Goal: Task Accomplishment & Management: Complete application form

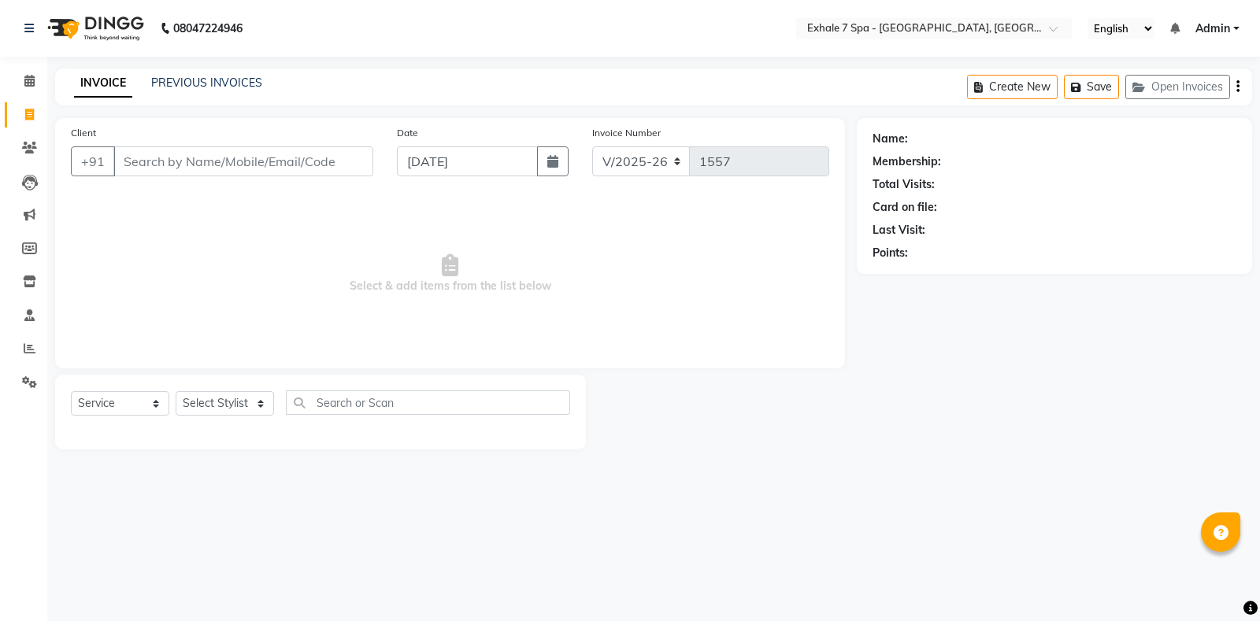
select select "4480"
select select "service"
click at [168, 150] on input "Client" at bounding box center [243, 161] width 260 height 30
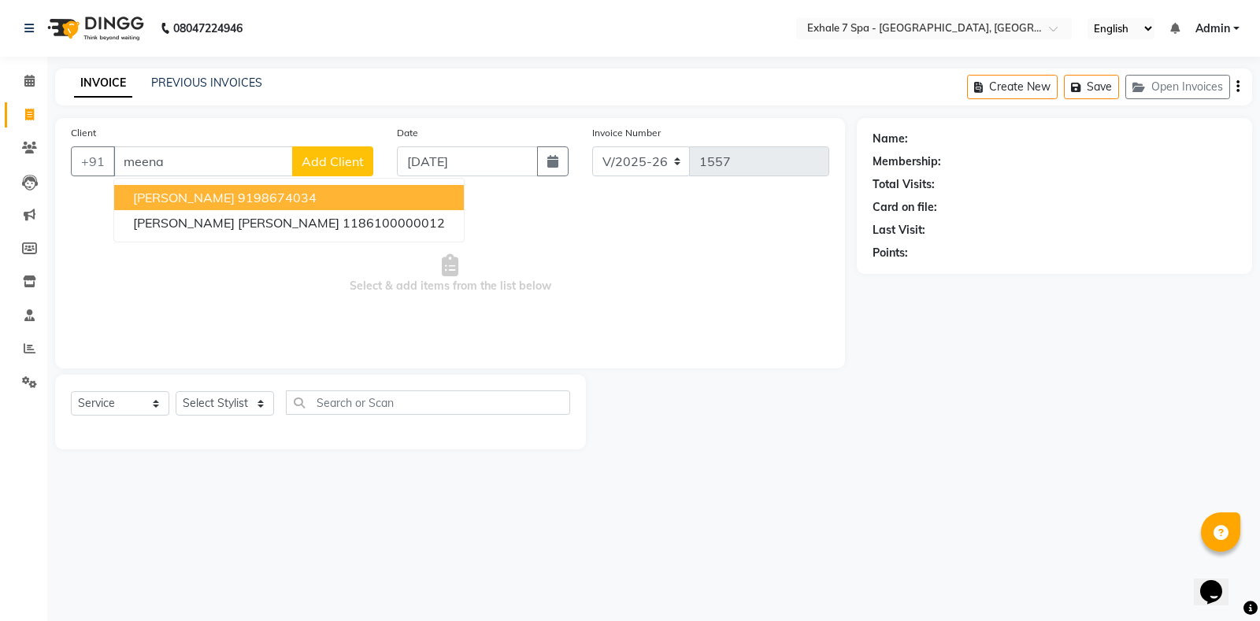
click at [169, 198] on span "[PERSON_NAME]" at bounding box center [184, 198] width 102 height 16
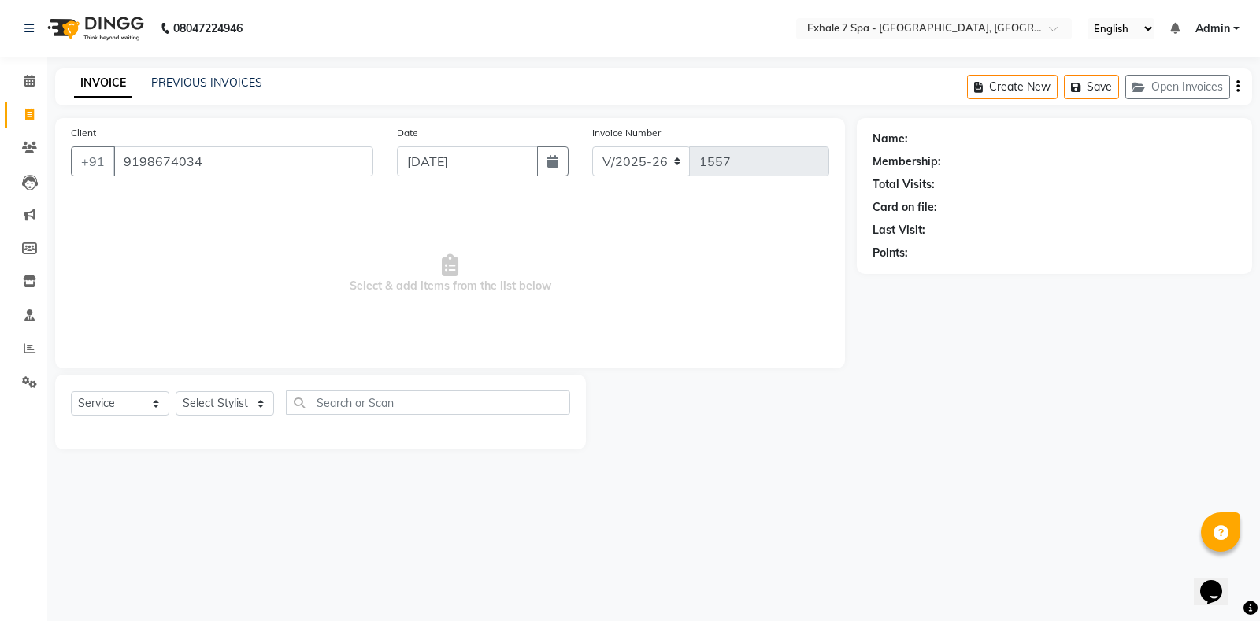
type input "9198674034"
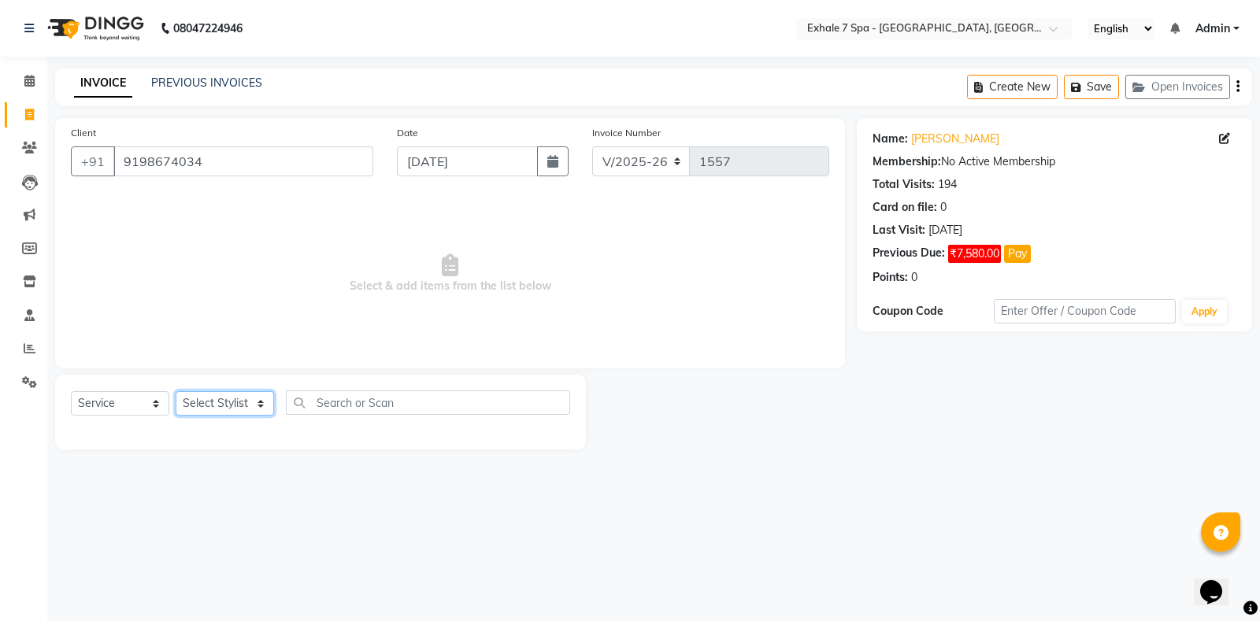
click at [219, 409] on select "Select Stylist [PERSON_NAME] [PERSON_NAME] Faraheem [PERSON_NAME] [PERSON_NAME]…" at bounding box center [225, 403] width 98 height 24
select select "28490"
click at [176, 391] on select "Select Stylist [PERSON_NAME] [PERSON_NAME] Faraheem [PERSON_NAME] [PERSON_NAME]…" at bounding box center [225, 403] width 98 height 24
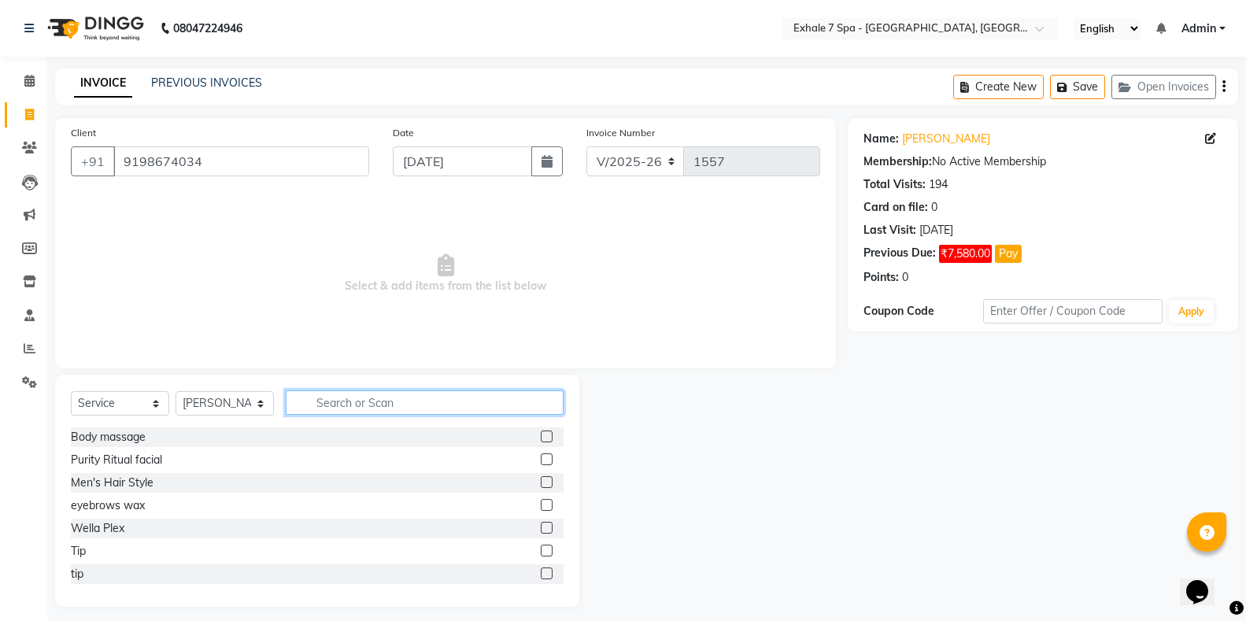
click at [324, 403] on input "text" at bounding box center [425, 403] width 278 height 24
type input "d"
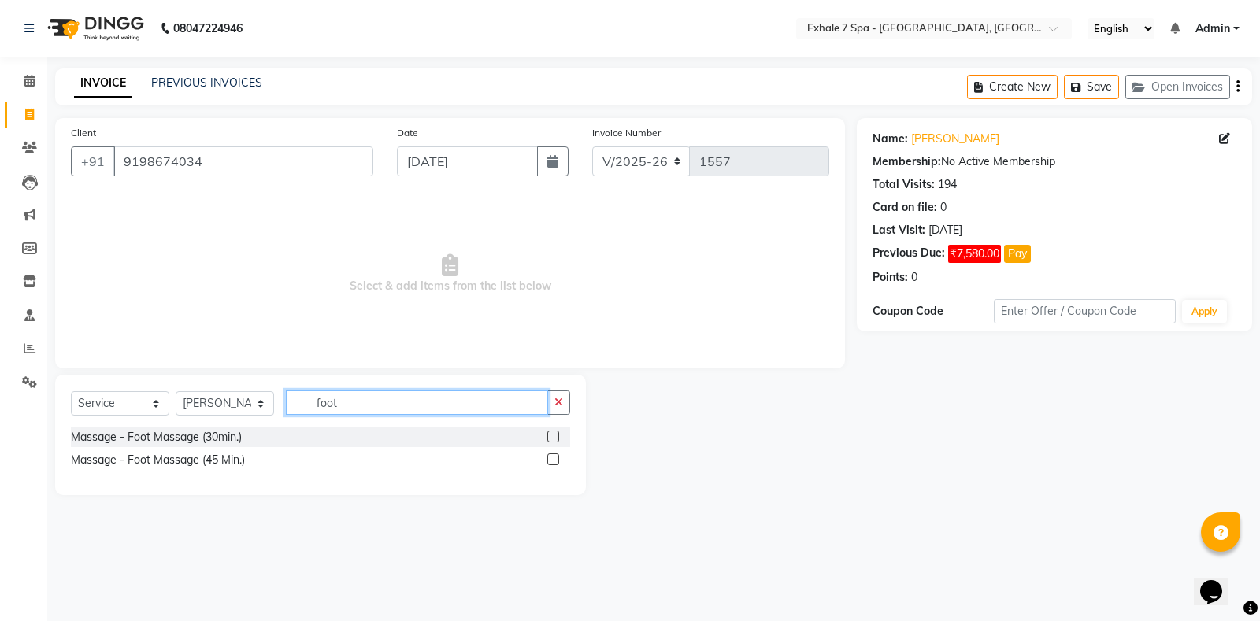
type input "foot"
click at [550, 461] on label at bounding box center [553, 460] width 12 height 12
click at [550, 461] on input "checkbox" at bounding box center [552, 460] width 10 height 10
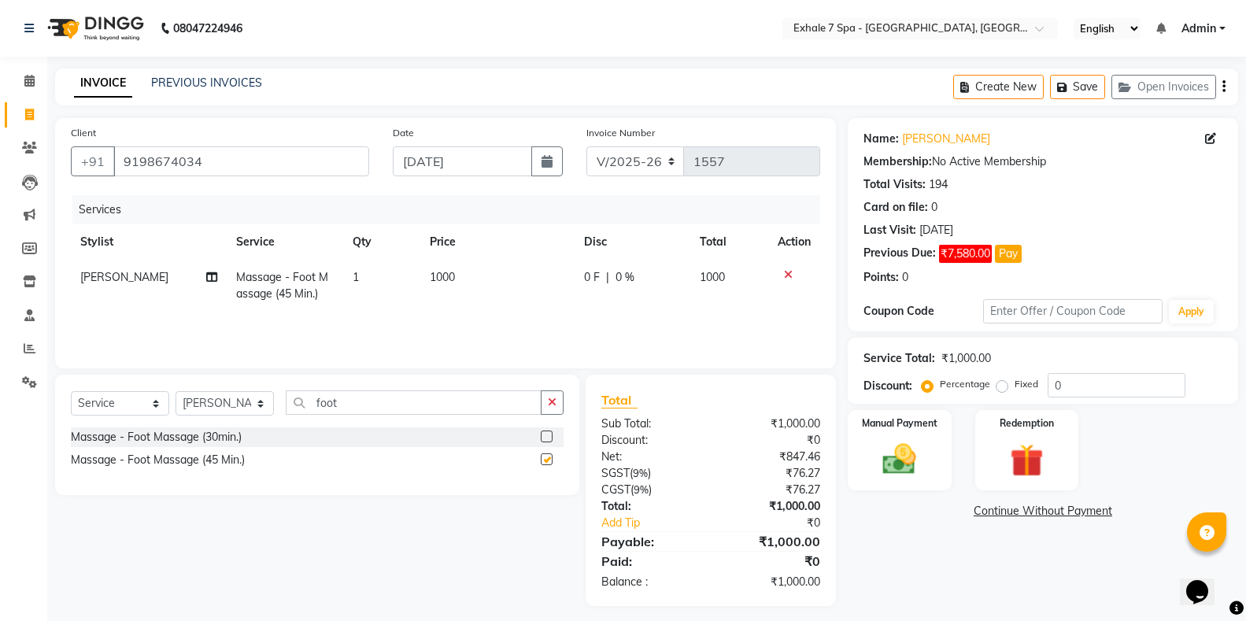
checkbox input "false"
click at [557, 413] on button "button" at bounding box center [552, 403] width 23 height 24
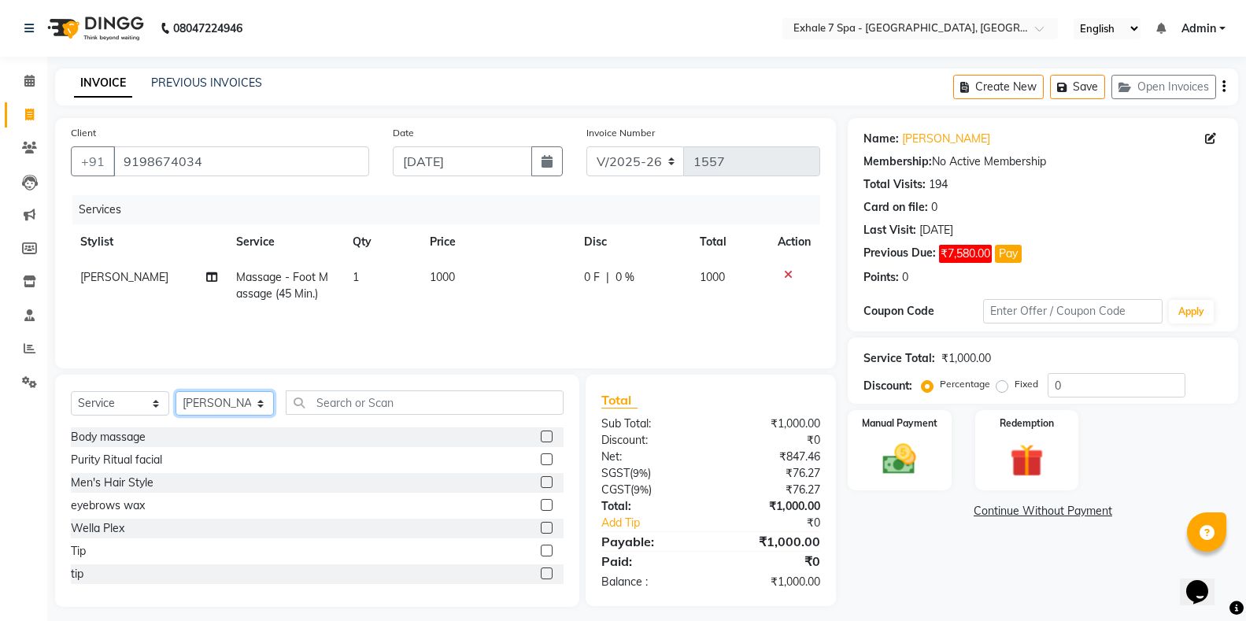
click at [188, 406] on select "Select Stylist [PERSON_NAME] [PERSON_NAME] Faraheem [PERSON_NAME] [PERSON_NAME]…" at bounding box center [225, 403] width 98 height 24
select select "71278"
click at [176, 391] on select "Select Stylist [PERSON_NAME] [PERSON_NAME] Faraheem [PERSON_NAME] [PERSON_NAME]…" at bounding box center [225, 403] width 98 height 24
click at [372, 406] on input "text" at bounding box center [425, 403] width 278 height 24
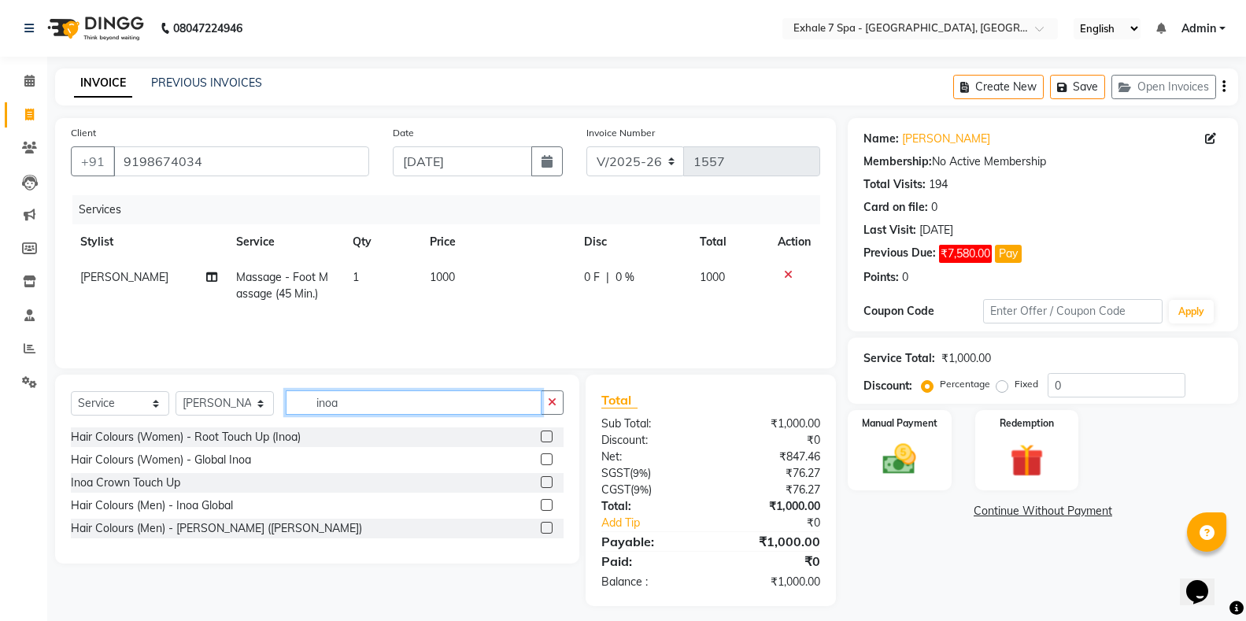
type input "inoa"
click at [550, 435] on label at bounding box center [547, 437] width 12 height 12
click at [550, 435] on input "checkbox" at bounding box center [546, 437] width 10 height 10
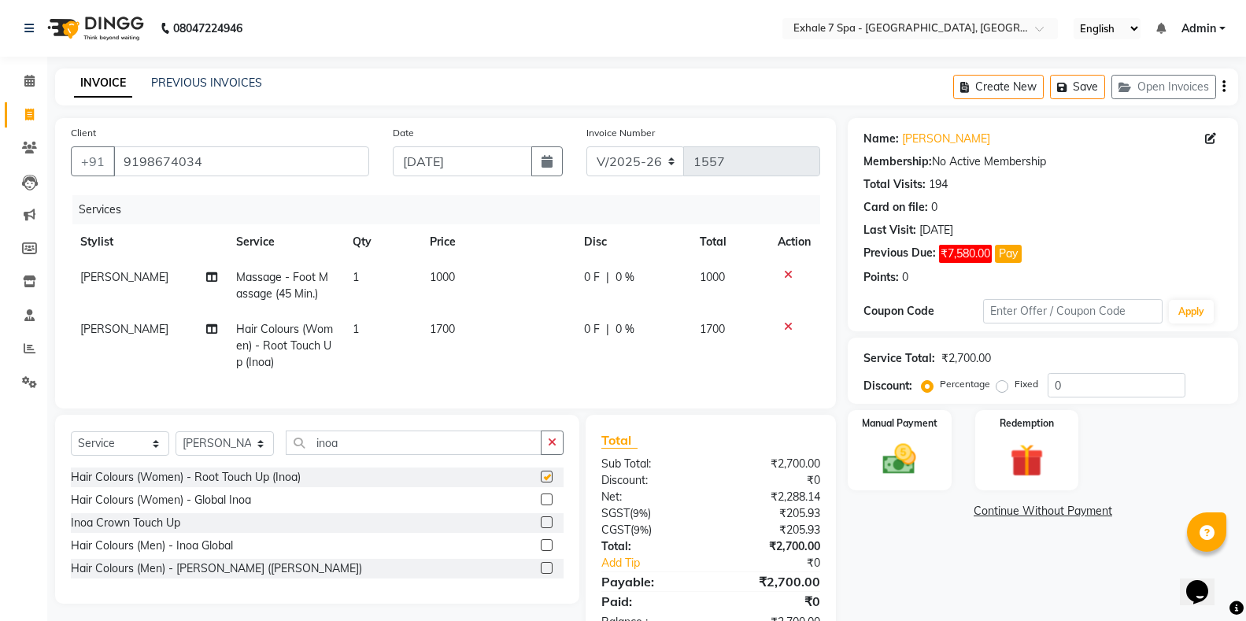
checkbox input "false"
click at [551, 448] on button "button" at bounding box center [552, 443] width 23 height 24
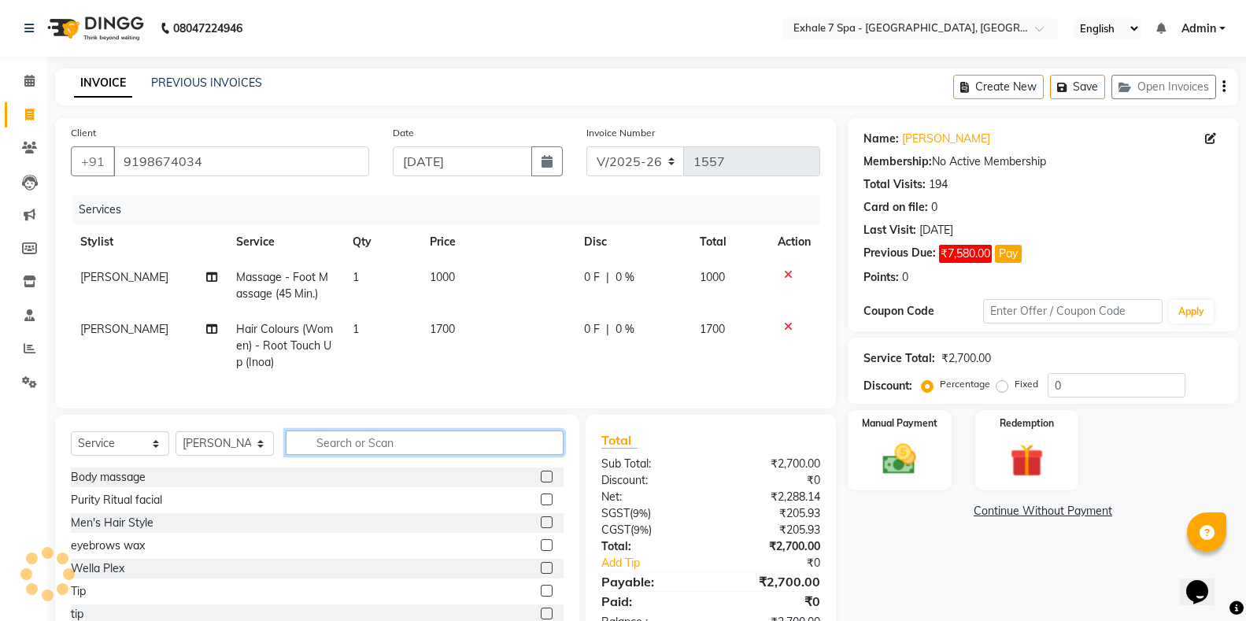
click at [425, 455] on input "text" at bounding box center [425, 443] width 278 height 24
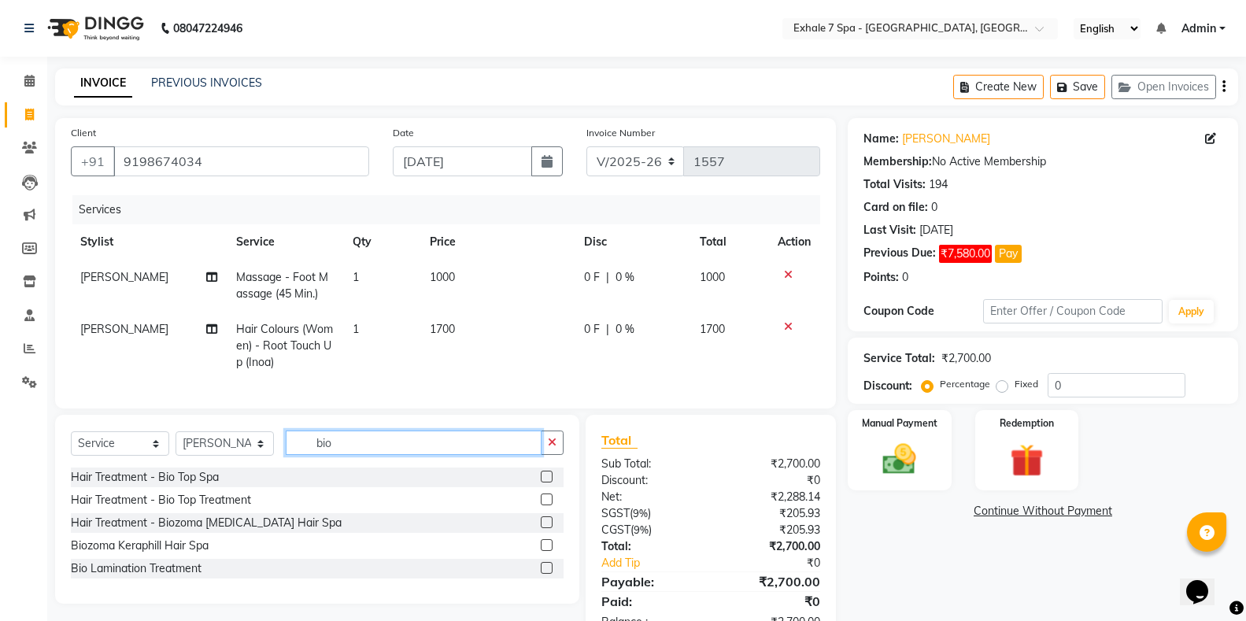
type input "bio"
click at [536, 510] on div "Hair Treatment - Bio Top Treatment" at bounding box center [317, 501] width 493 height 20
click at [546, 506] on label at bounding box center [547, 500] width 12 height 12
click at [546, 506] on input "checkbox" at bounding box center [546, 500] width 10 height 10
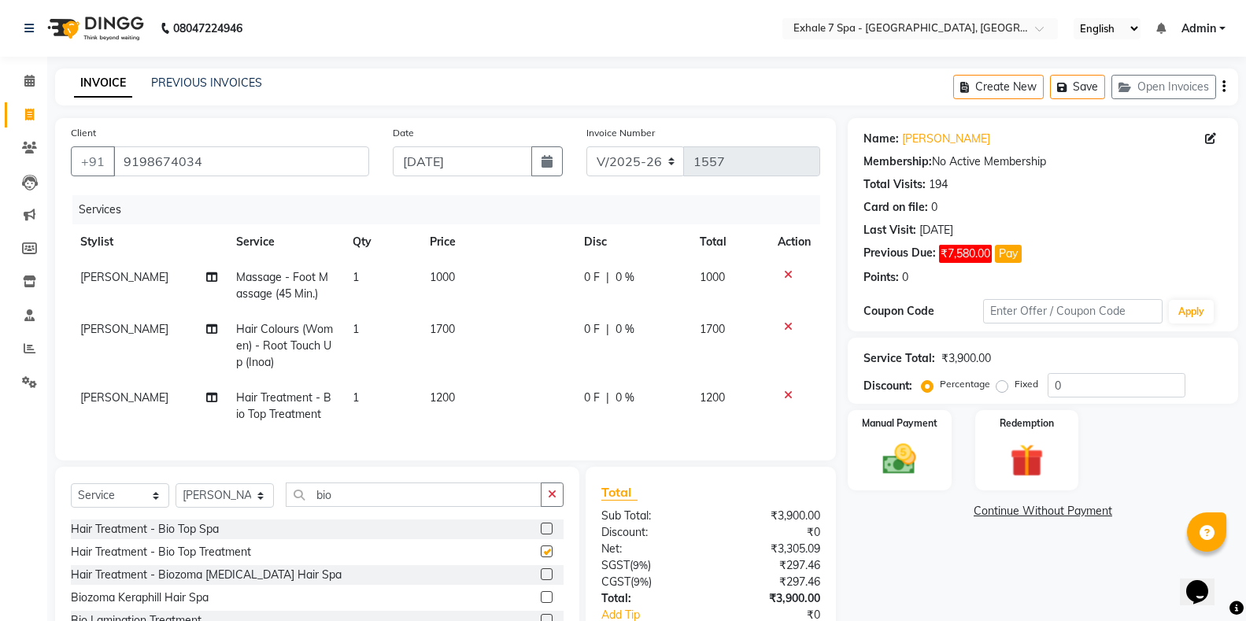
checkbox input "false"
click at [486, 324] on td "1700" at bounding box center [497, 346] width 154 height 69
select select "71278"
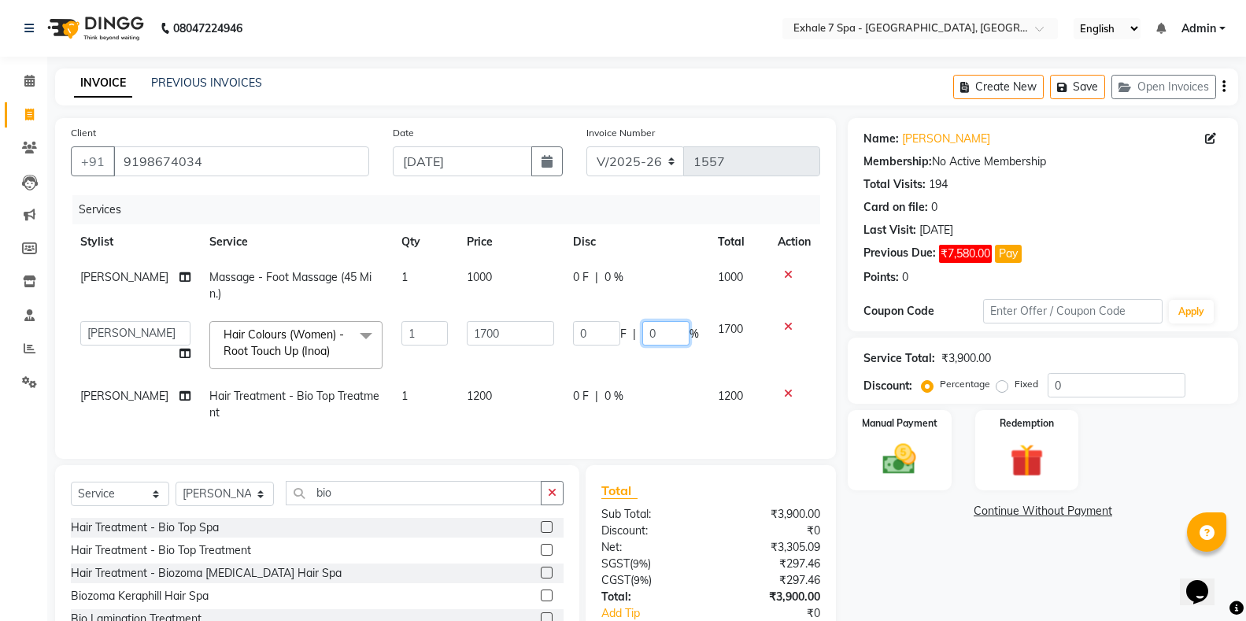
click at [674, 336] on input "0" at bounding box center [666, 333] width 47 height 24
type input "20"
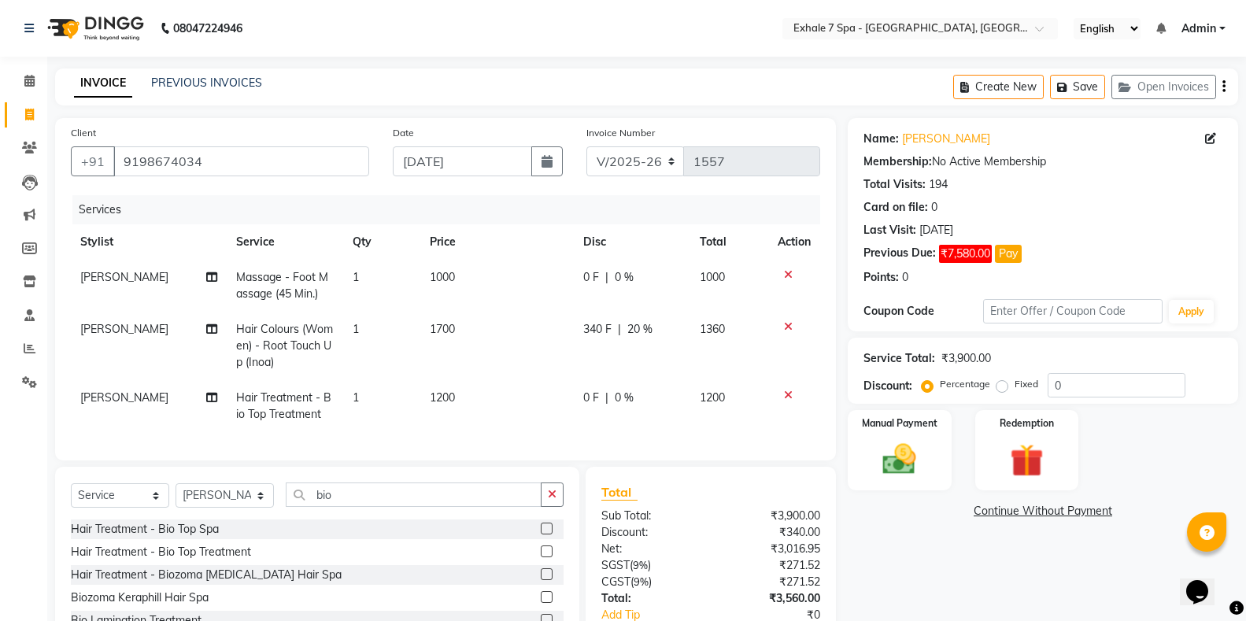
click at [672, 304] on td "0 F | 0 %" at bounding box center [632, 286] width 117 height 52
select select "28490"
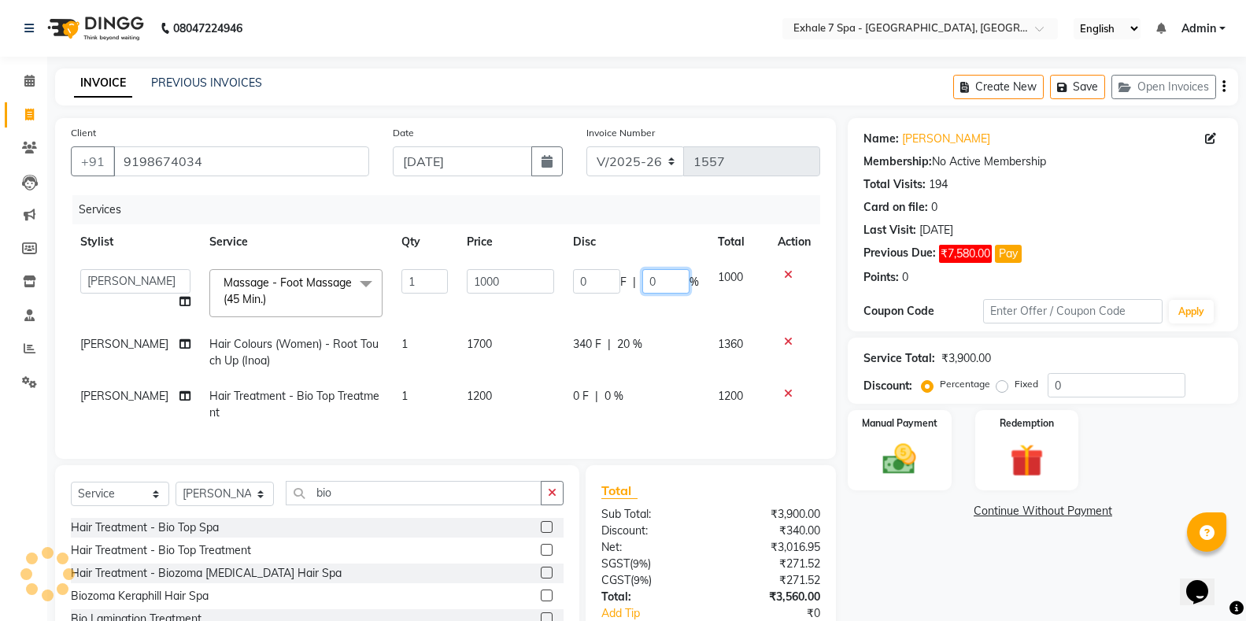
click at [671, 289] on input "0" at bounding box center [666, 281] width 47 height 24
type input "20"
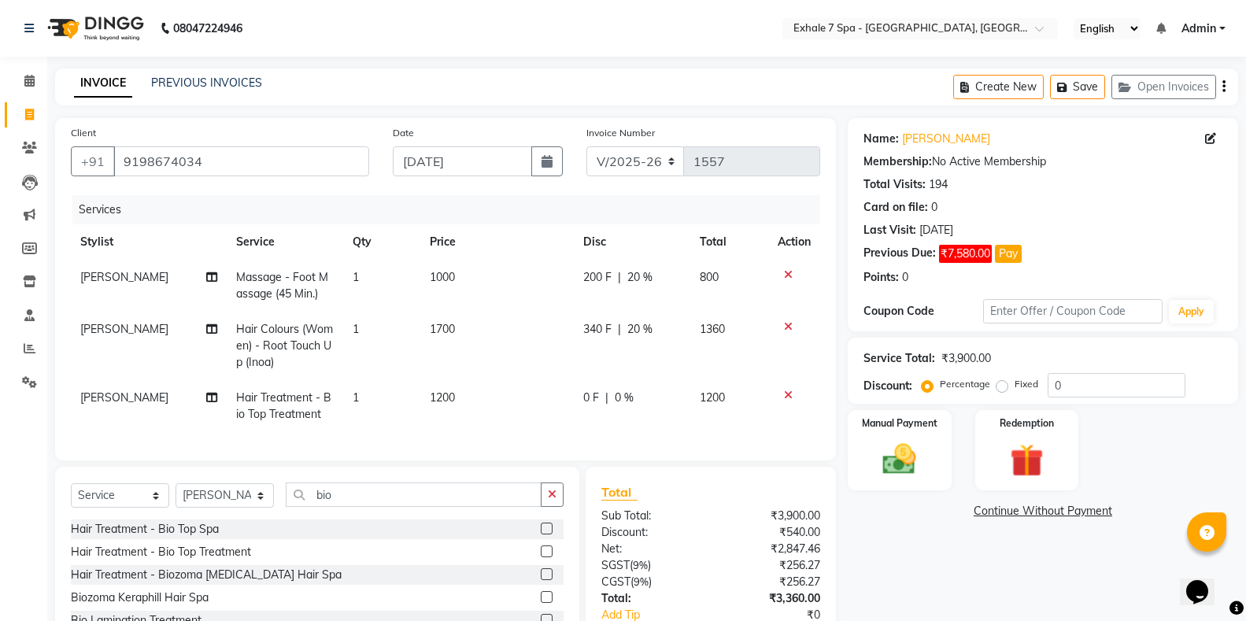
click at [658, 414] on td "0 F | 0 %" at bounding box center [632, 406] width 117 height 52
select select "71278"
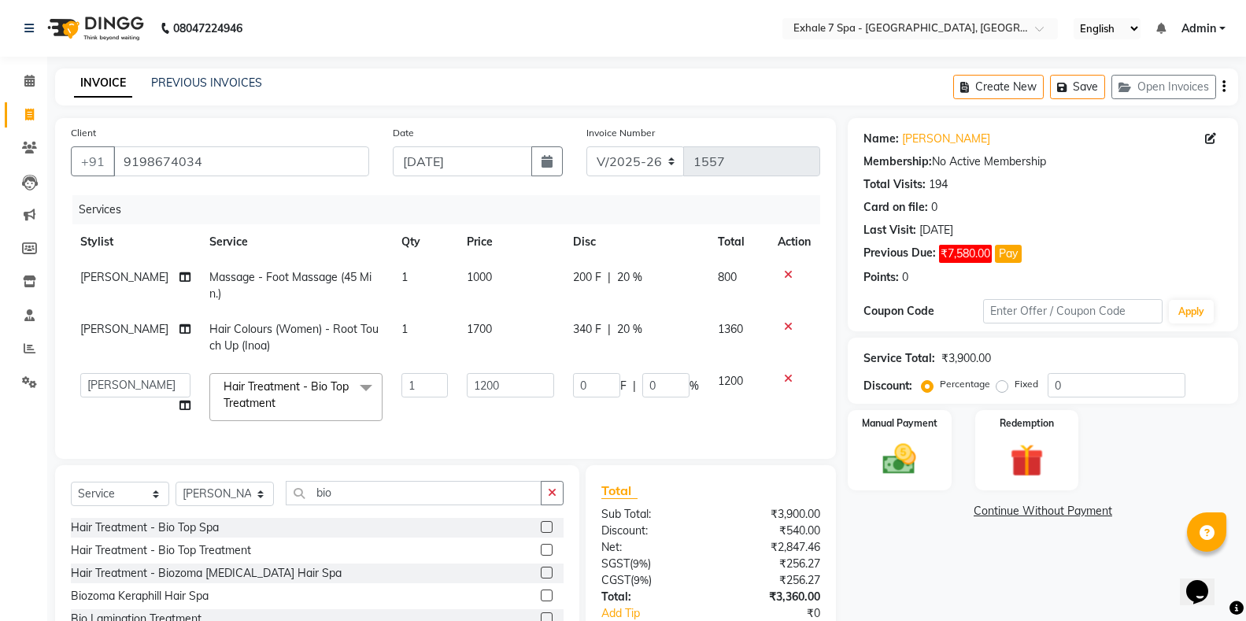
click at [618, 424] on td "0 F | 0 %" at bounding box center [636, 397] width 145 height 67
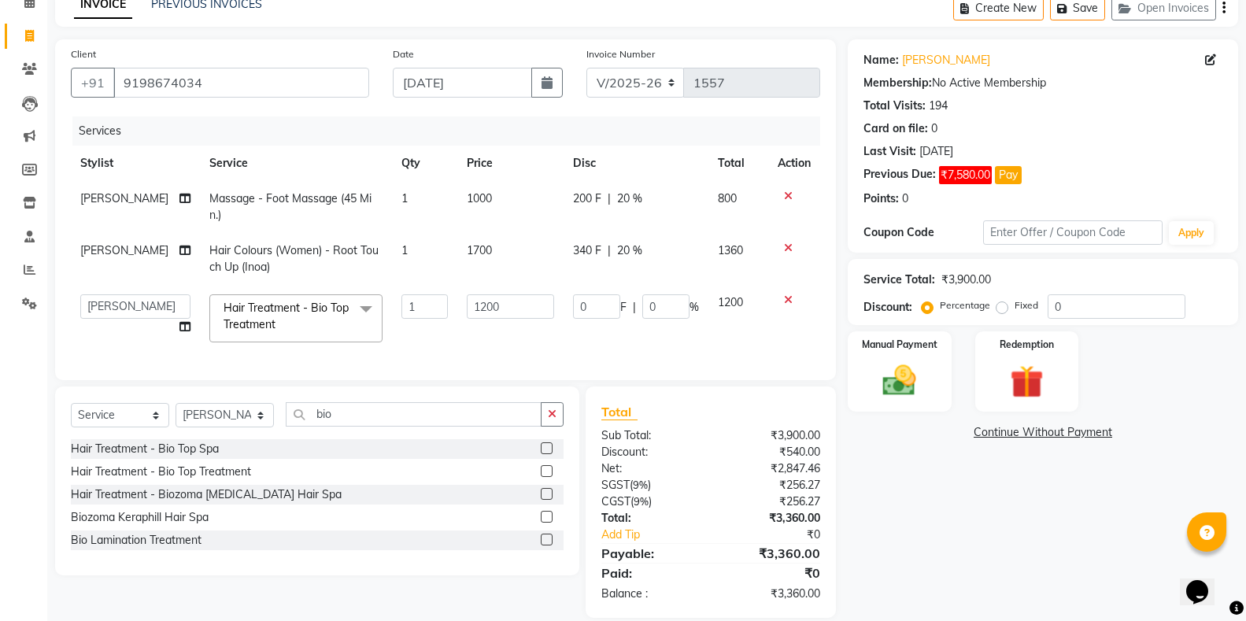
click at [992, 432] on link "Continue Without Payment" at bounding box center [1043, 432] width 384 height 17
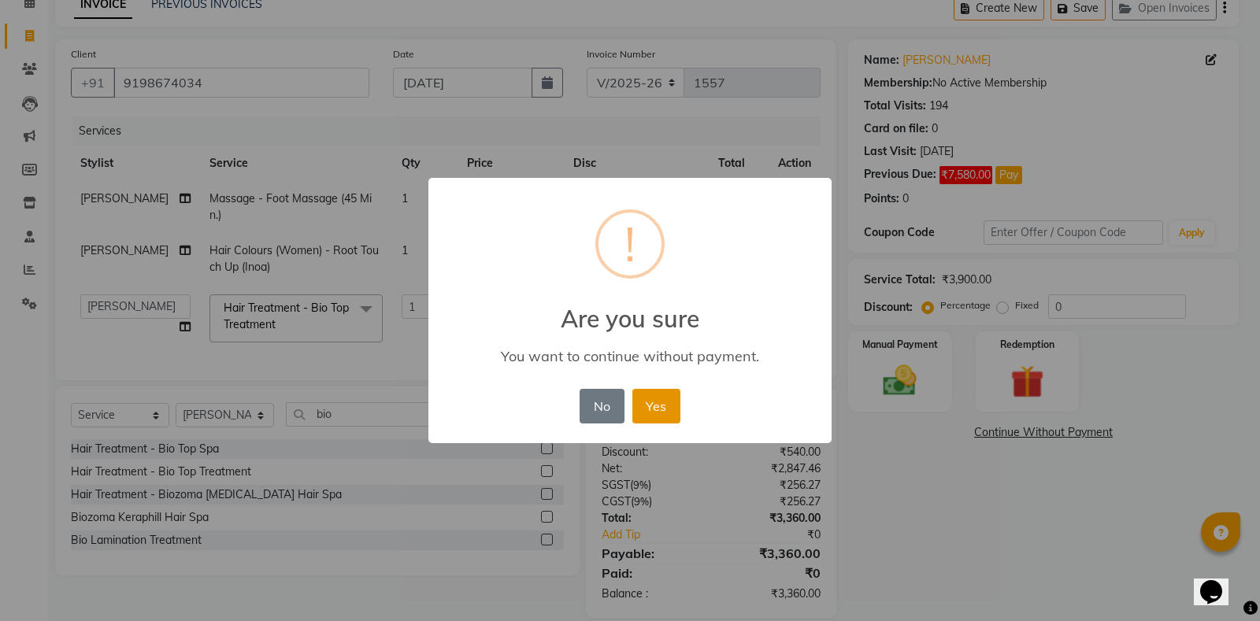
click at [635, 402] on button "Yes" at bounding box center [656, 406] width 48 height 35
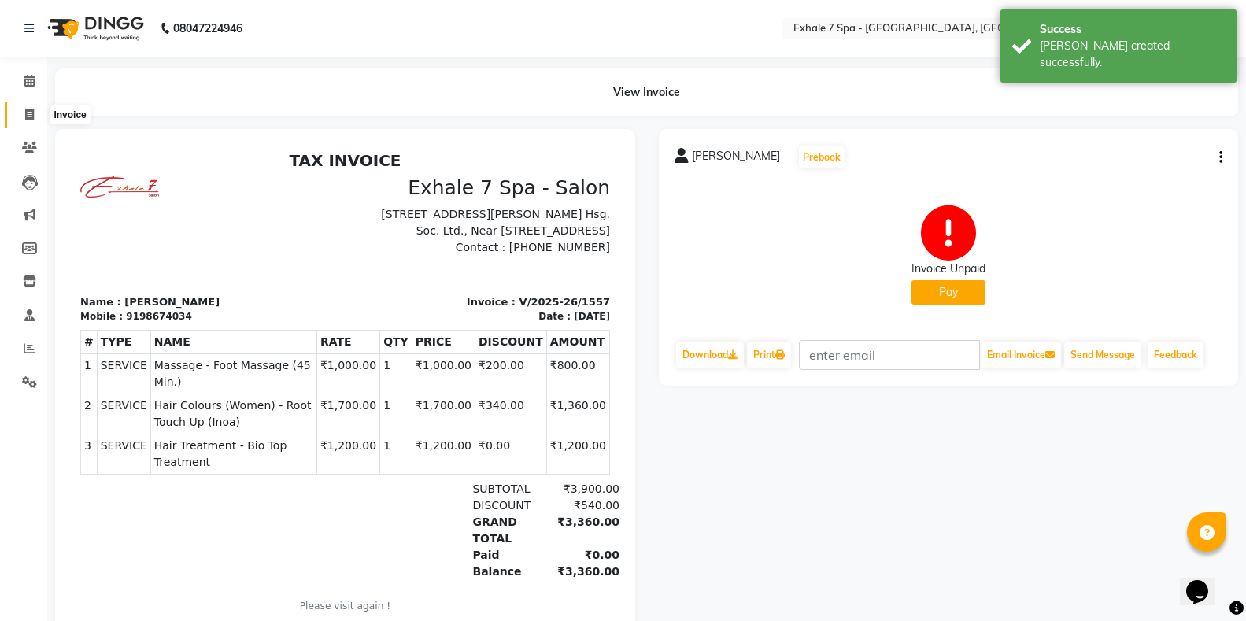
click at [28, 116] on icon at bounding box center [29, 115] width 9 height 12
select select "service"
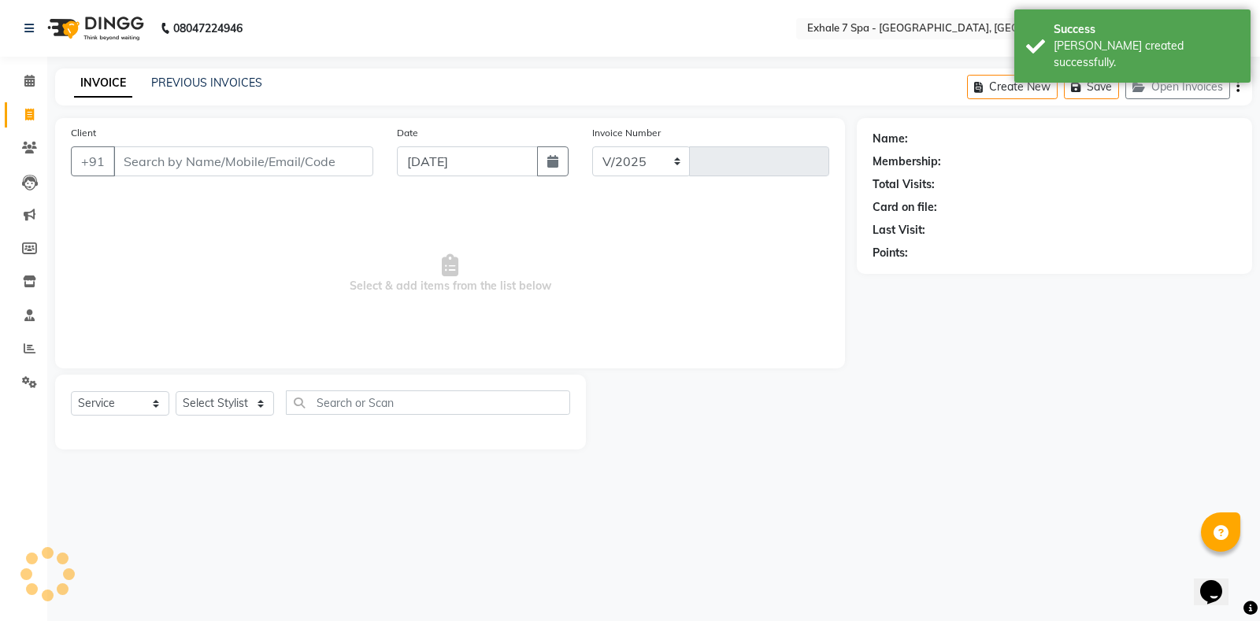
select select "4480"
type input "1558"
click at [1191, 92] on button "Open Invoices" at bounding box center [1177, 87] width 105 height 24
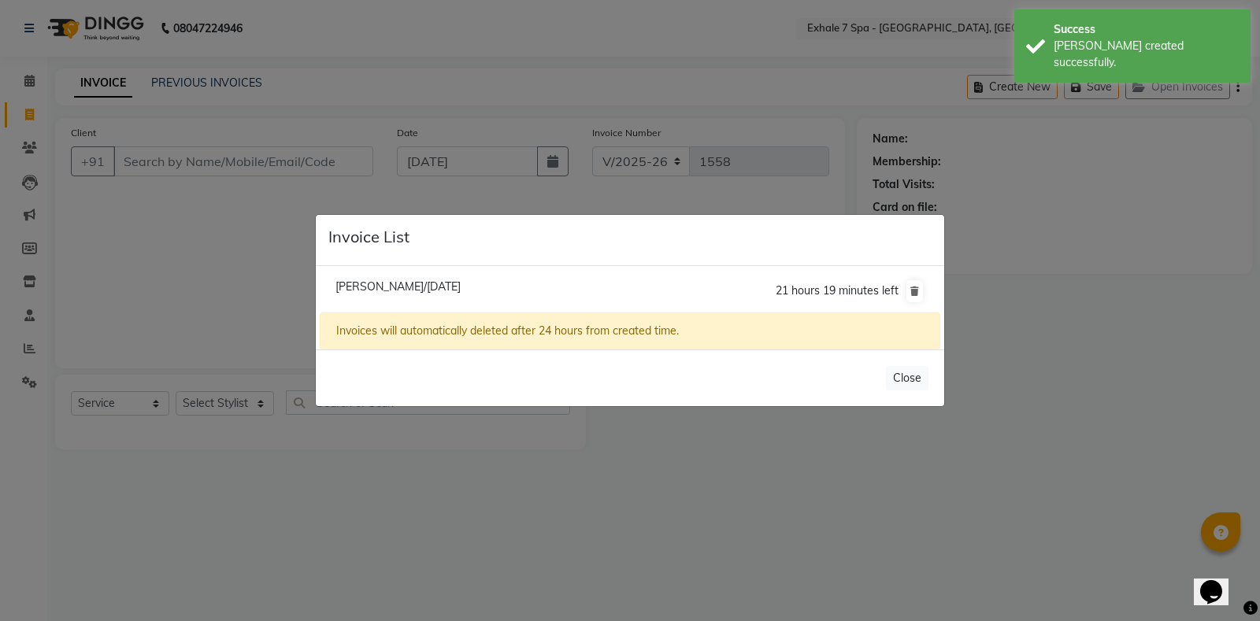
click at [158, 82] on ngb-modal-window "Invoice List Subramaniam Mahadev/04 September 2025 21 hours 19 minutes left Inv…" at bounding box center [630, 310] width 1260 height 621
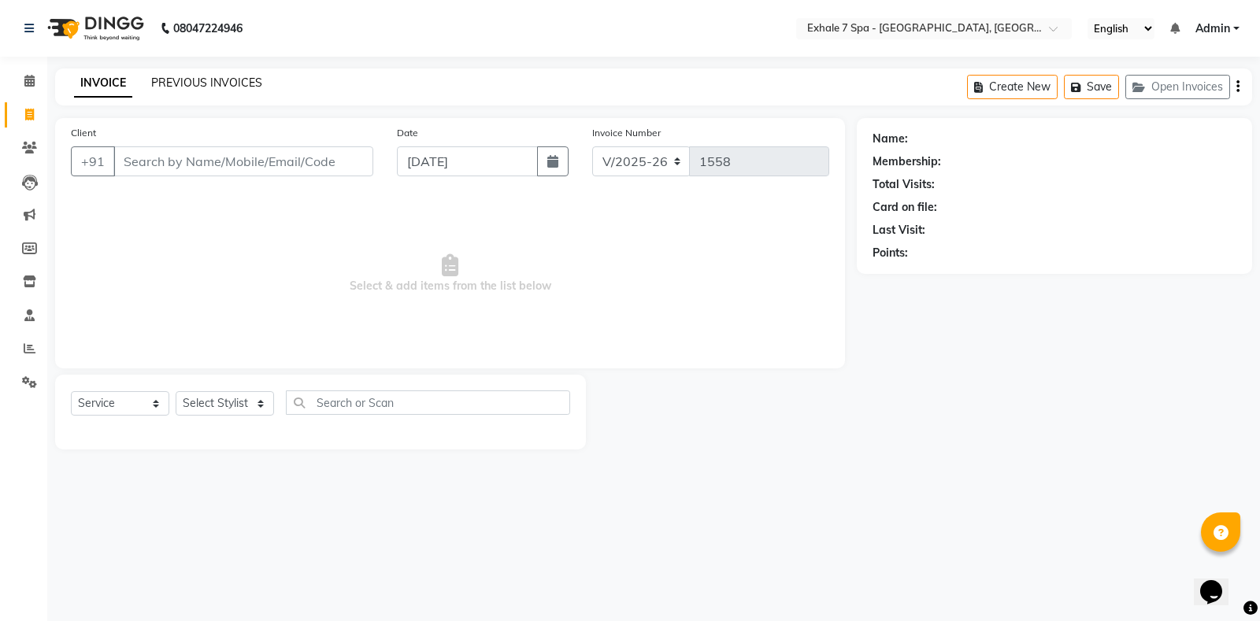
click at [156, 82] on link "PREVIOUS INVOICES" at bounding box center [206, 83] width 111 height 14
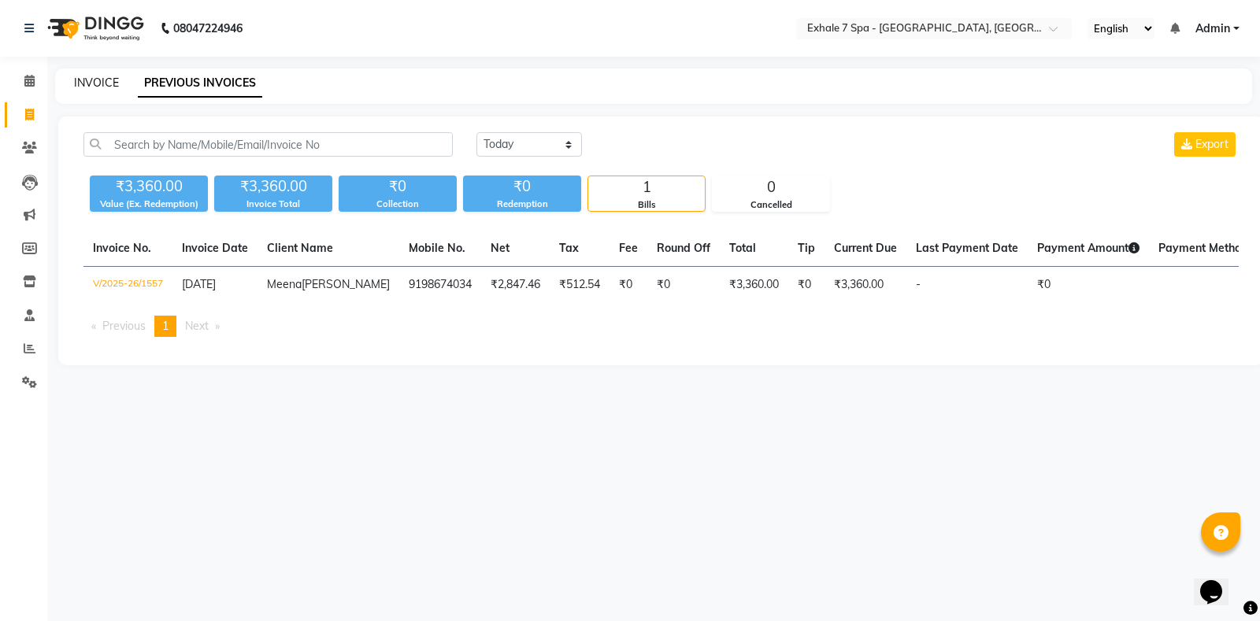
click at [95, 82] on link "INVOICE" at bounding box center [96, 83] width 45 height 14
select select "service"
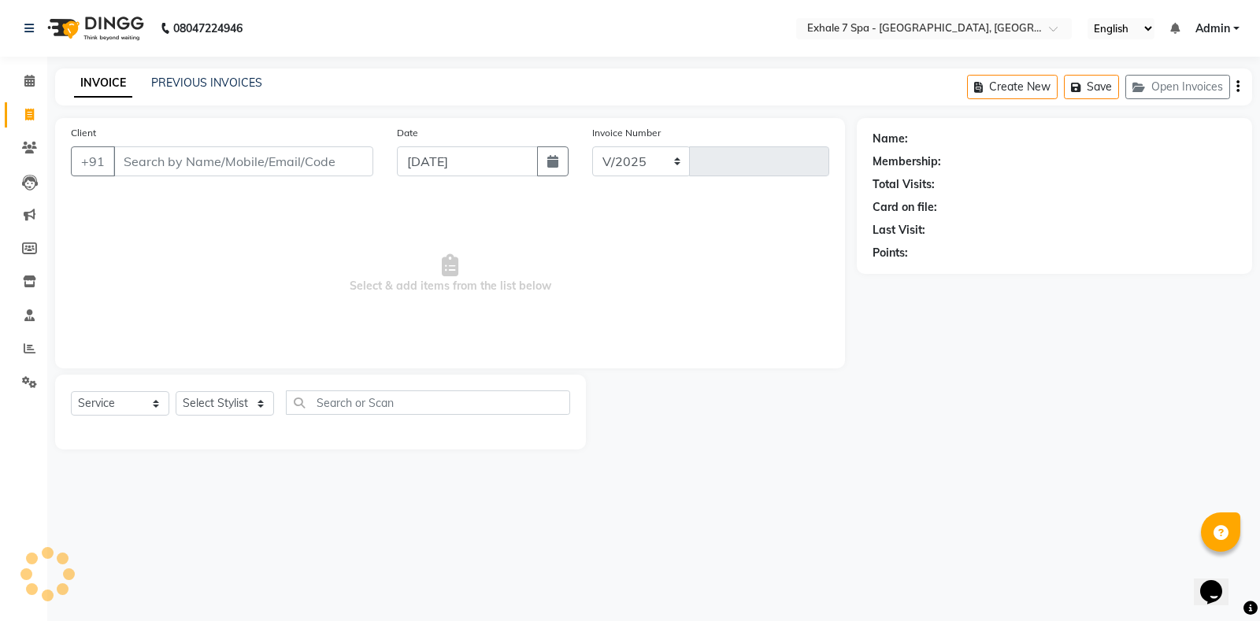
select select "4480"
type input "1558"
click at [1173, 81] on button "Open Invoices" at bounding box center [1177, 87] width 105 height 24
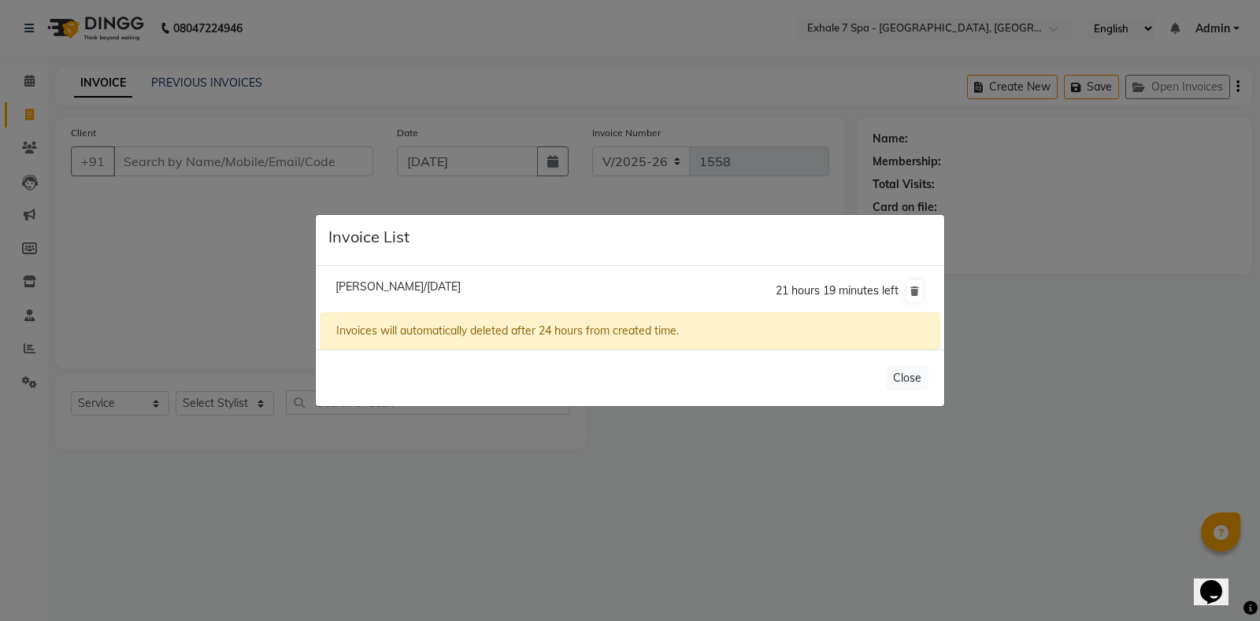
click at [406, 293] on span "Subramaniam Mahadev/04 September 2025" at bounding box center [397, 287] width 125 height 14
type input "9619773354"
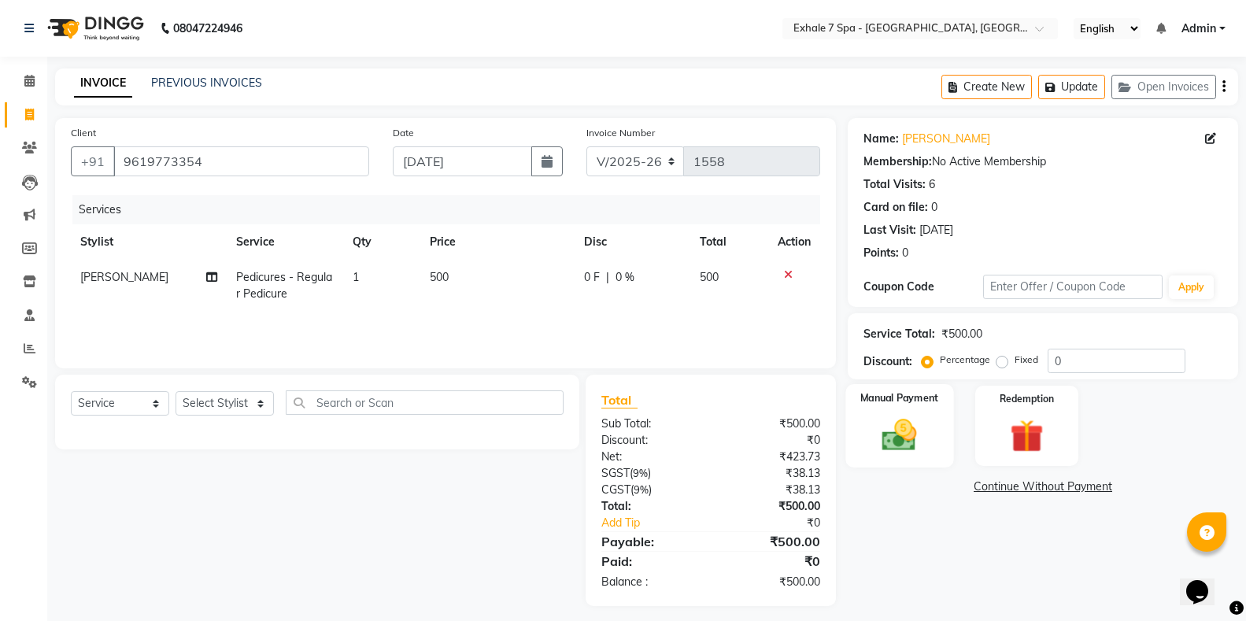
click at [900, 454] on img at bounding box center [900, 435] width 56 height 40
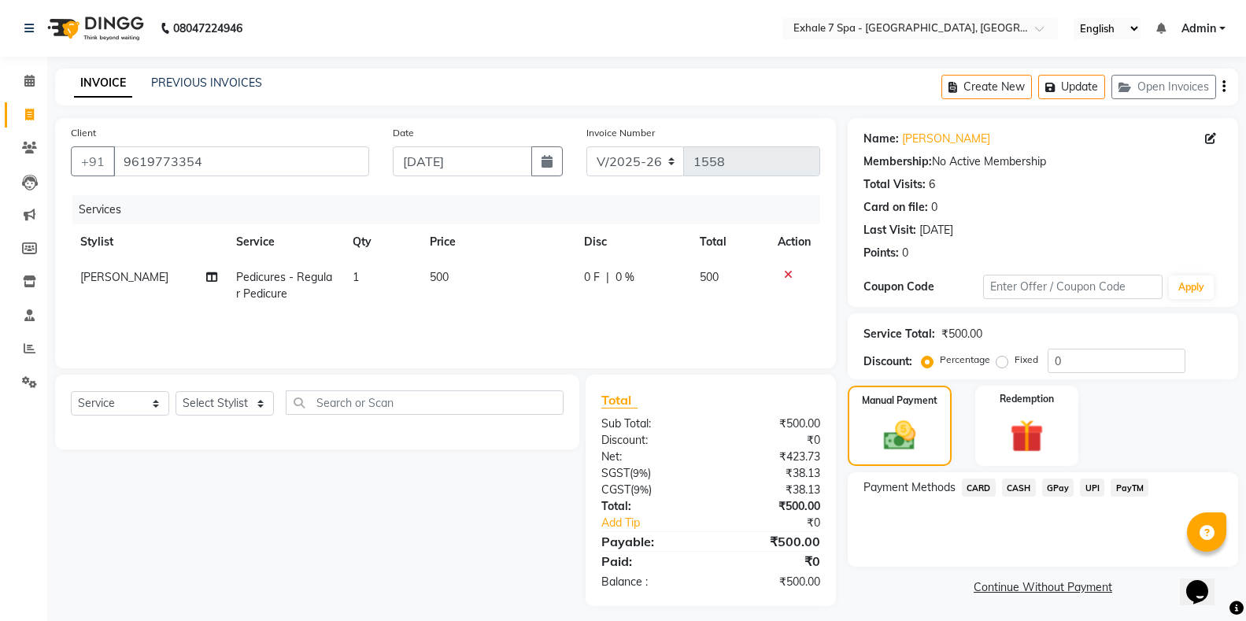
click at [966, 496] on span "CARD" at bounding box center [979, 488] width 34 height 18
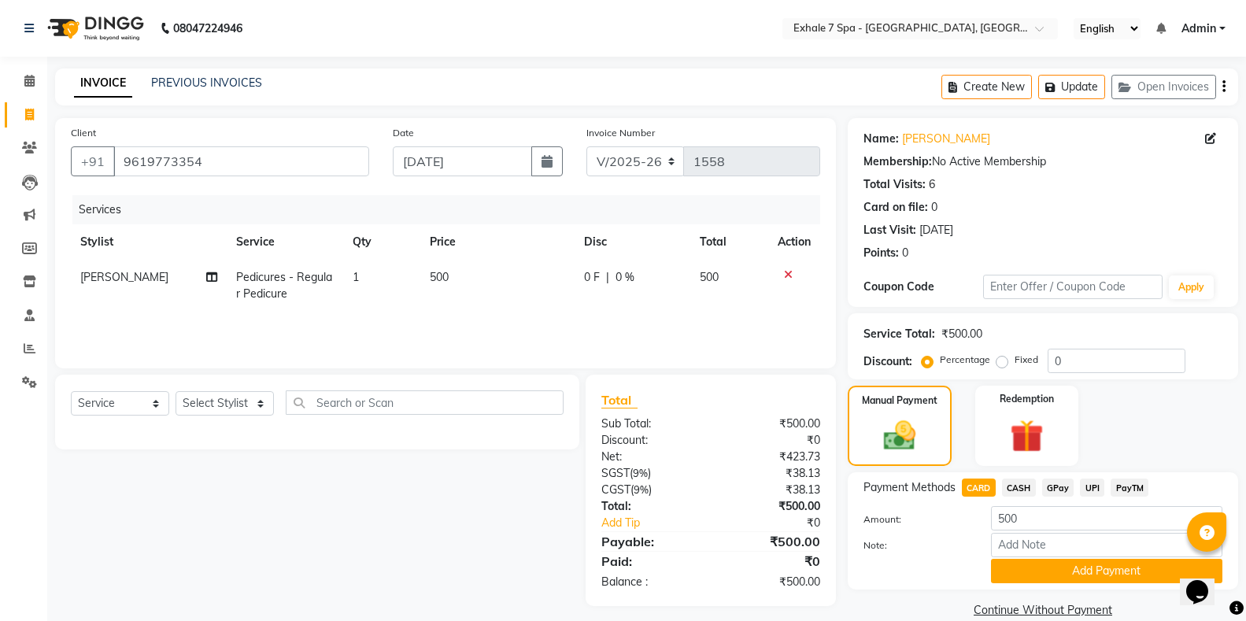
click at [971, 491] on span "CARD" at bounding box center [979, 488] width 34 height 18
click at [1011, 583] on button "Add Payment" at bounding box center [1107, 571] width 232 height 24
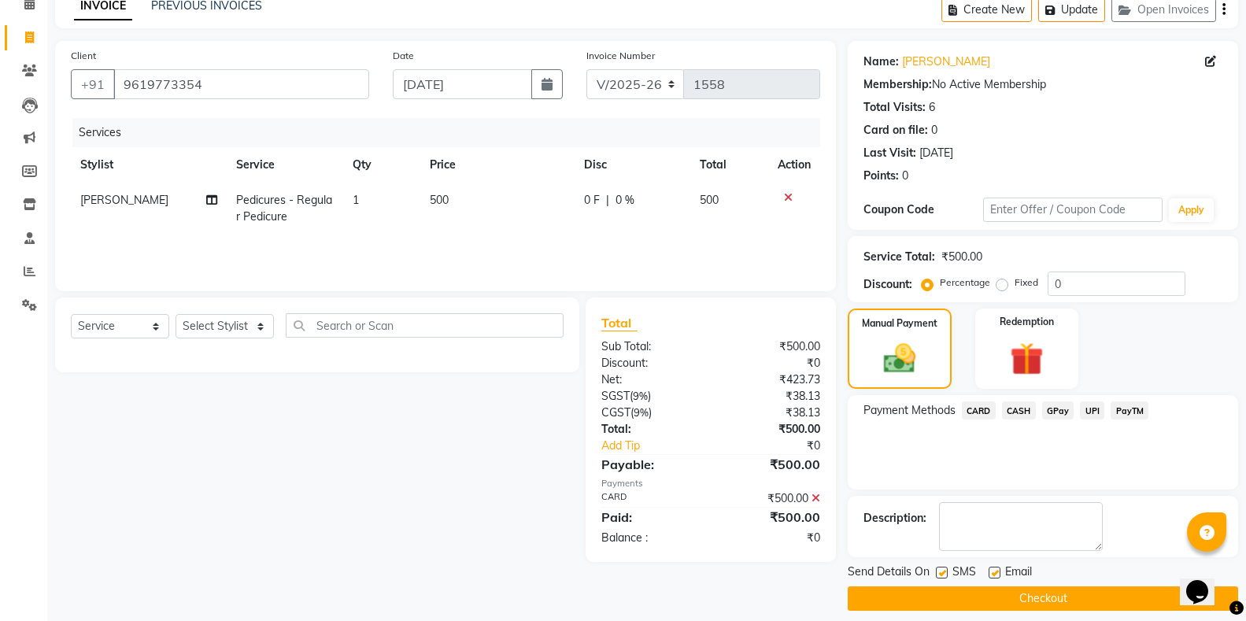
scroll to position [91, 0]
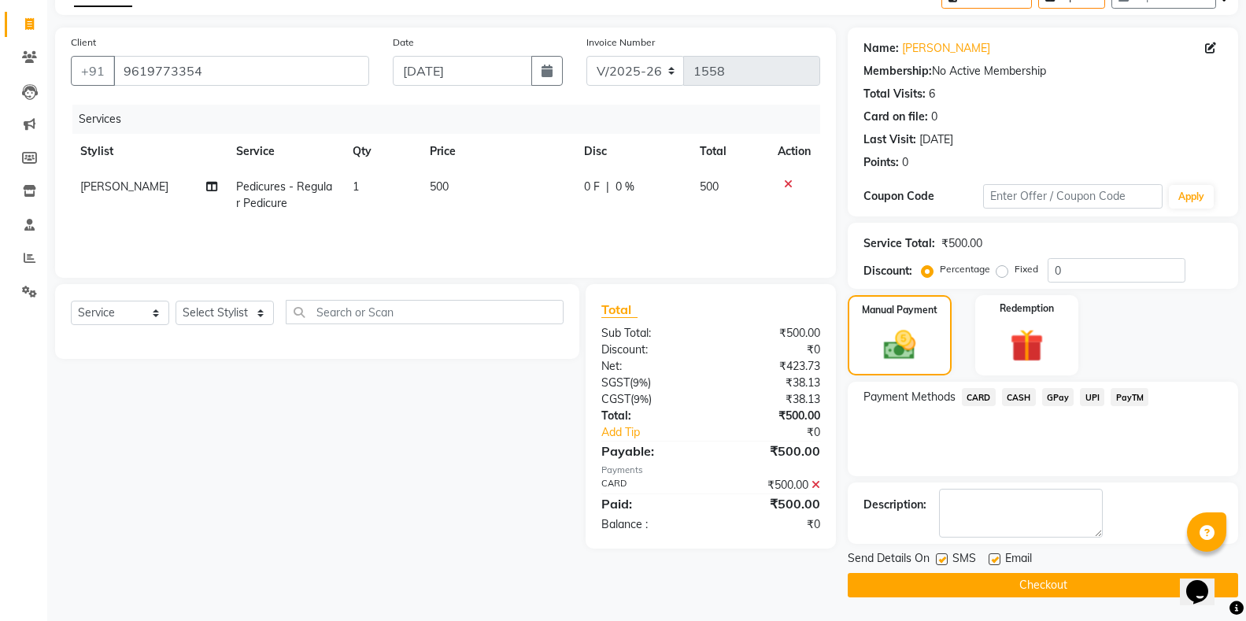
click at [944, 567] on div at bounding box center [941, 562] width 10 height 17
click at [945, 564] on label at bounding box center [942, 560] width 12 height 12
click at [945, 564] on input "checkbox" at bounding box center [941, 560] width 10 height 10
checkbox input "false"
click at [945, 589] on button "Checkout" at bounding box center [1043, 585] width 391 height 24
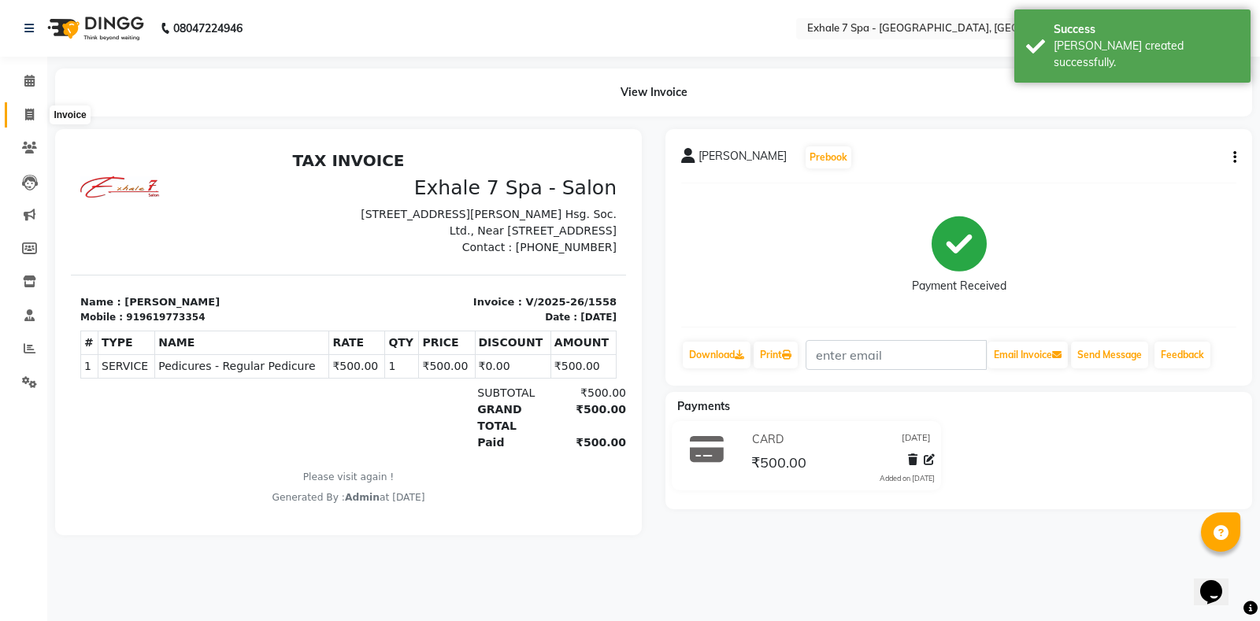
click at [28, 123] on span at bounding box center [30, 115] width 28 height 18
select select "4480"
select select "service"
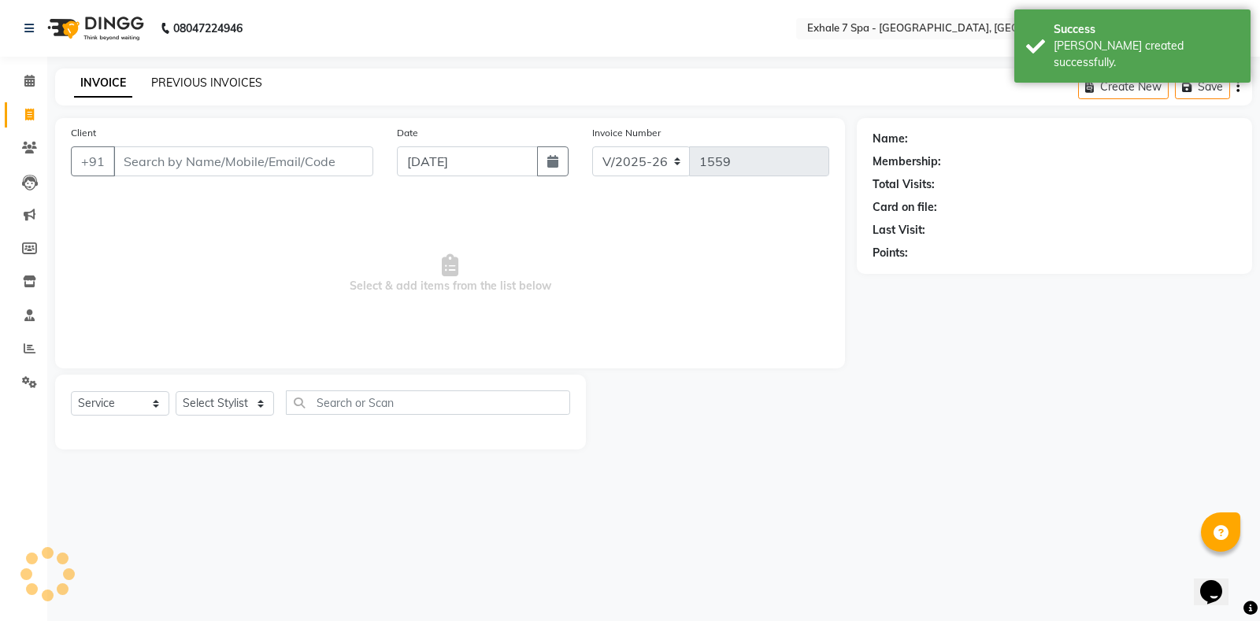
click at [184, 83] on link "PREVIOUS INVOICES" at bounding box center [206, 83] width 111 height 14
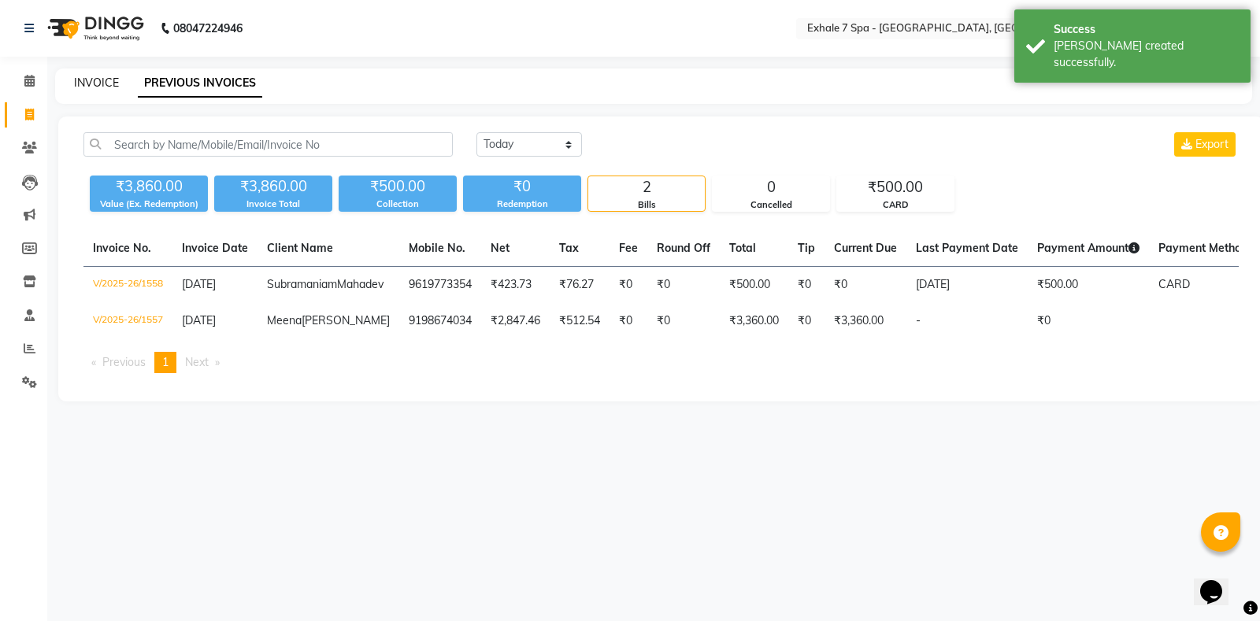
click at [91, 83] on link "INVOICE" at bounding box center [96, 83] width 45 height 14
select select "4480"
select select "service"
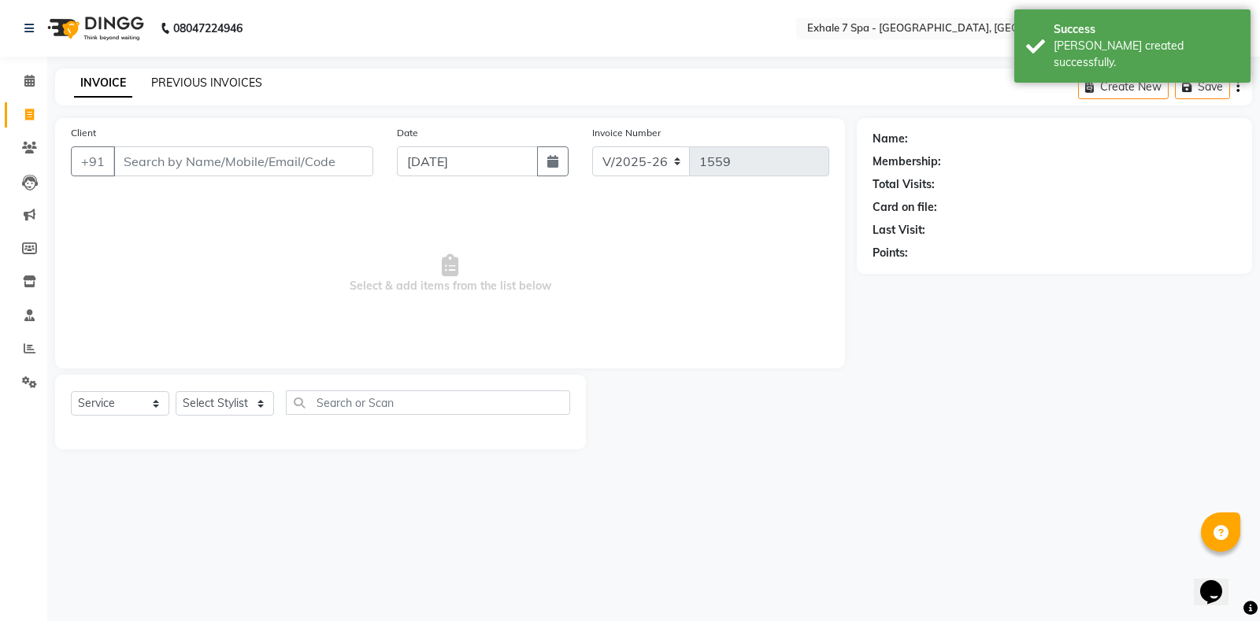
click at [203, 87] on link "PREVIOUS INVOICES" at bounding box center [206, 83] width 111 height 14
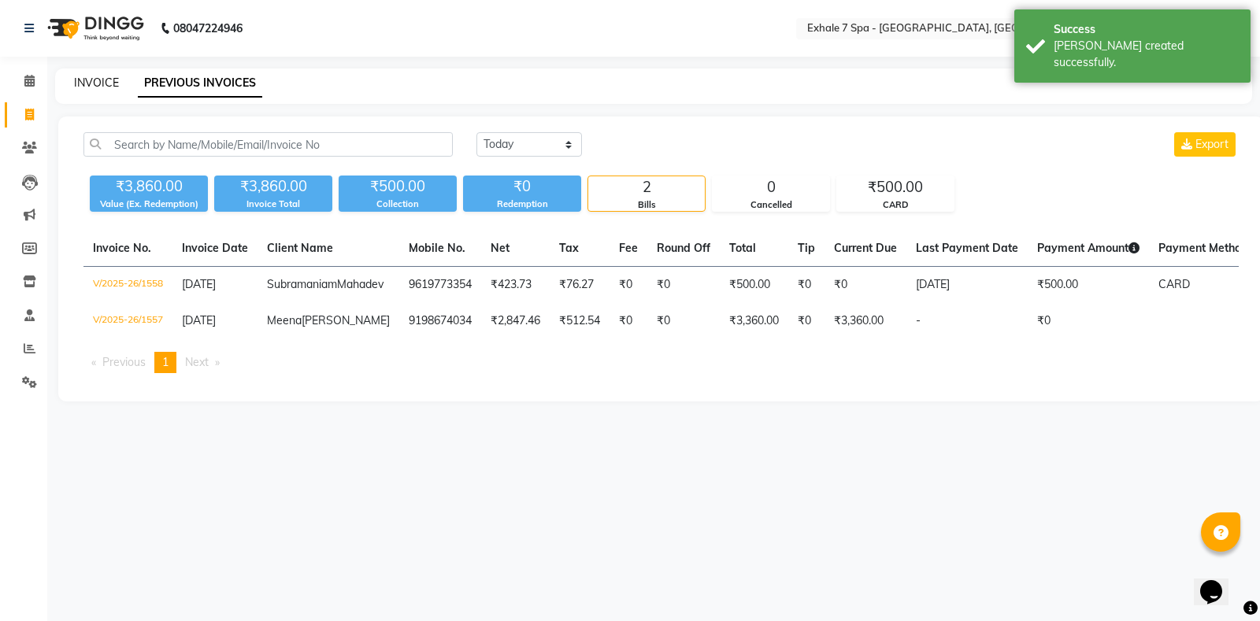
click at [90, 85] on link "INVOICE" at bounding box center [96, 83] width 45 height 14
select select "service"
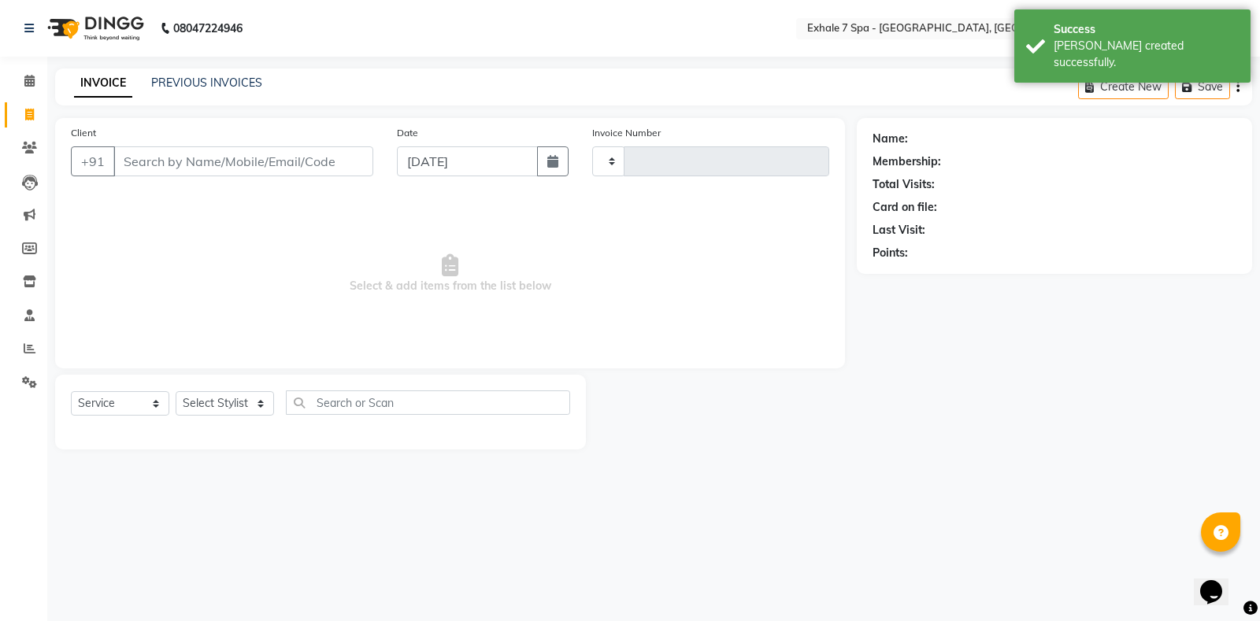
type input "1559"
select select "4480"
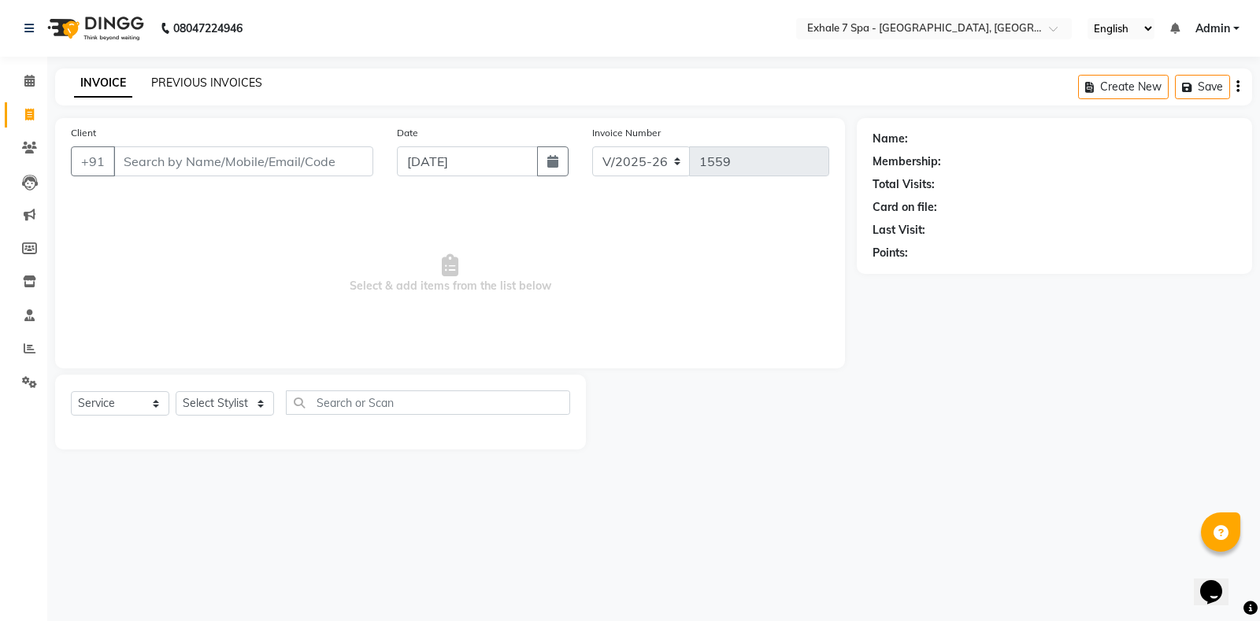
click at [212, 84] on link "PREVIOUS INVOICES" at bounding box center [206, 83] width 111 height 14
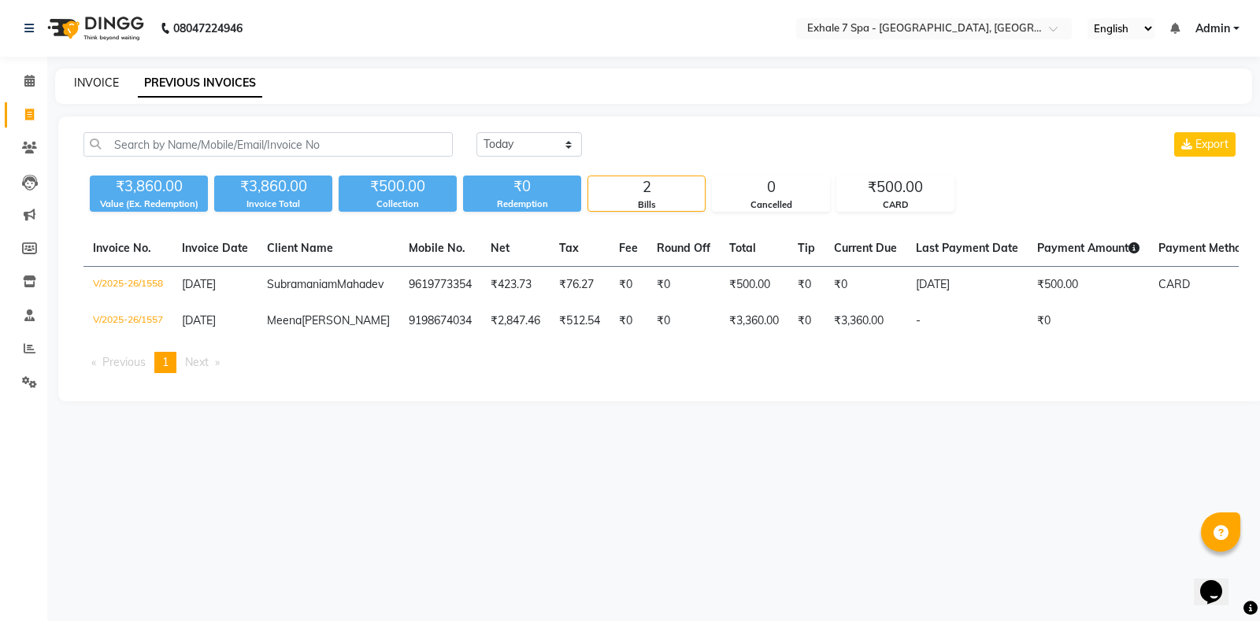
click at [107, 78] on link "INVOICE" at bounding box center [96, 83] width 45 height 14
select select "service"
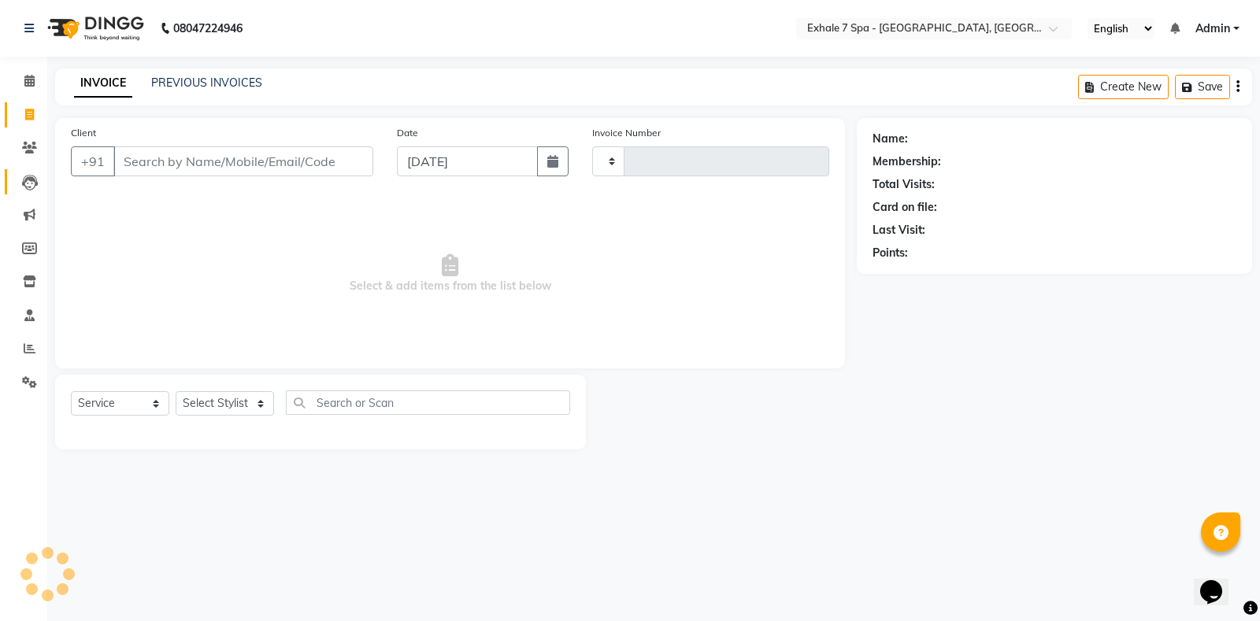
type input "1559"
select select "4480"
click at [20, 161] on link "Clients" at bounding box center [24, 148] width 38 height 26
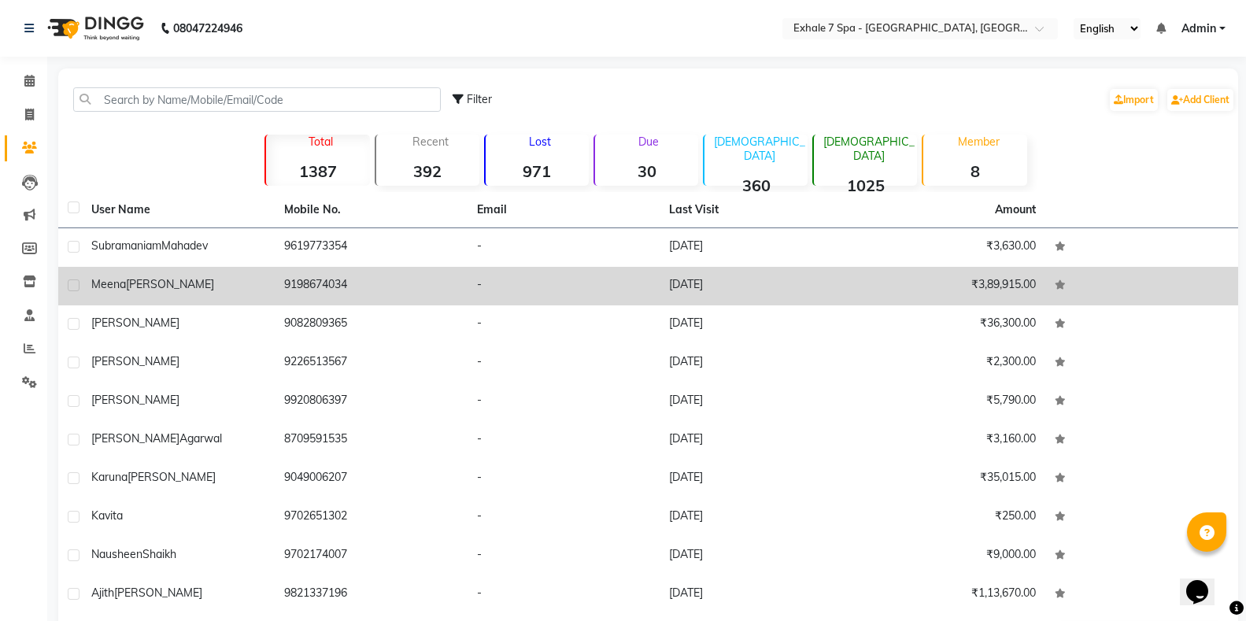
click at [138, 287] on span "[PERSON_NAME]" at bounding box center [170, 284] width 88 height 14
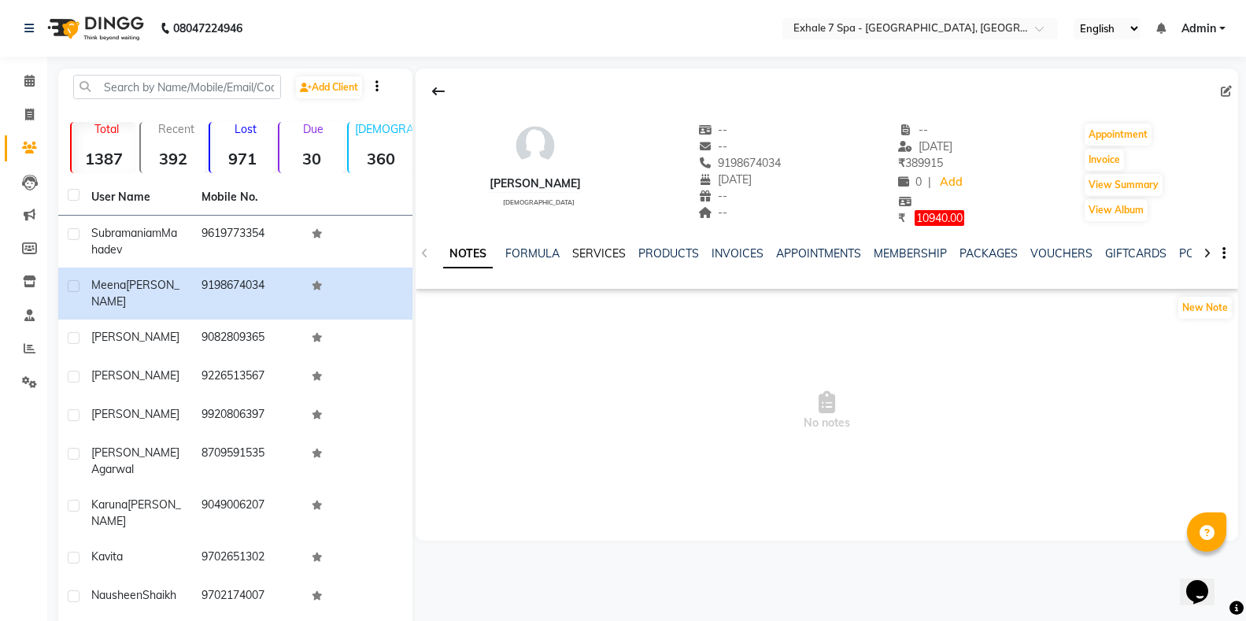
click at [582, 255] on link "SERVICES" at bounding box center [599, 253] width 54 height 14
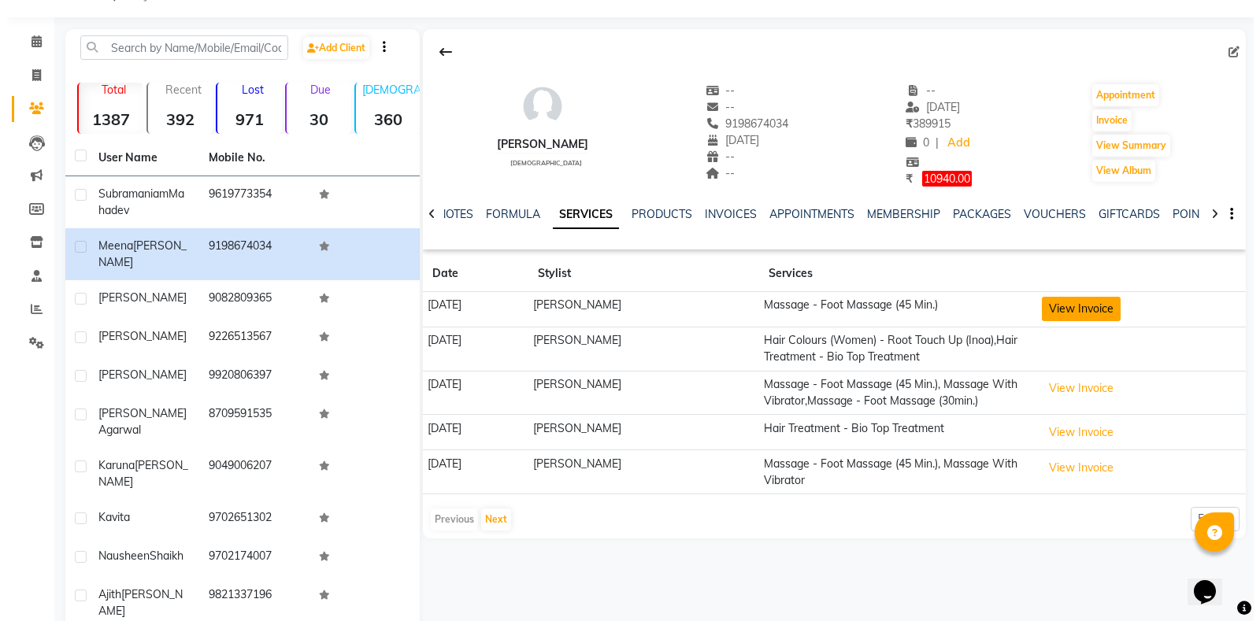
scroll to position [61, 0]
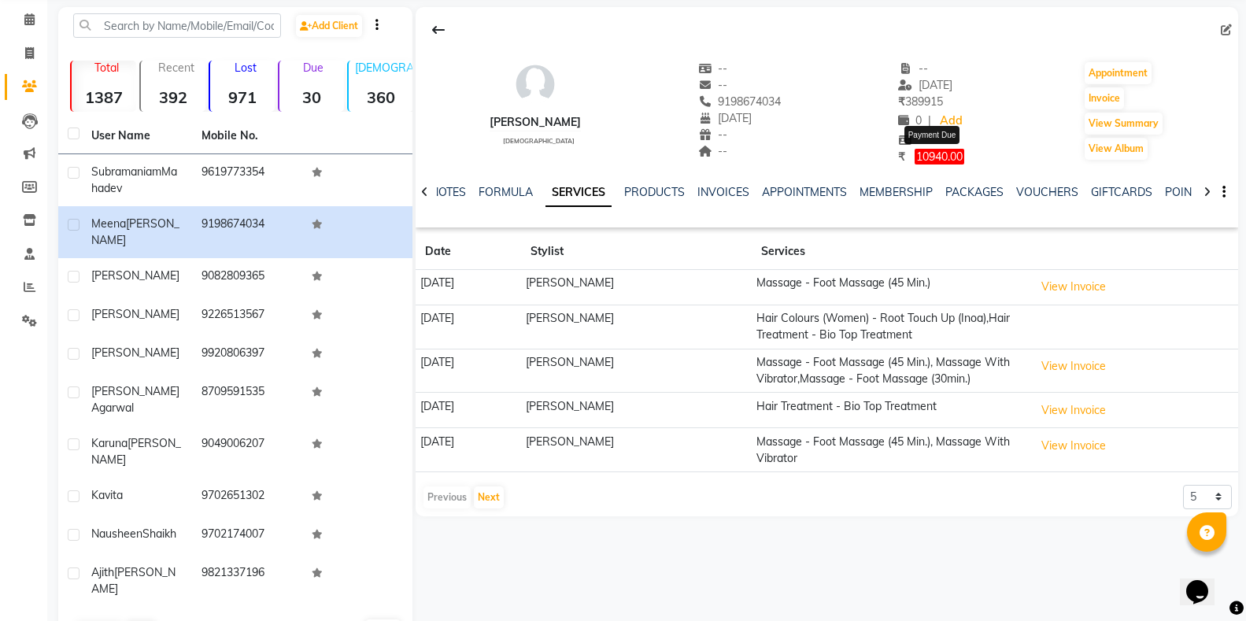
click at [944, 154] on span "10940.00" at bounding box center [940, 157] width 50 height 16
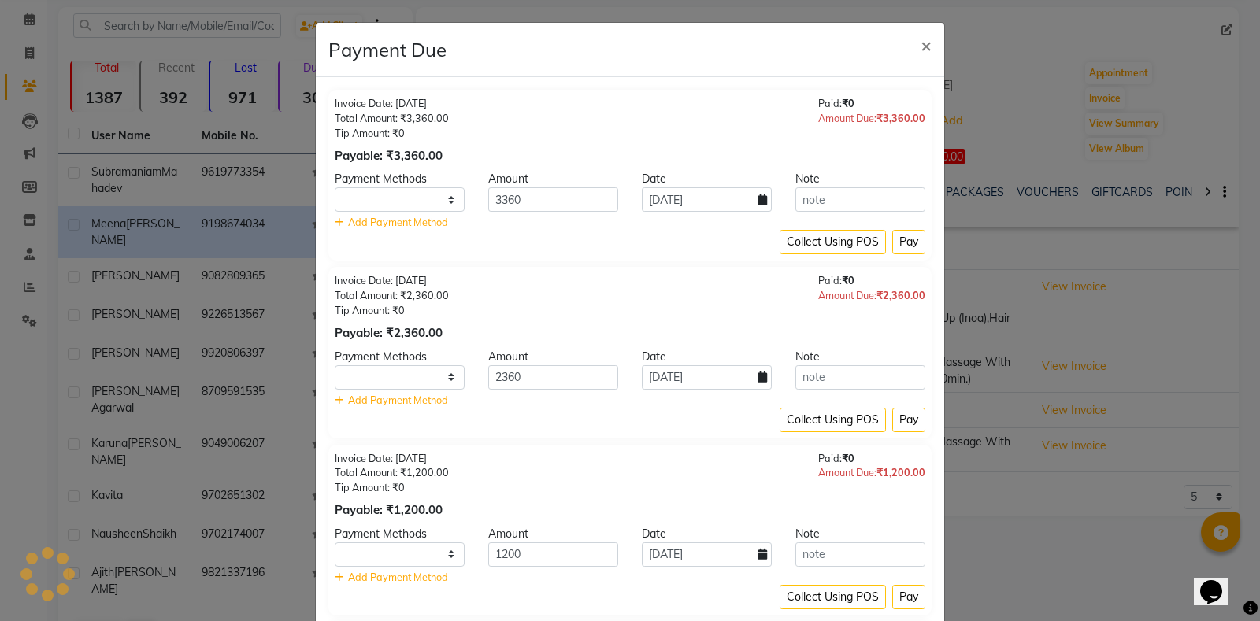
select select "1"
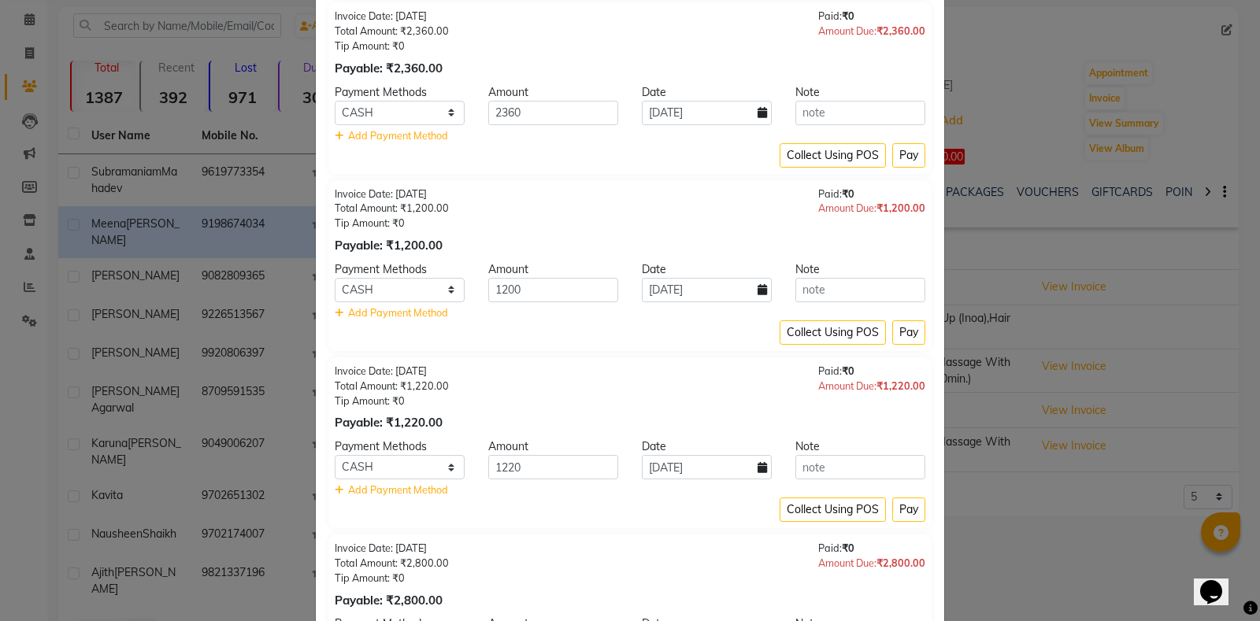
scroll to position [446, 0]
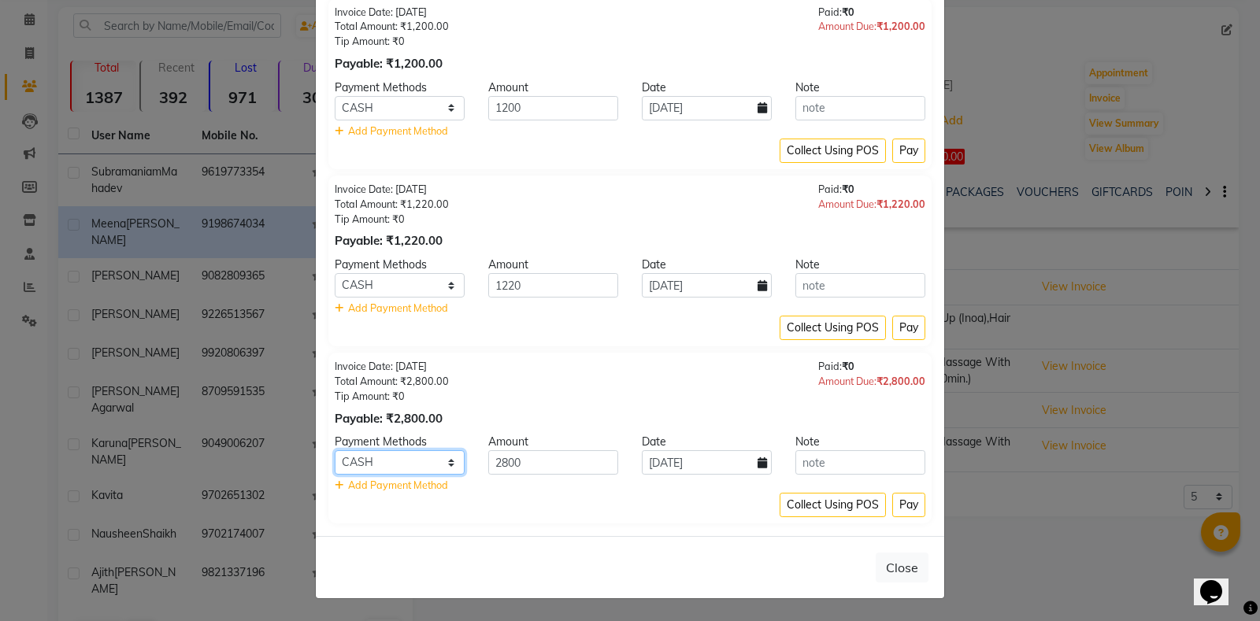
click at [424, 461] on select "CARD CASH GPay UPI PayTM" at bounding box center [400, 462] width 130 height 24
click at [335, 450] on select "CARD CASH GPay UPI PayTM" at bounding box center [400, 462] width 130 height 24
click at [413, 469] on select "CARD CASH GPay UPI PayTM" at bounding box center [400, 462] width 130 height 24
select select "6"
click at [335, 450] on select "CARD CASH GPay UPI PayTM" at bounding box center [400, 462] width 130 height 24
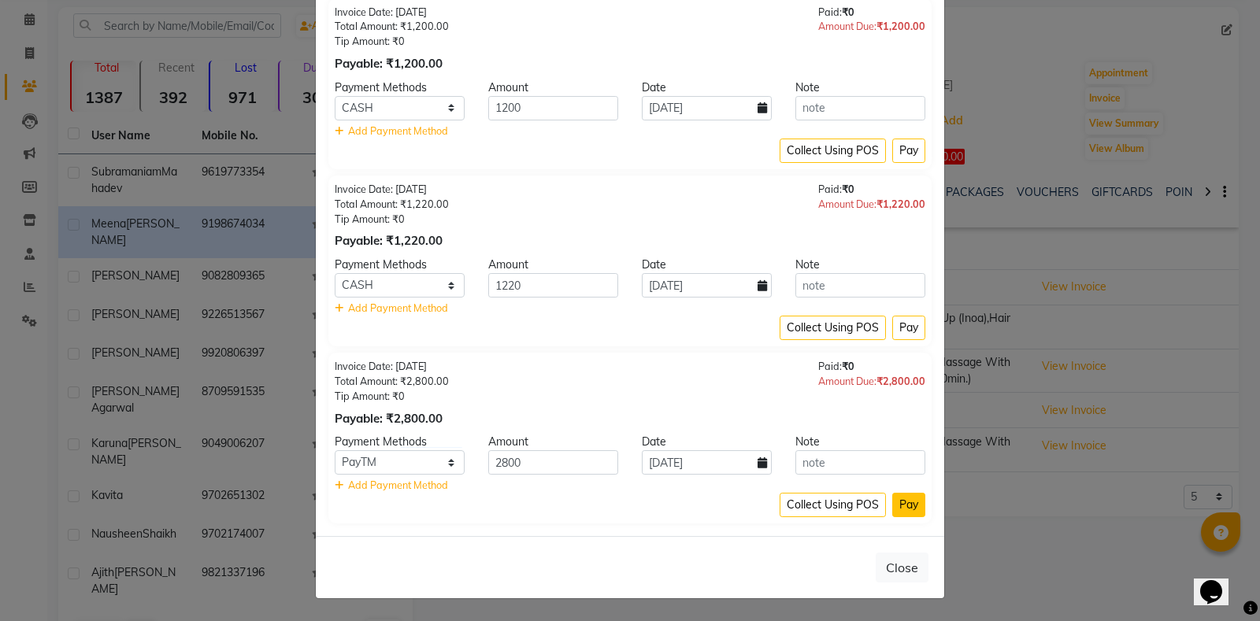
click at [900, 509] on button "Pay" at bounding box center [908, 505] width 33 height 24
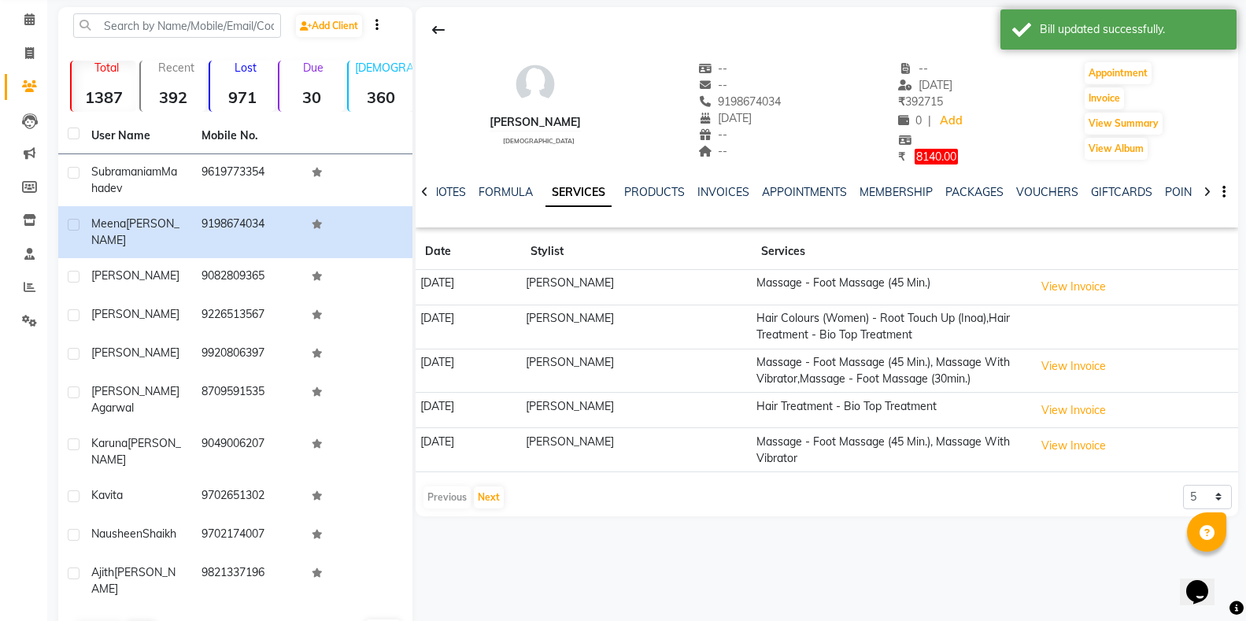
click at [940, 147] on div at bounding box center [931, 140] width 67 height 17
click at [935, 152] on span "8140.00" at bounding box center [936, 157] width 43 height 16
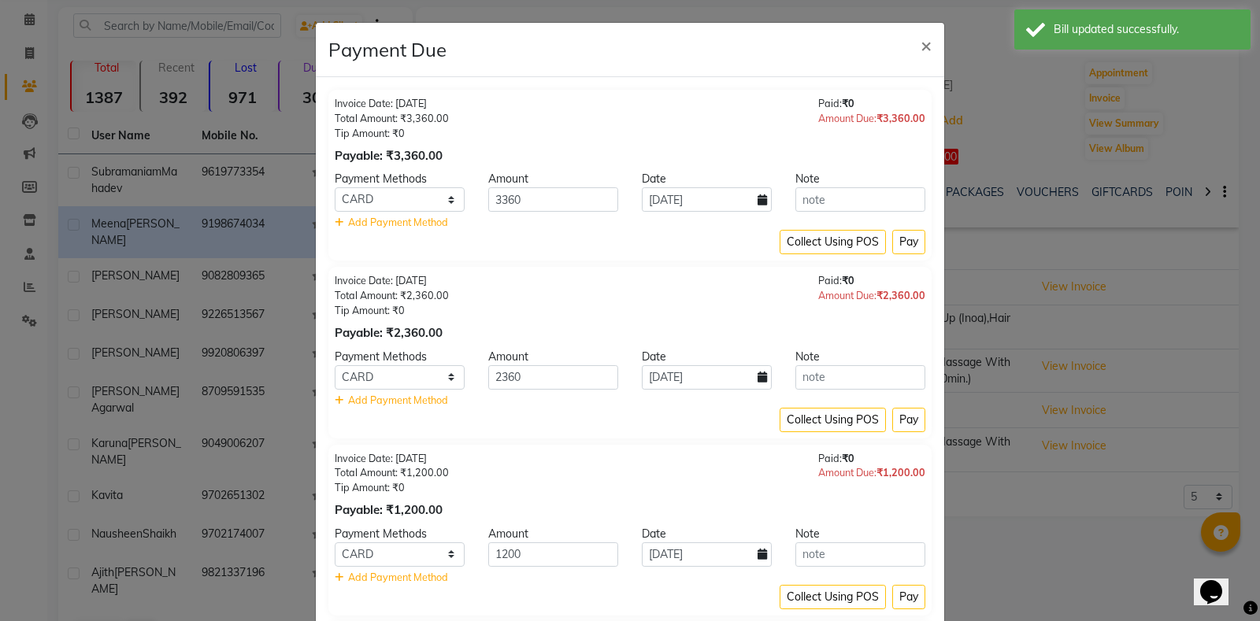
select select "1"
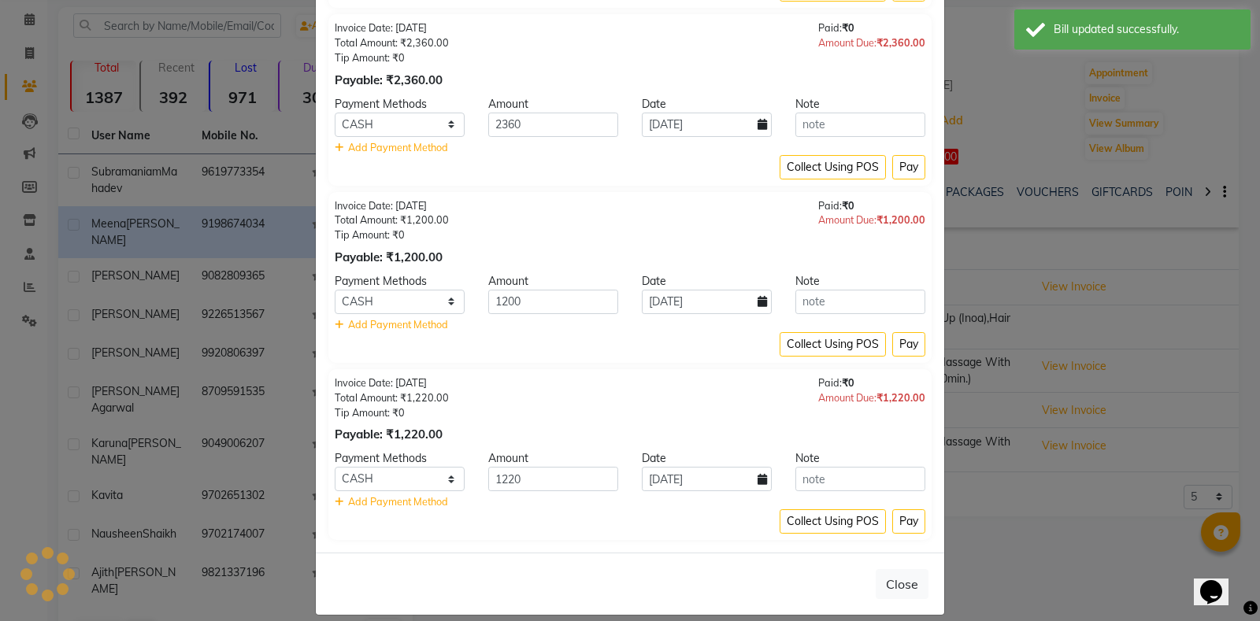
scroll to position [269, 0]
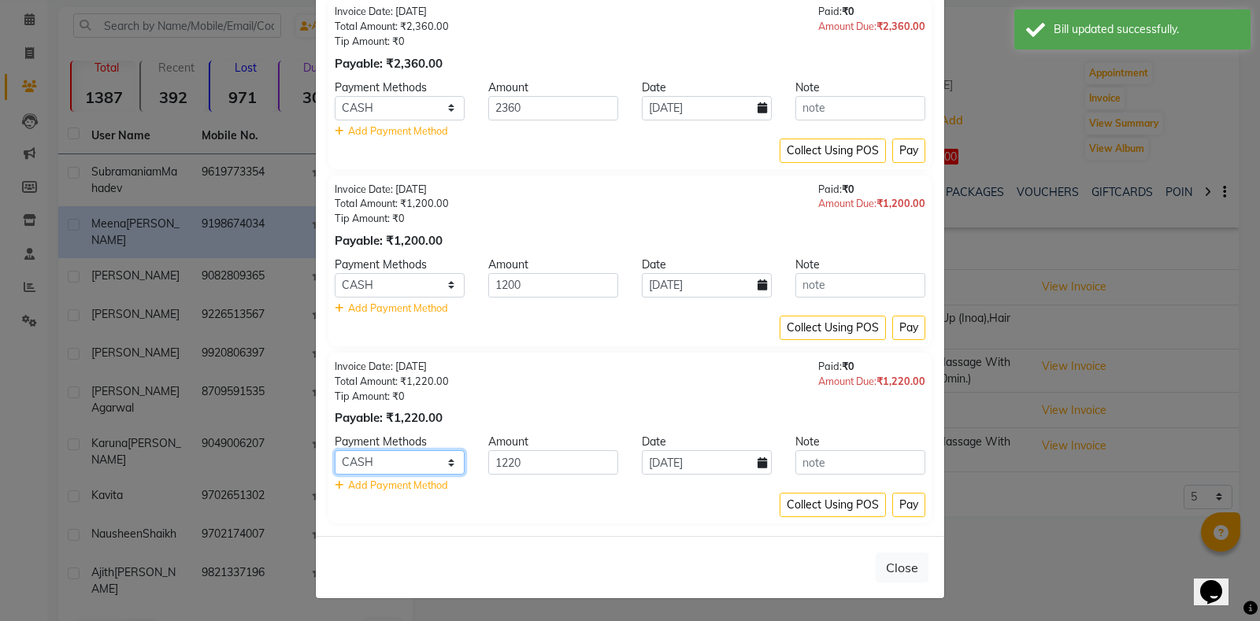
click at [374, 469] on select "CARD CASH GPay UPI PayTM" at bounding box center [400, 462] width 130 height 24
select select "8"
click at [335, 450] on select "CARD CASH GPay UPI PayTM" at bounding box center [400, 462] width 130 height 24
click at [385, 466] on select "CARD CASH GPay UPI PayTM" at bounding box center [400, 462] width 130 height 24
click at [398, 552] on div "Close" at bounding box center [630, 567] width 628 height 62
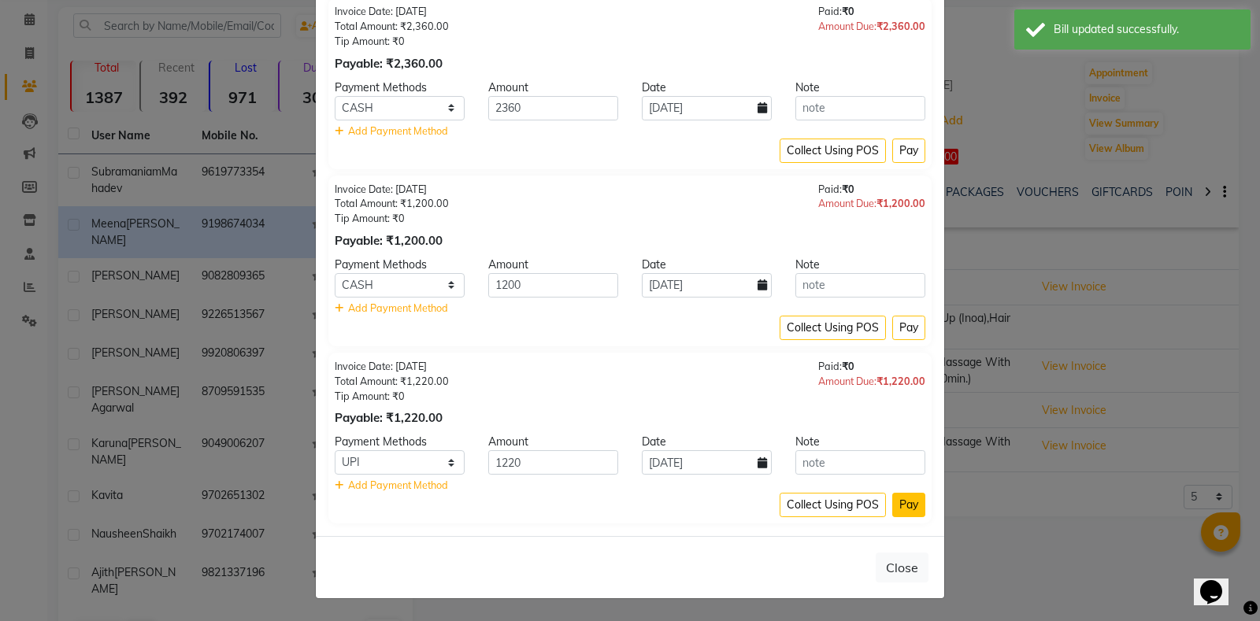
click at [899, 509] on button "Pay" at bounding box center [908, 505] width 33 height 24
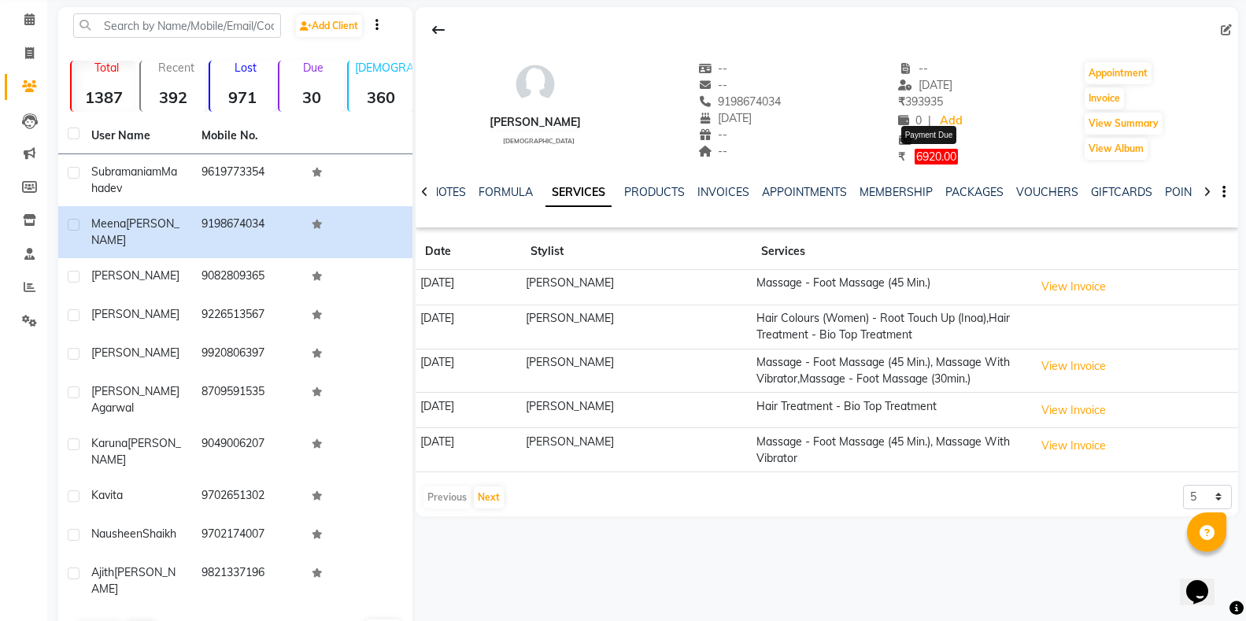
click at [931, 161] on span "6920.00" at bounding box center [936, 157] width 43 height 16
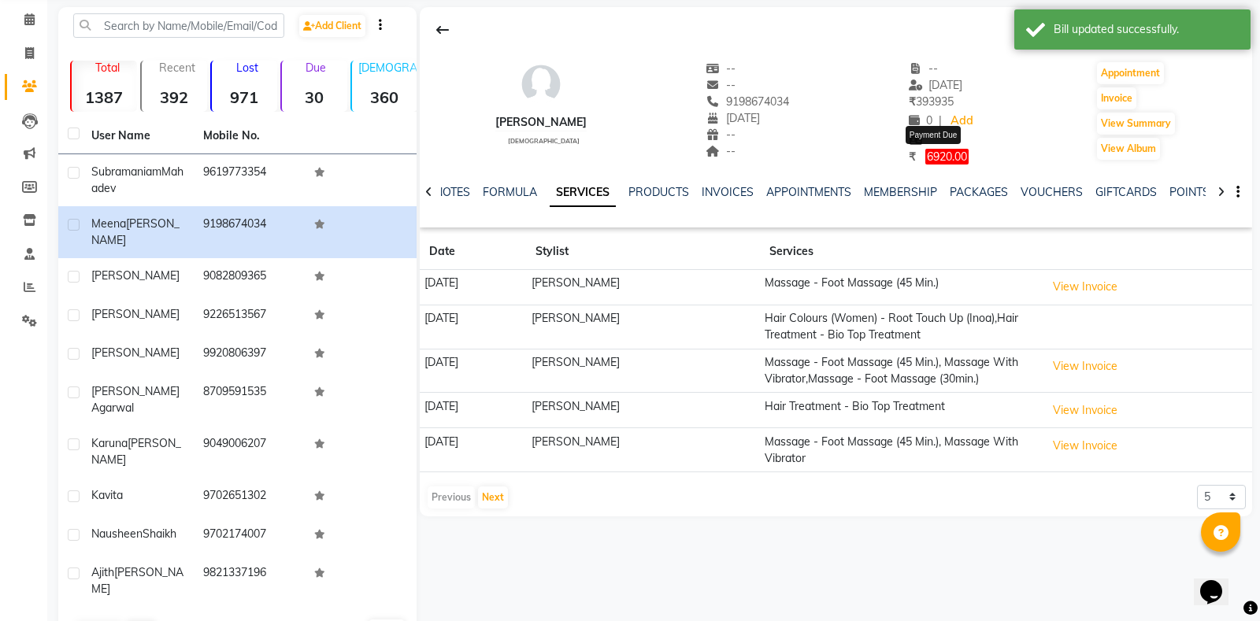
select select "1"
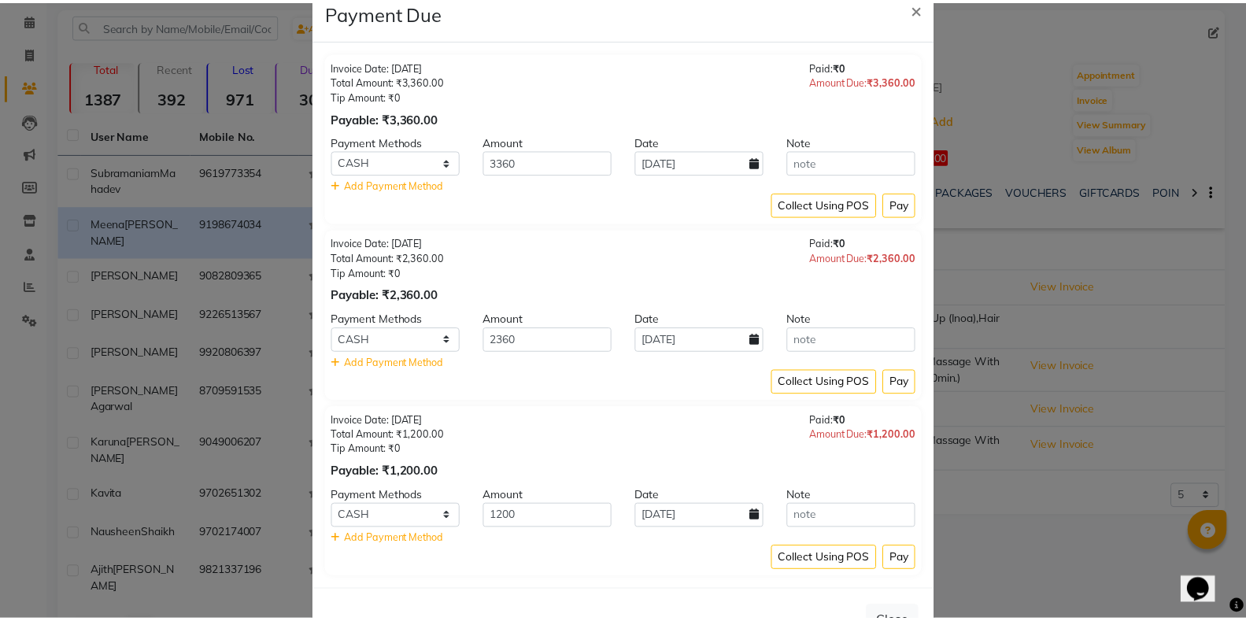
scroll to position [92, 0]
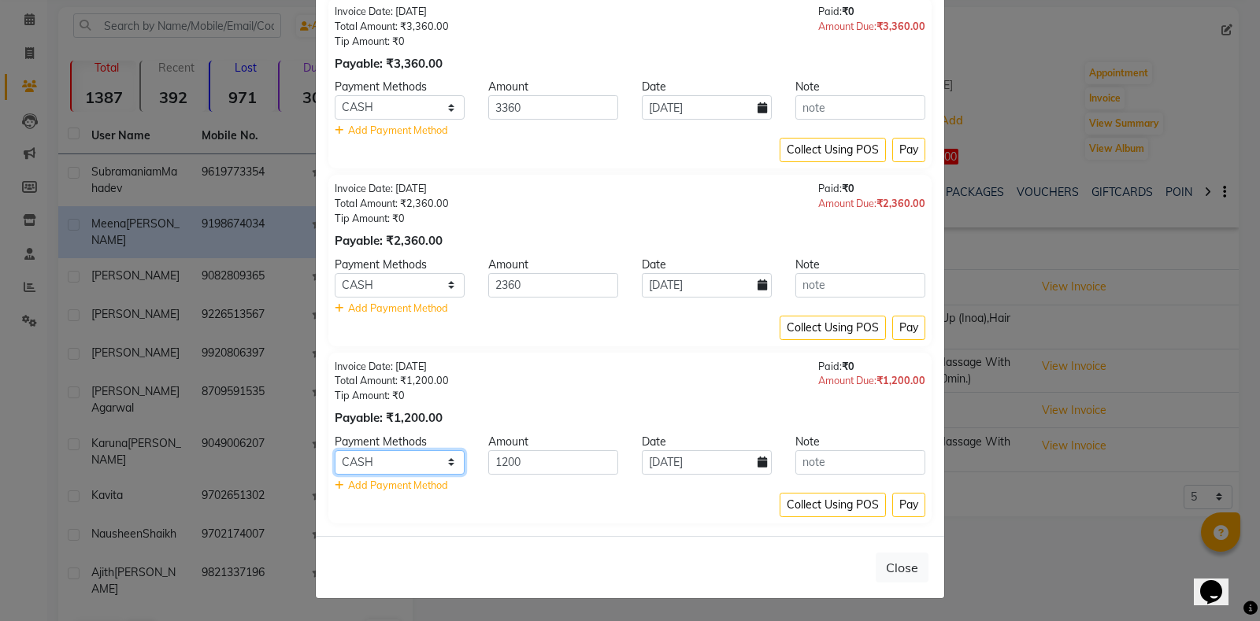
click at [387, 459] on select "CARD CASH GPay UPI PayTM" at bounding box center [400, 462] width 130 height 24
select select "6"
click at [335, 450] on select "CARD CASH GPay UPI PayTM" at bounding box center [400, 462] width 130 height 24
click at [892, 514] on button "Pay" at bounding box center [908, 505] width 33 height 24
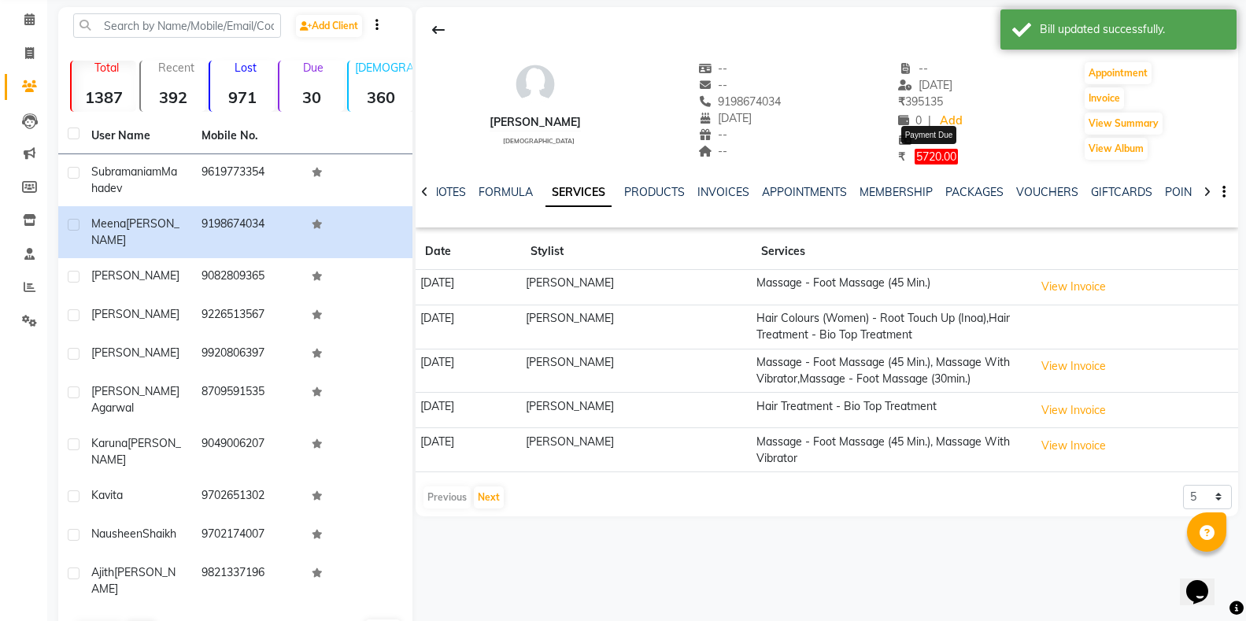
click at [946, 160] on span "5720.00" at bounding box center [936, 157] width 43 height 16
select select "1"
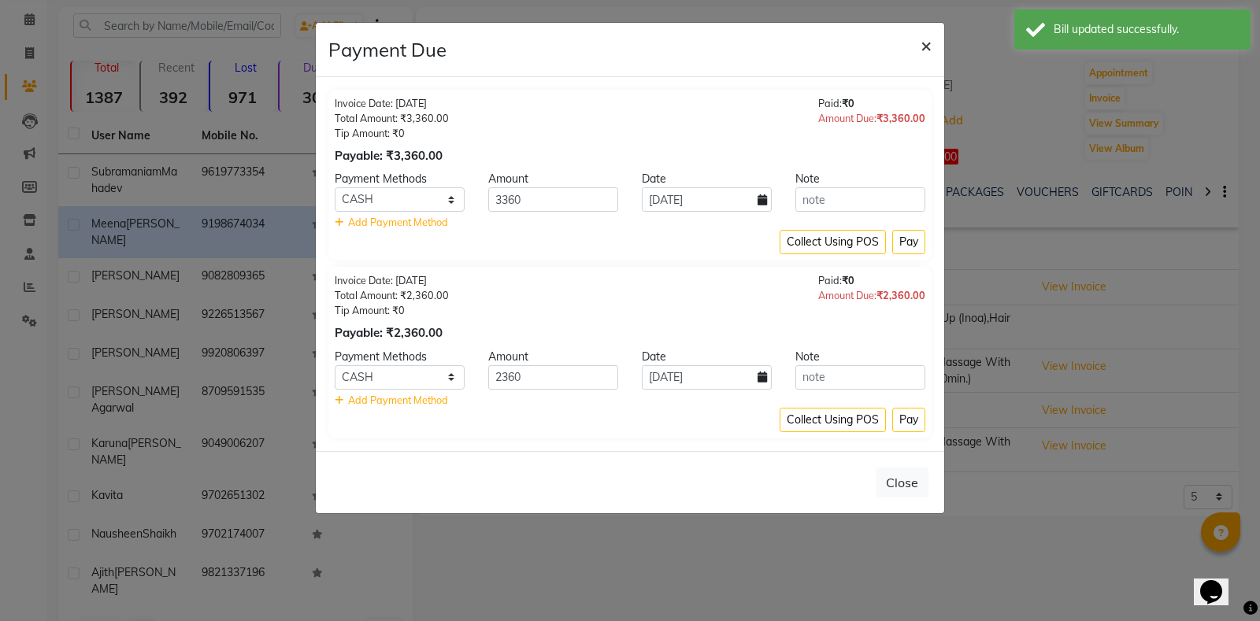
click at [925, 54] on span "×" at bounding box center [925, 45] width 11 height 24
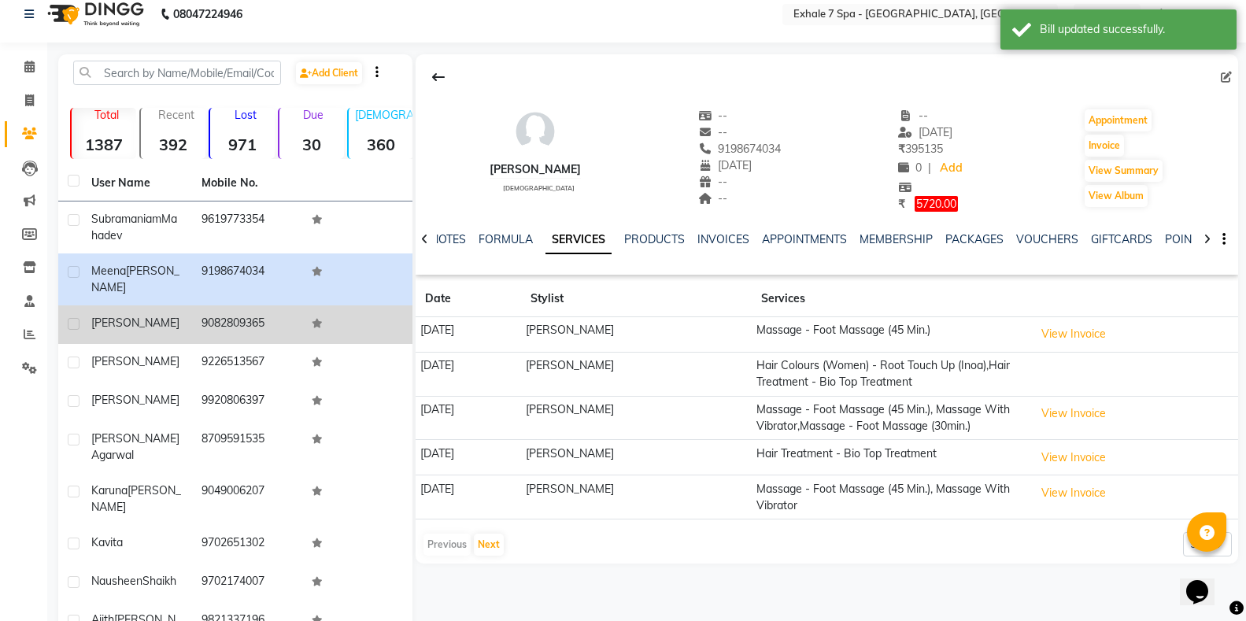
scroll to position [0, 0]
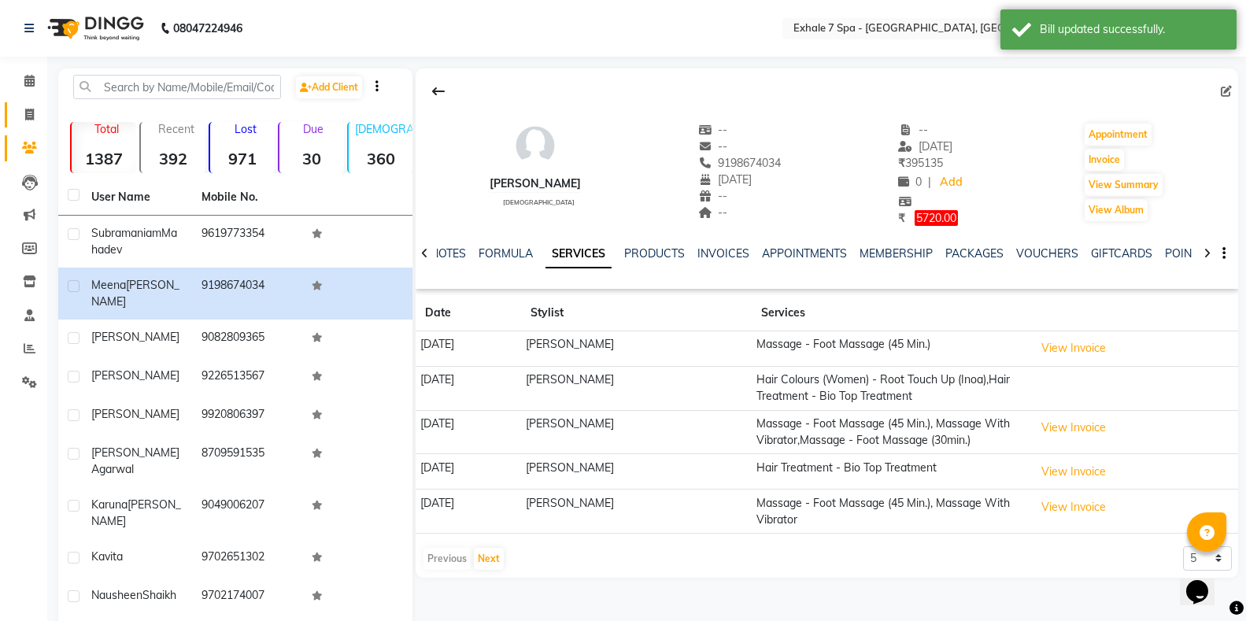
click at [30, 105] on link "Invoice" at bounding box center [24, 115] width 38 height 26
select select "service"
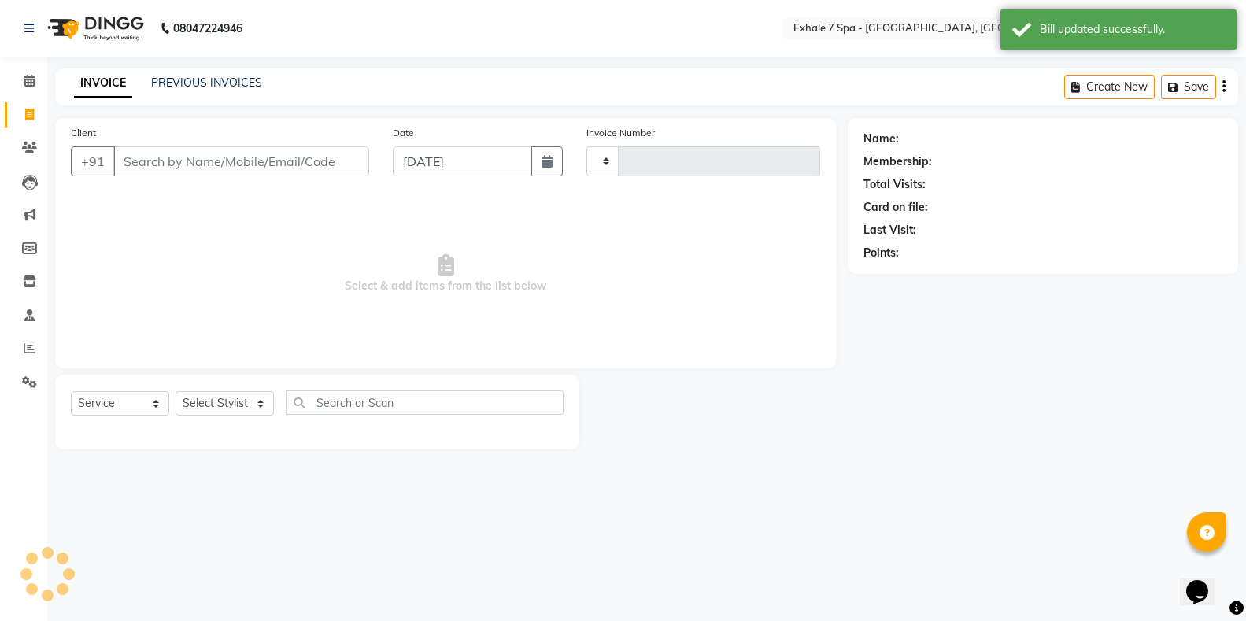
type input "1559"
select select "4480"
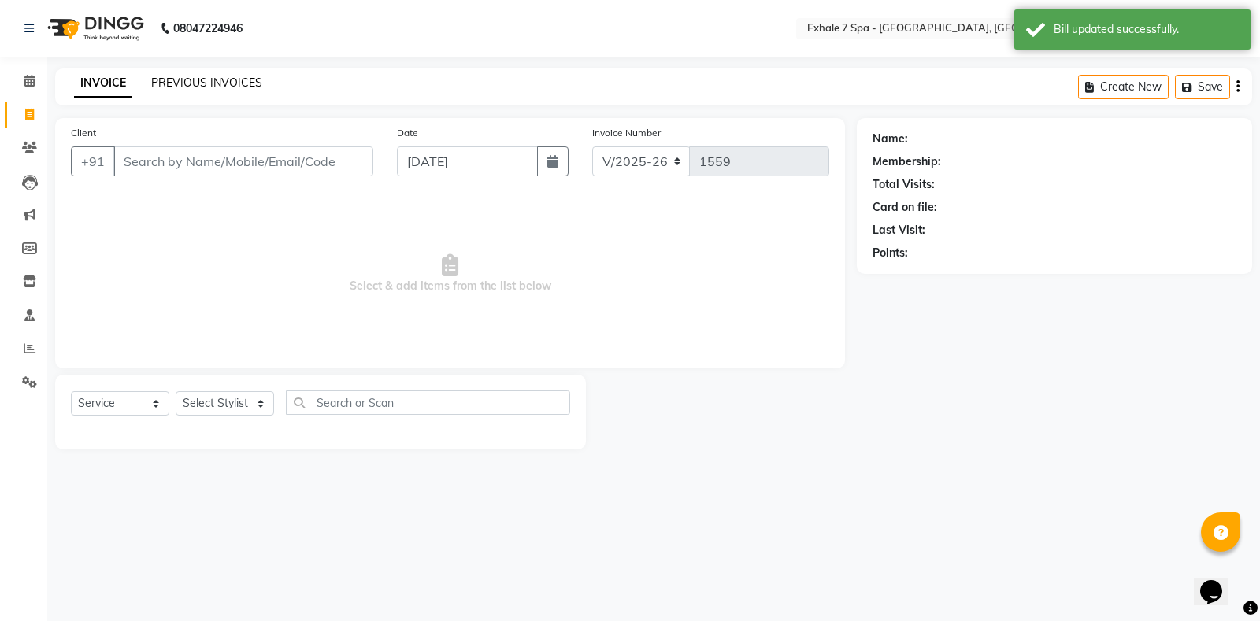
click at [161, 81] on link "PREVIOUS INVOICES" at bounding box center [206, 83] width 111 height 14
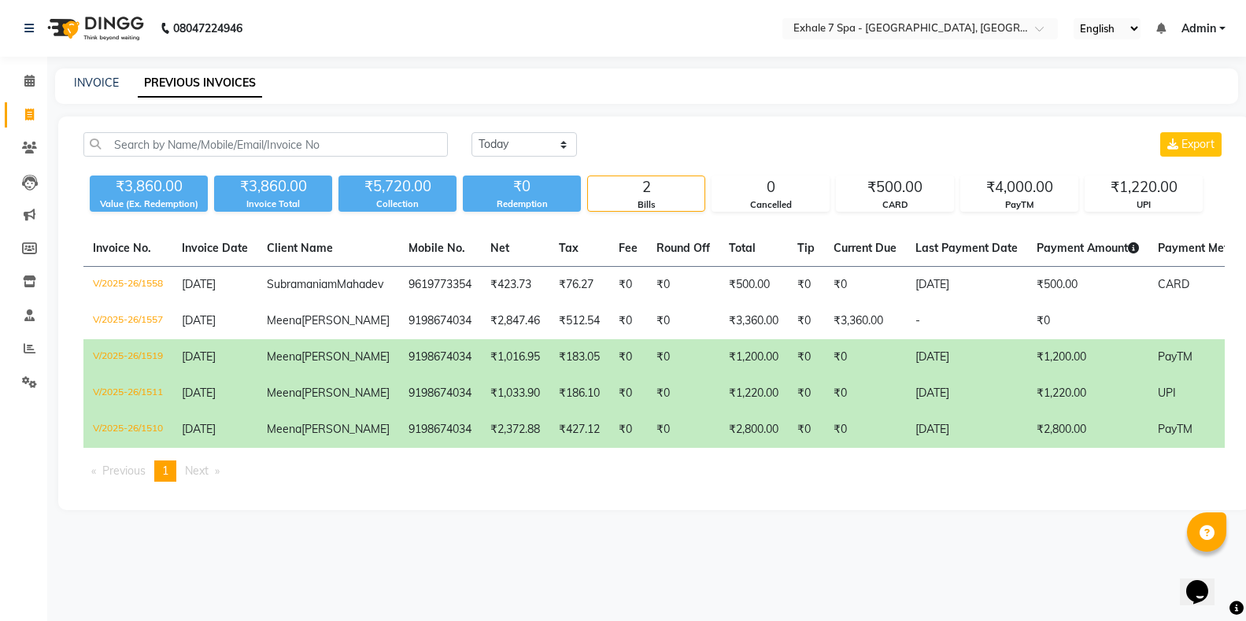
click at [1095, 412] on td "₹1,220.00" at bounding box center [1088, 394] width 121 height 36
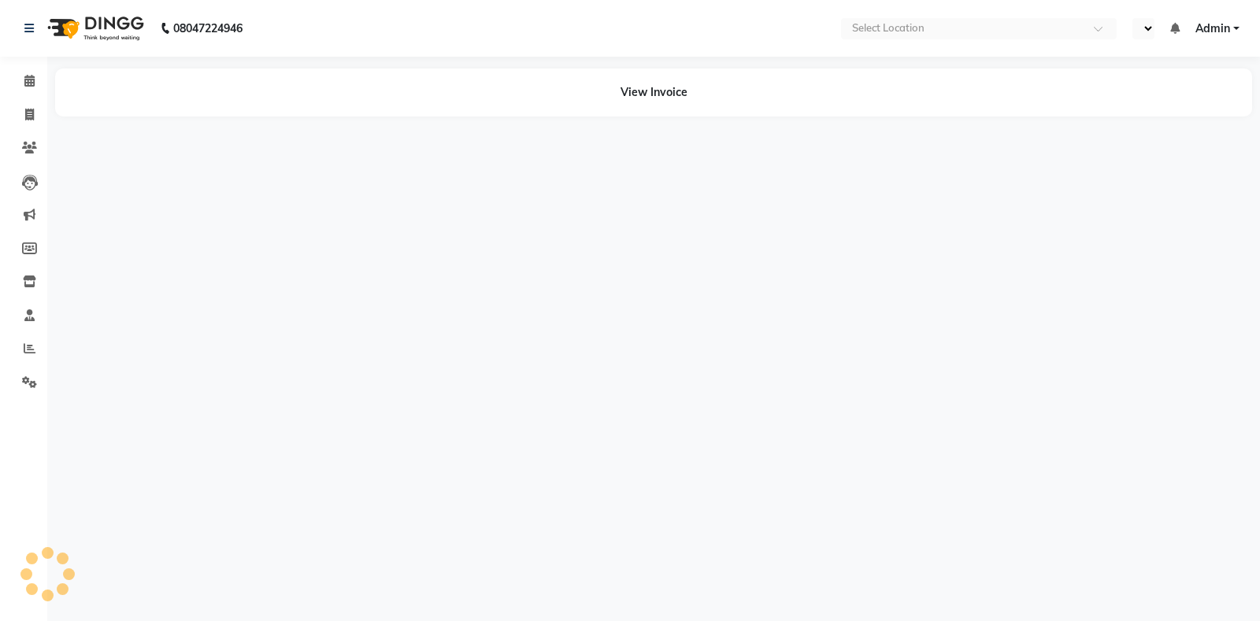
select select "en"
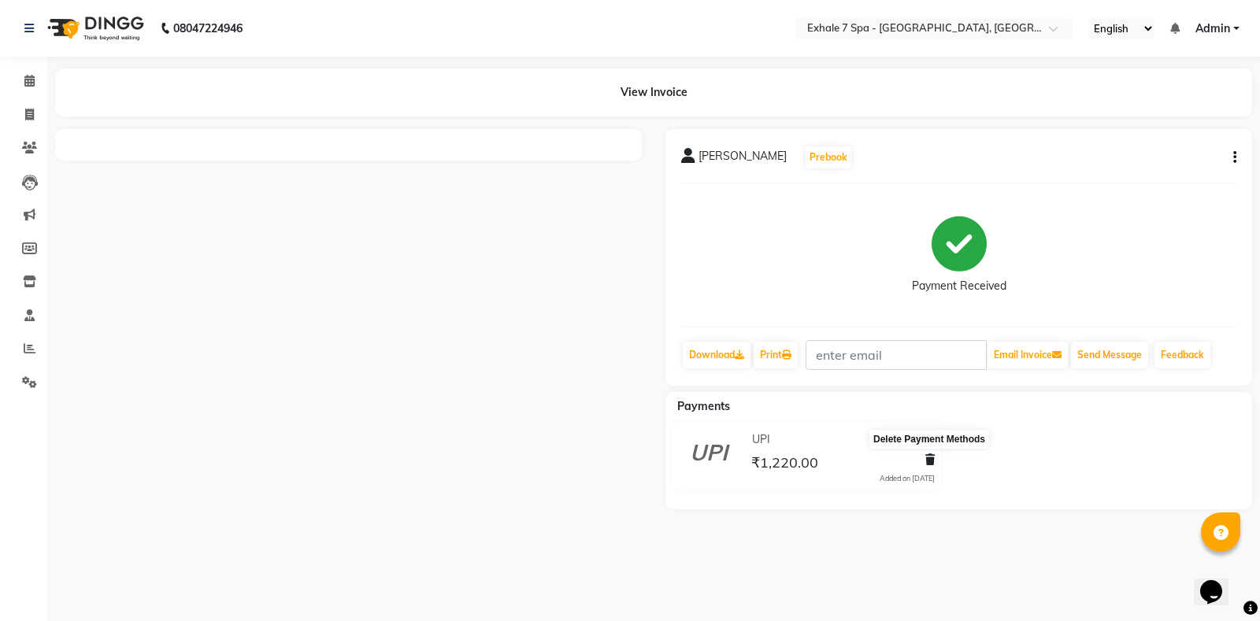
click at [926, 462] on icon at bounding box center [929, 459] width 9 height 11
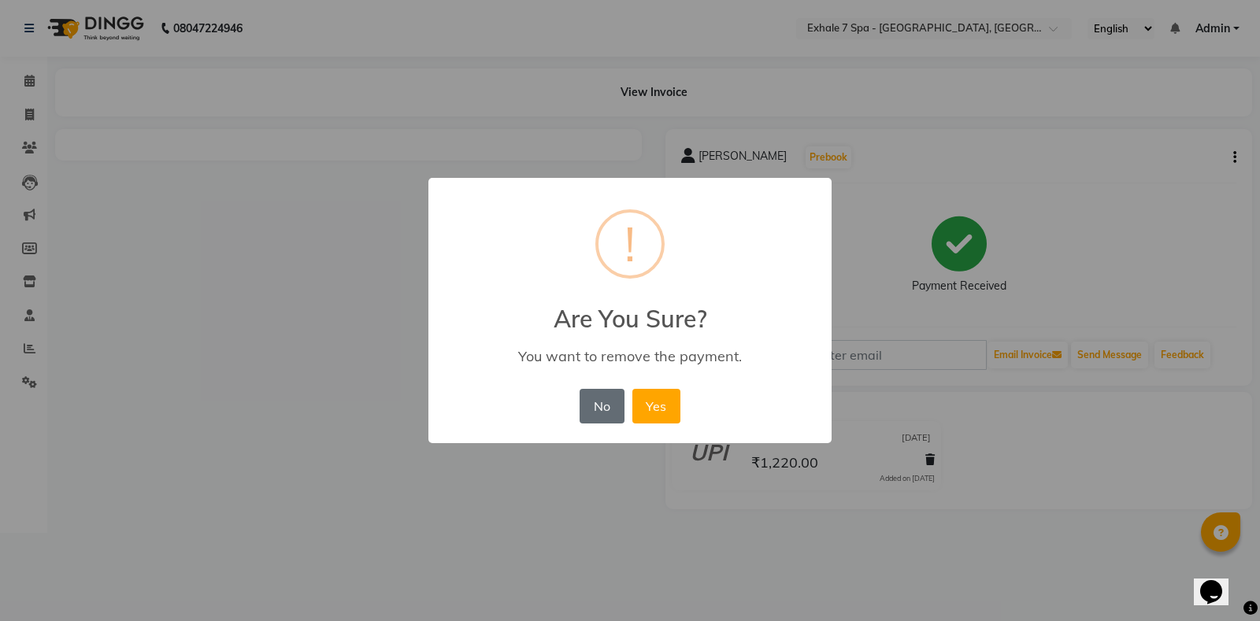
click at [606, 407] on button "No" at bounding box center [602, 406] width 44 height 35
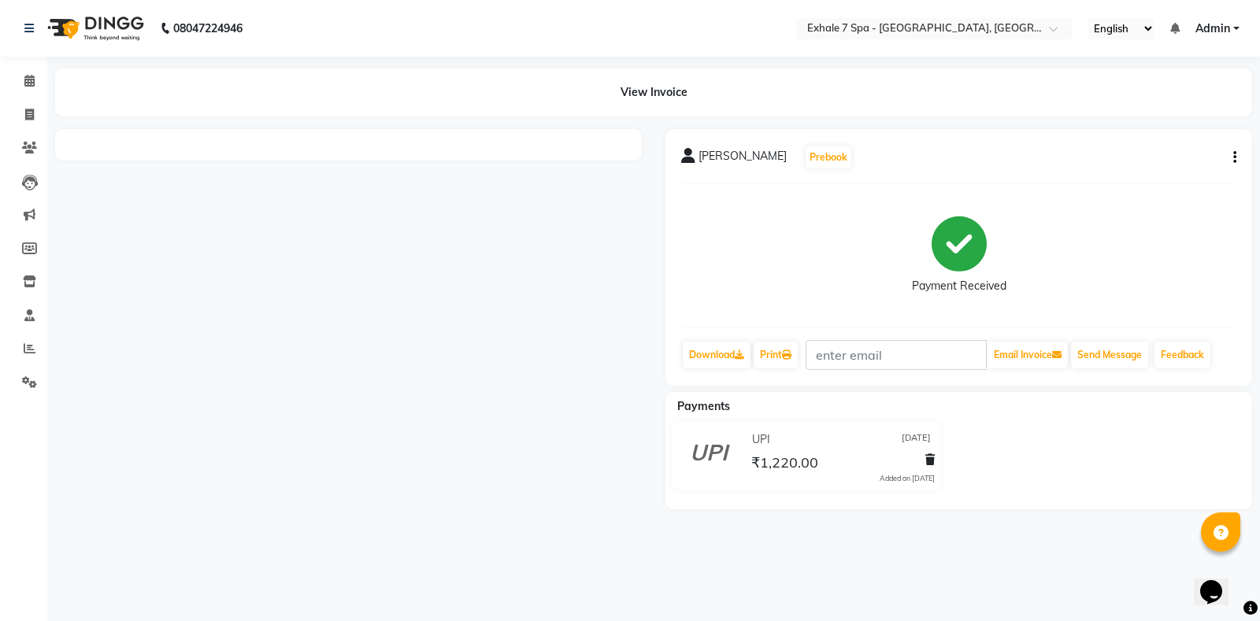
click at [1233, 158] on icon "button" at bounding box center [1234, 157] width 3 height 1
click at [1128, 167] on div "Edit Item Staff" at bounding box center [1156, 158] width 108 height 20
select select "28490"
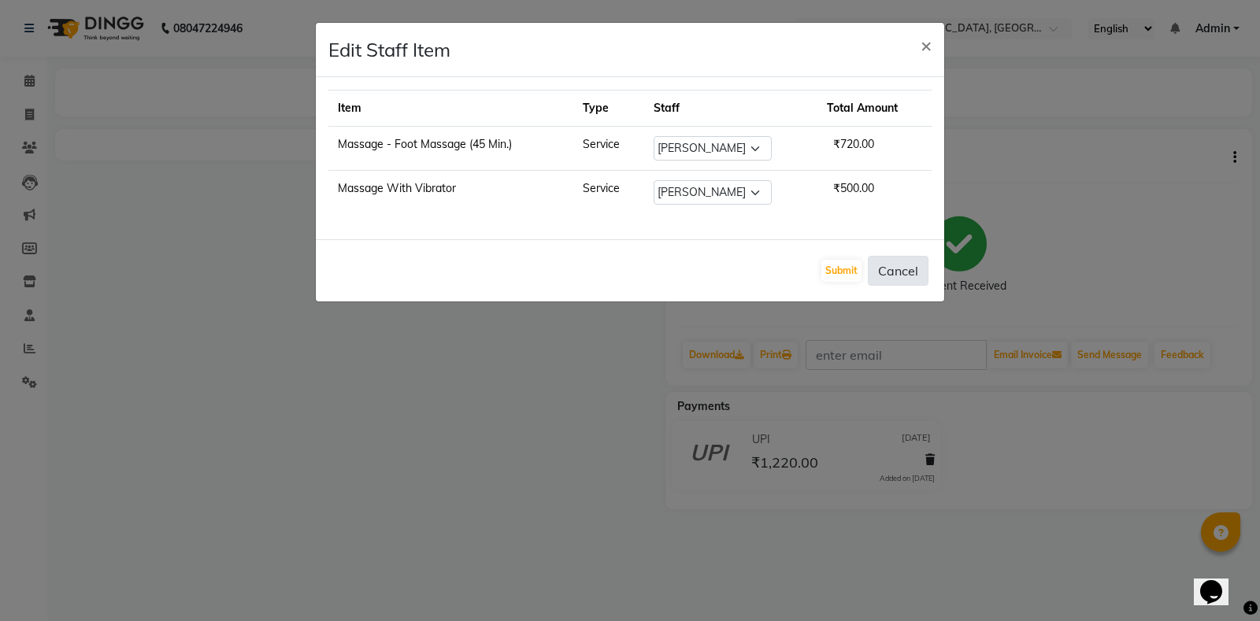
click at [907, 265] on button "Cancel" at bounding box center [898, 271] width 61 height 30
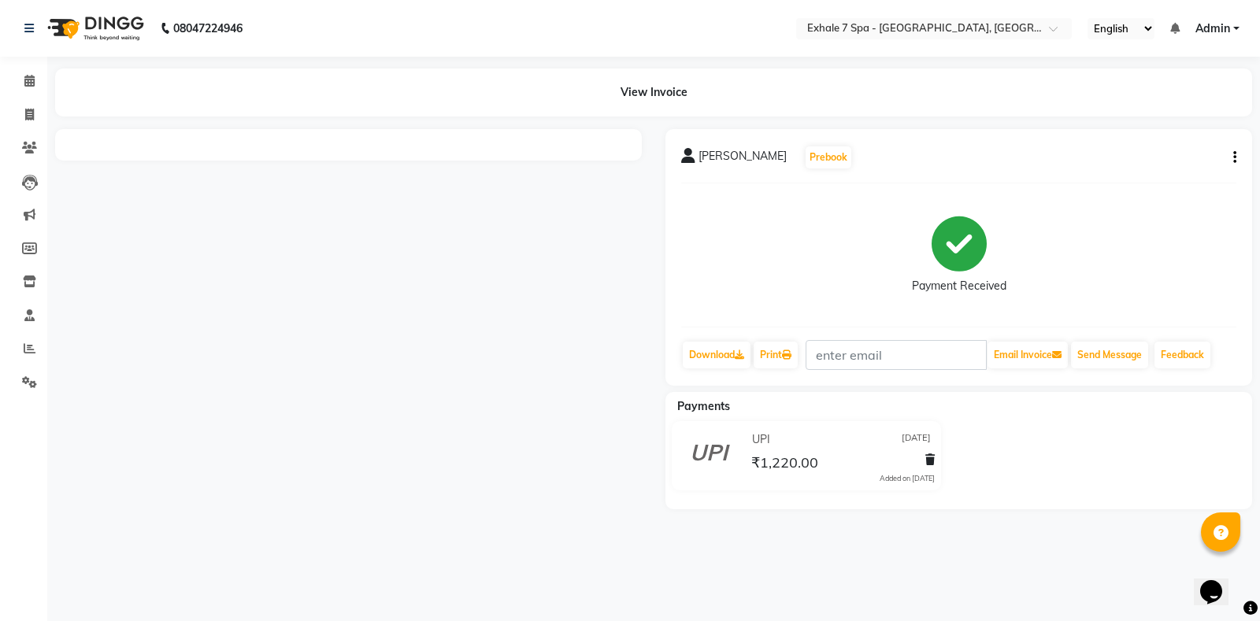
click at [922, 466] on div at bounding box center [927, 462] width 16 height 21
click at [935, 455] on div "UPI [DATE] ₹1,220.00 Added on [DATE]" at bounding box center [841, 456] width 210 height 57
click at [930, 459] on icon at bounding box center [929, 459] width 9 height 11
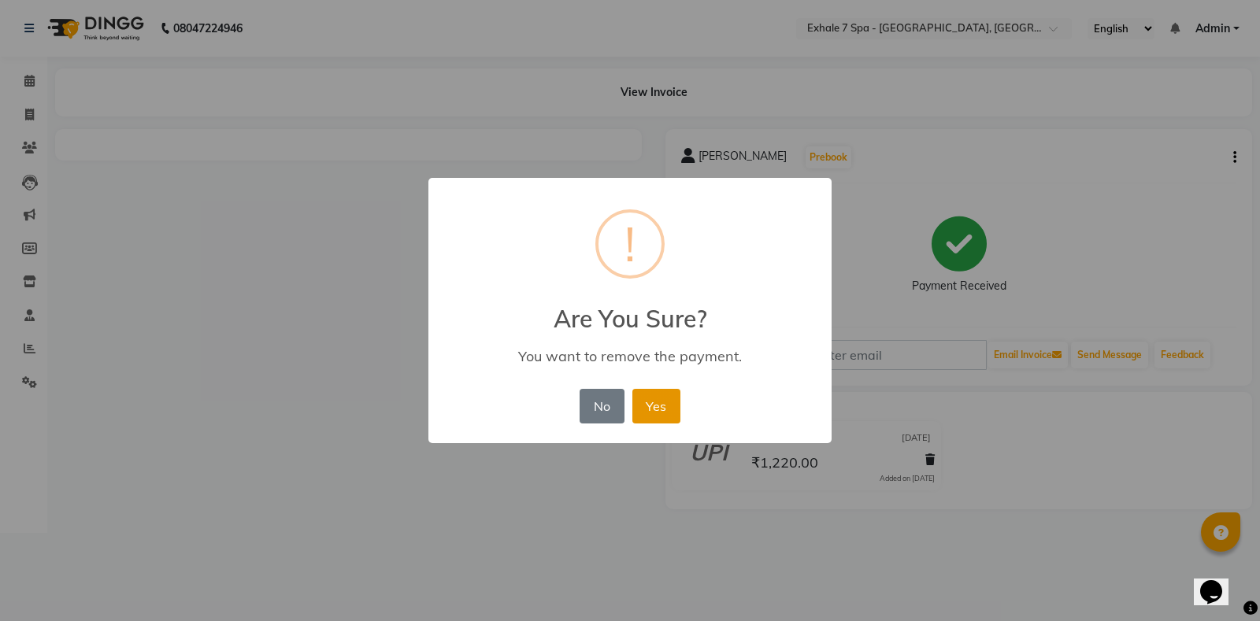
click at [658, 402] on button "Yes" at bounding box center [656, 406] width 48 height 35
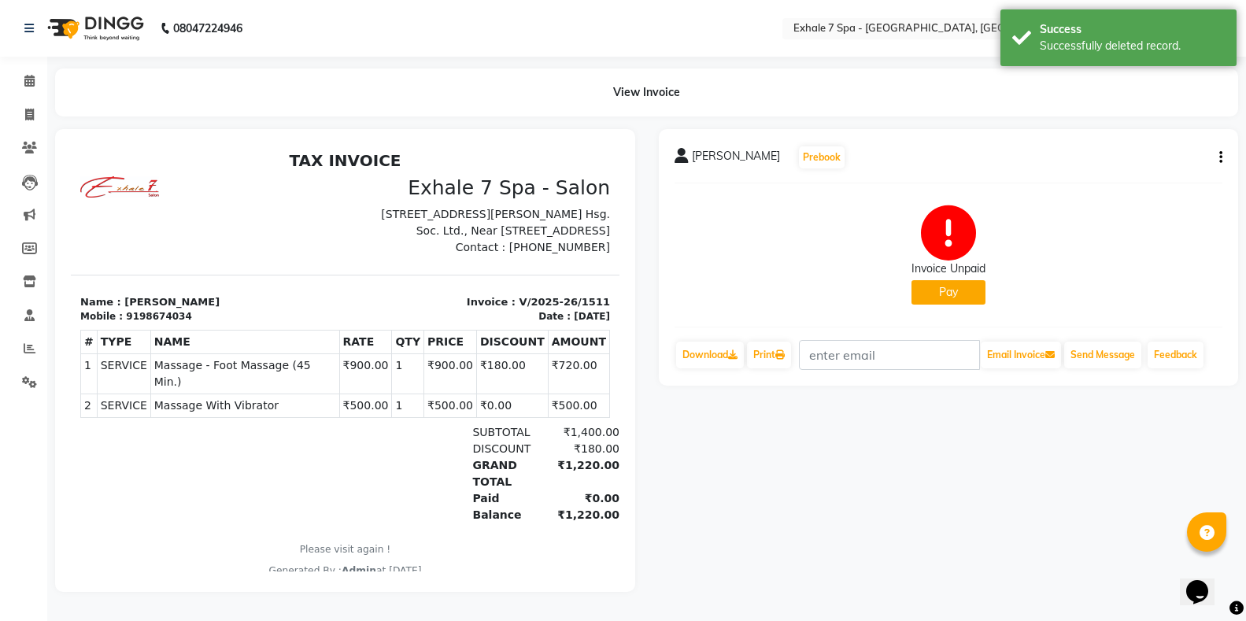
click at [965, 280] on button "Pay" at bounding box center [949, 292] width 74 height 24
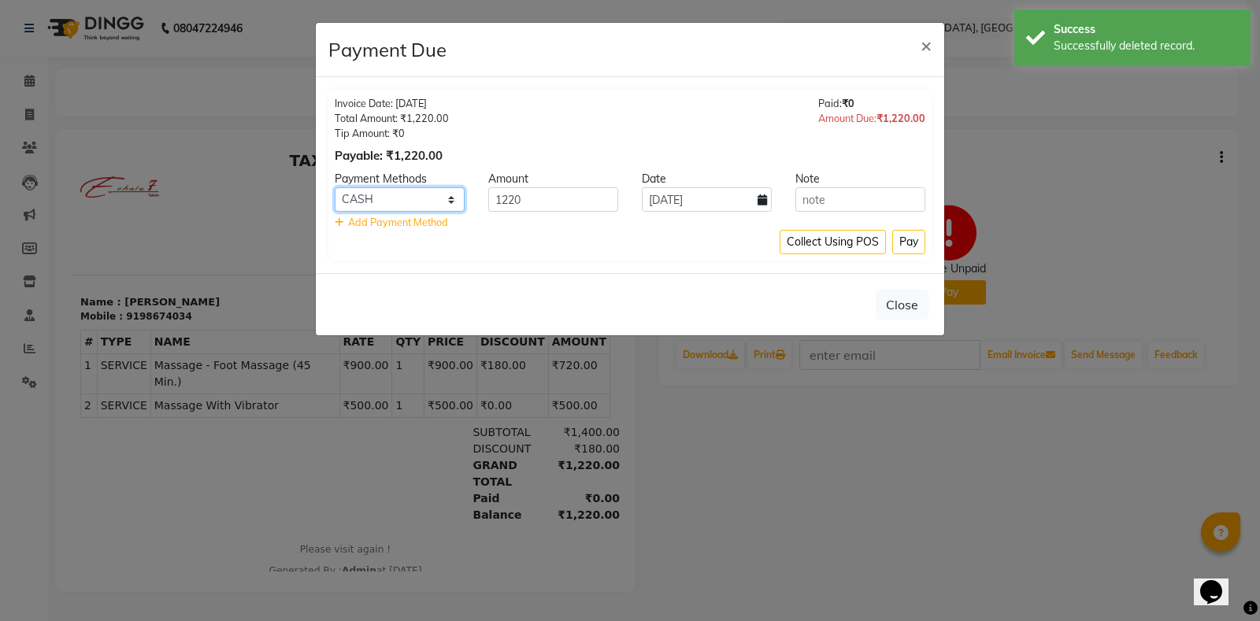
click at [367, 208] on select "CARD CASH GPay UPI PayTM" at bounding box center [400, 199] width 130 height 24
select select "6"
click at [335, 187] on select "CARD CASH GPay UPI PayTM" at bounding box center [400, 199] width 130 height 24
click at [929, 240] on div "Invoice Date: [DATE] Total Amount: ₹1,220.00 Tip Amount: ₹0 Payable: ₹1,220.00 …" at bounding box center [629, 175] width 603 height 171
click at [906, 240] on button "Pay" at bounding box center [908, 242] width 33 height 24
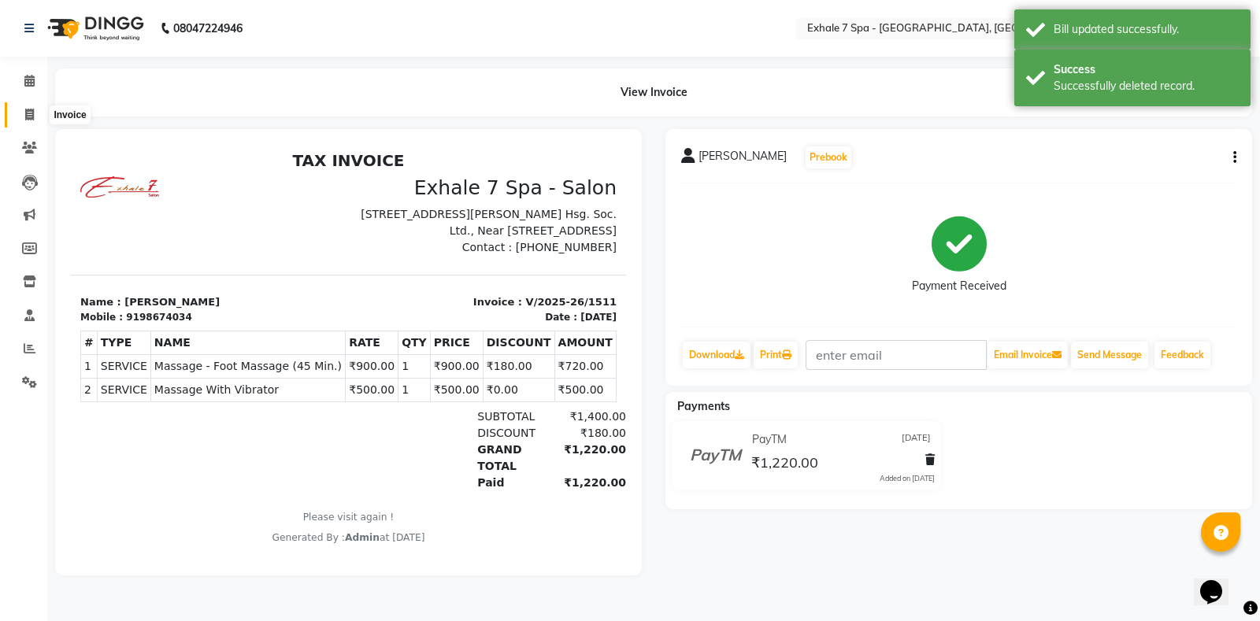
click at [31, 109] on icon at bounding box center [29, 115] width 9 height 12
select select "service"
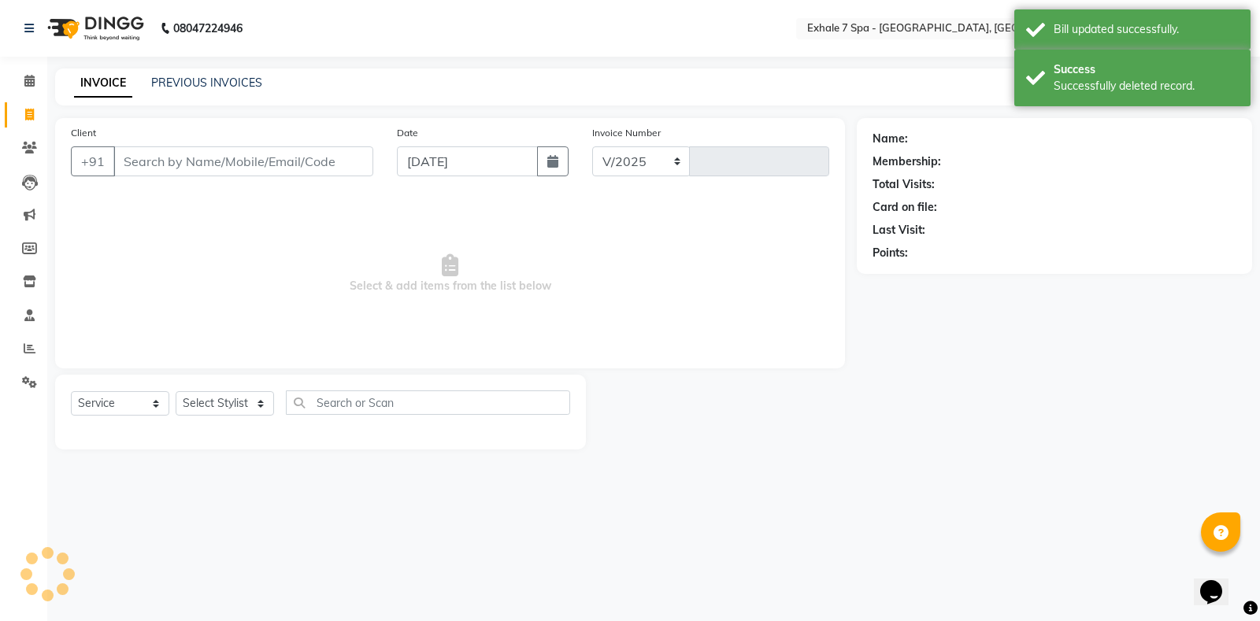
select select "4480"
type input "1559"
click at [181, 79] on link "PREVIOUS INVOICES" at bounding box center [206, 83] width 111 height 14
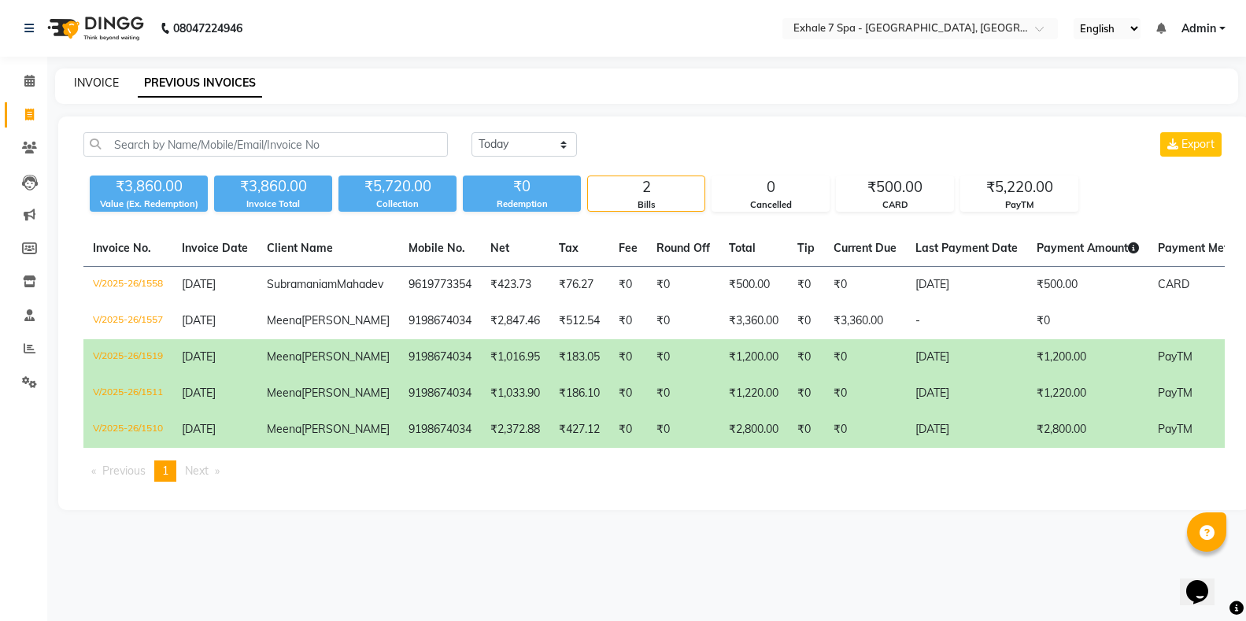
click at [94, 88] on link "INVOICE" at bounding box center [96, 83] width 45 height 14
select select "service"
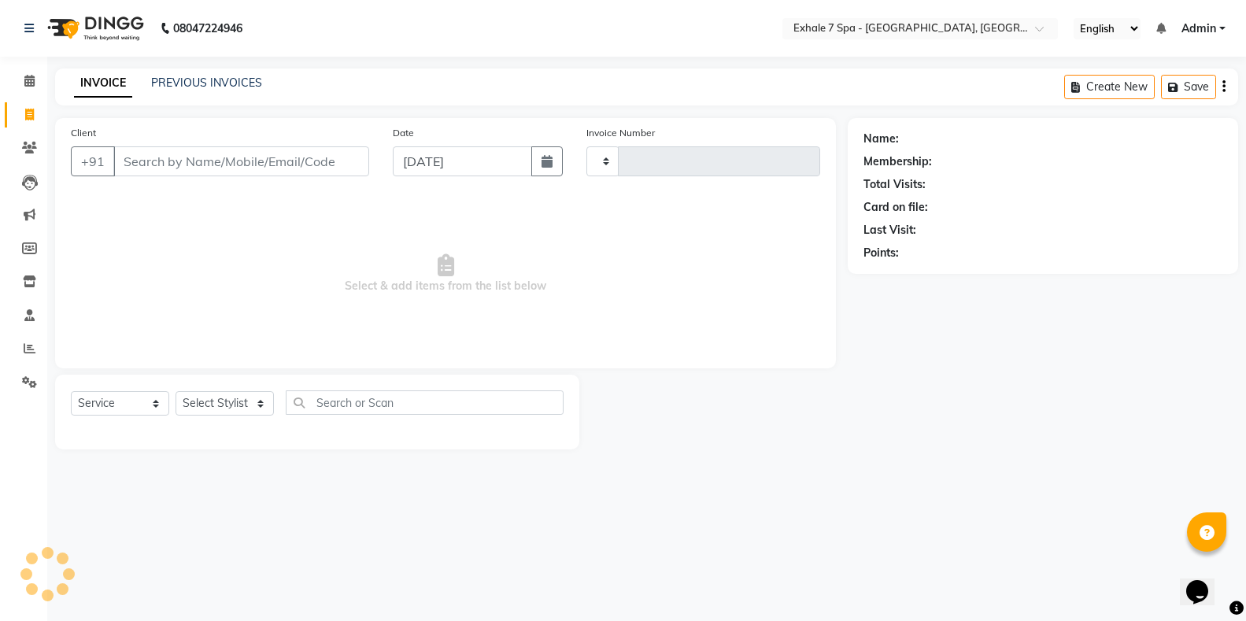
type input "1559"
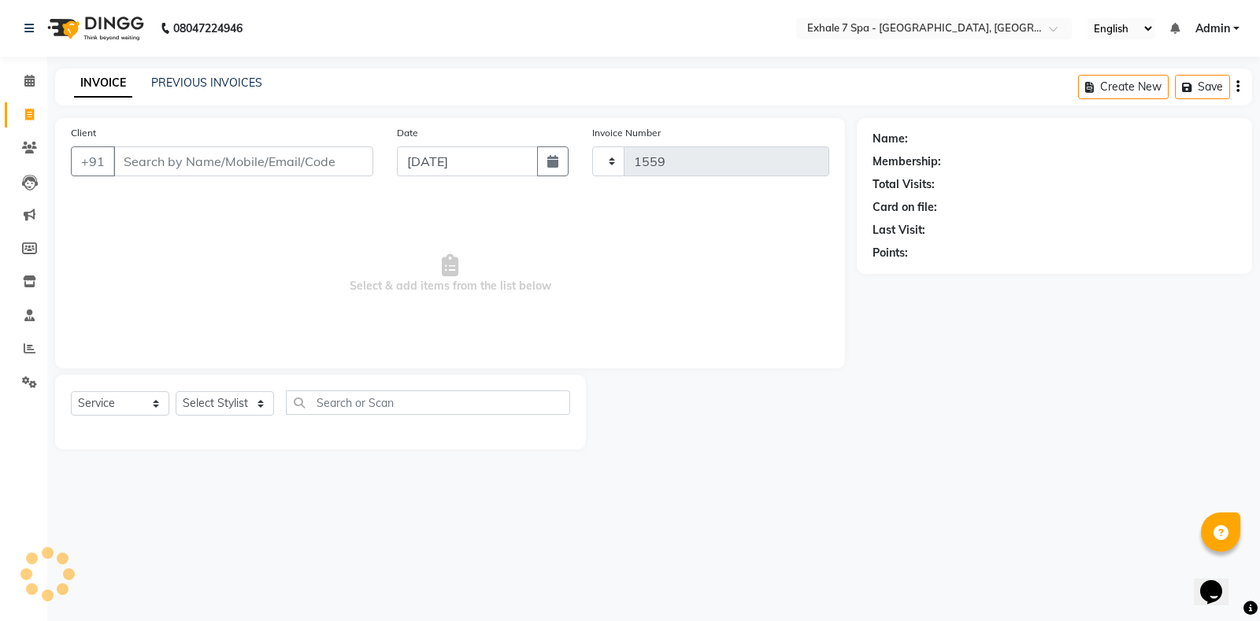
select select "4480"
click at [179, 74] on div "INVOICE PREVIOUS INVOICES Create New Save" at bounding box center [653, 87] width 1197 height 37
click at [161, 82] on link "PREVIOUS INVOICES" at bounding box center [206, 83] width 111 height 14
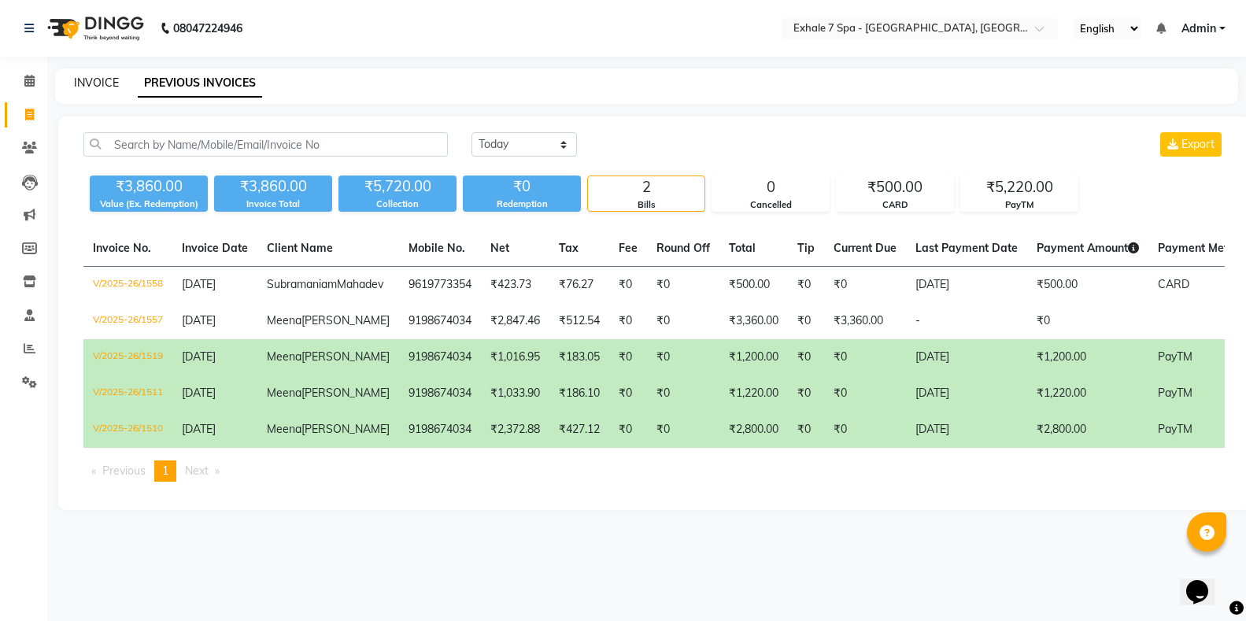
click at [102, 85] on link "INVOICE" at bounding box center [96, 83] width 45 height 14
select select "service"
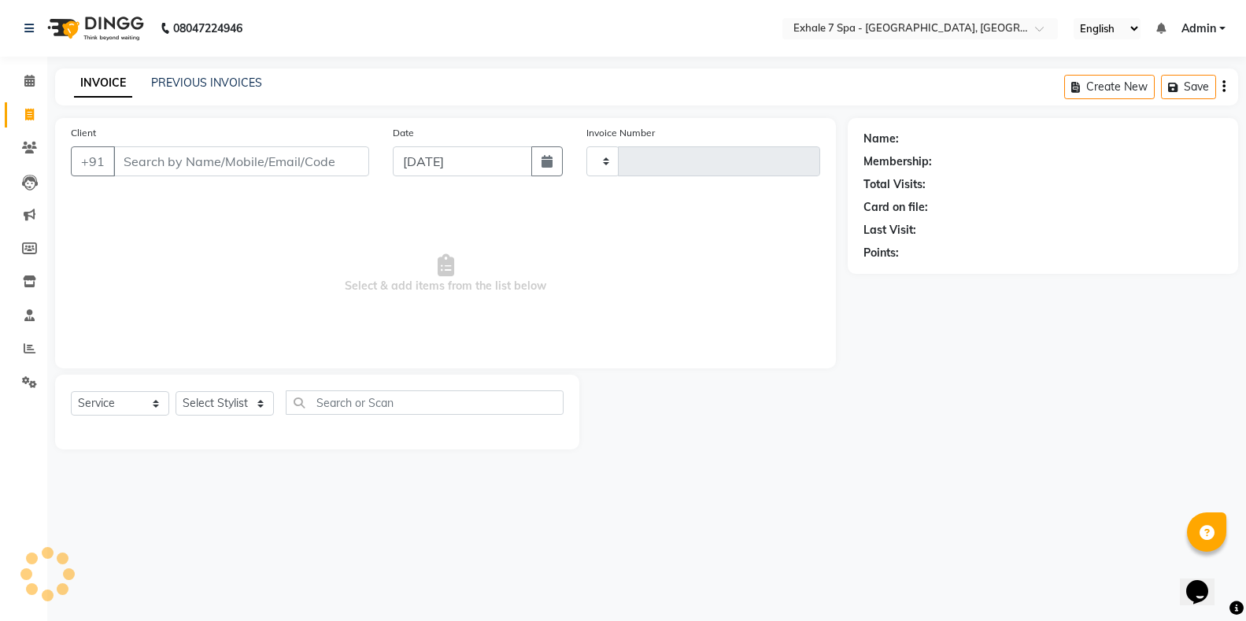
type input "1559"
select select "4480"
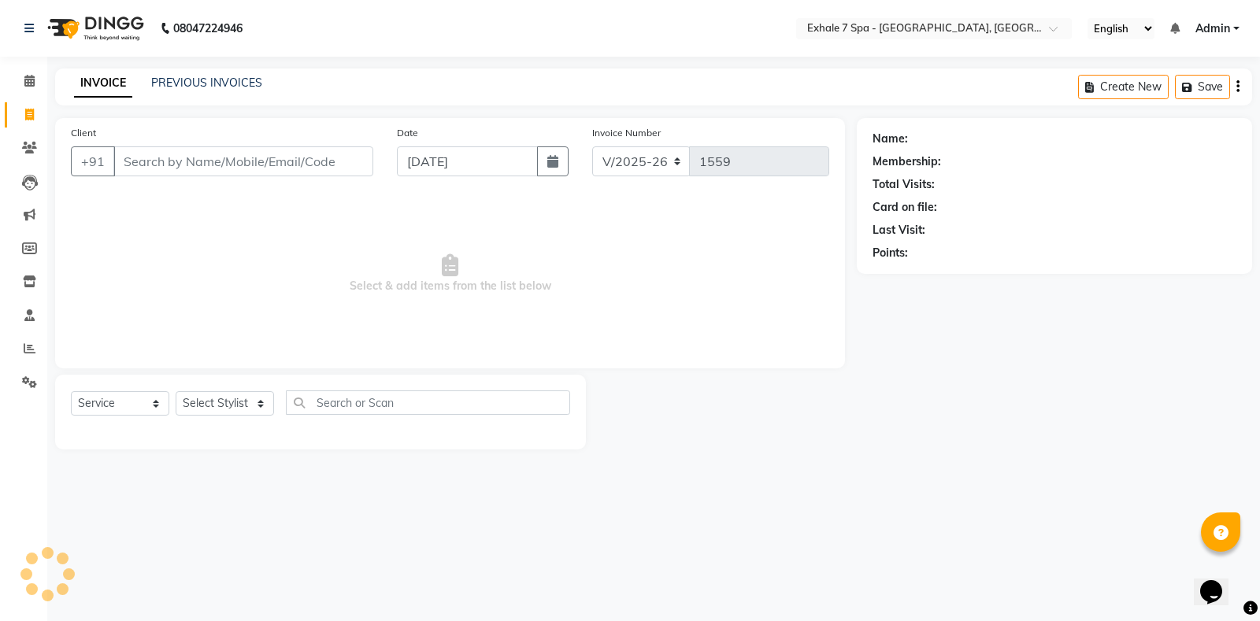
click at [121, 150] on input "Client" at bounding box center [243, 161] width 260 height 30
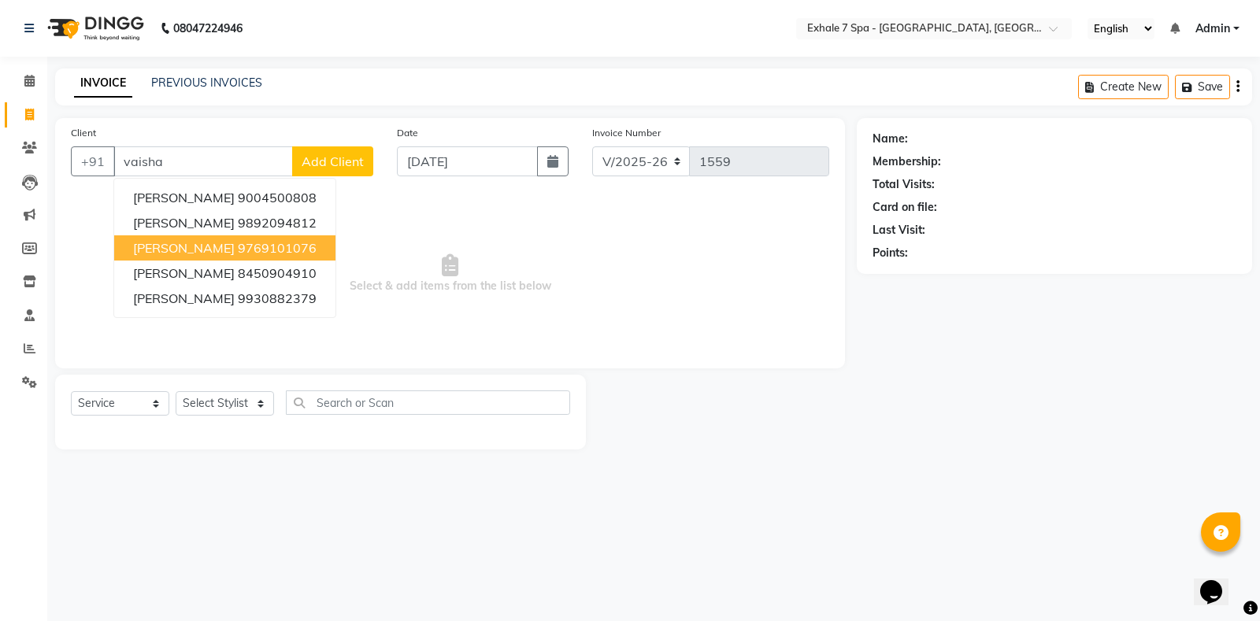
click at [166, 252] on span "[PERSON_NAME]" at bounding box center [184, 248] width 102 height 16
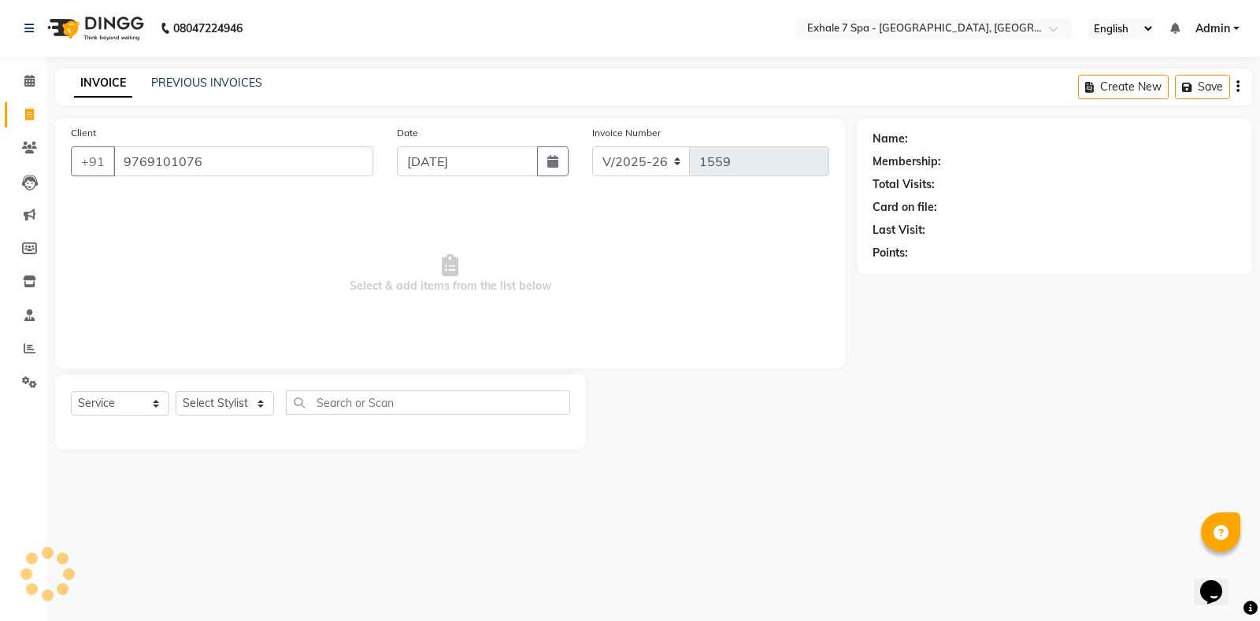
type input "9769101076"
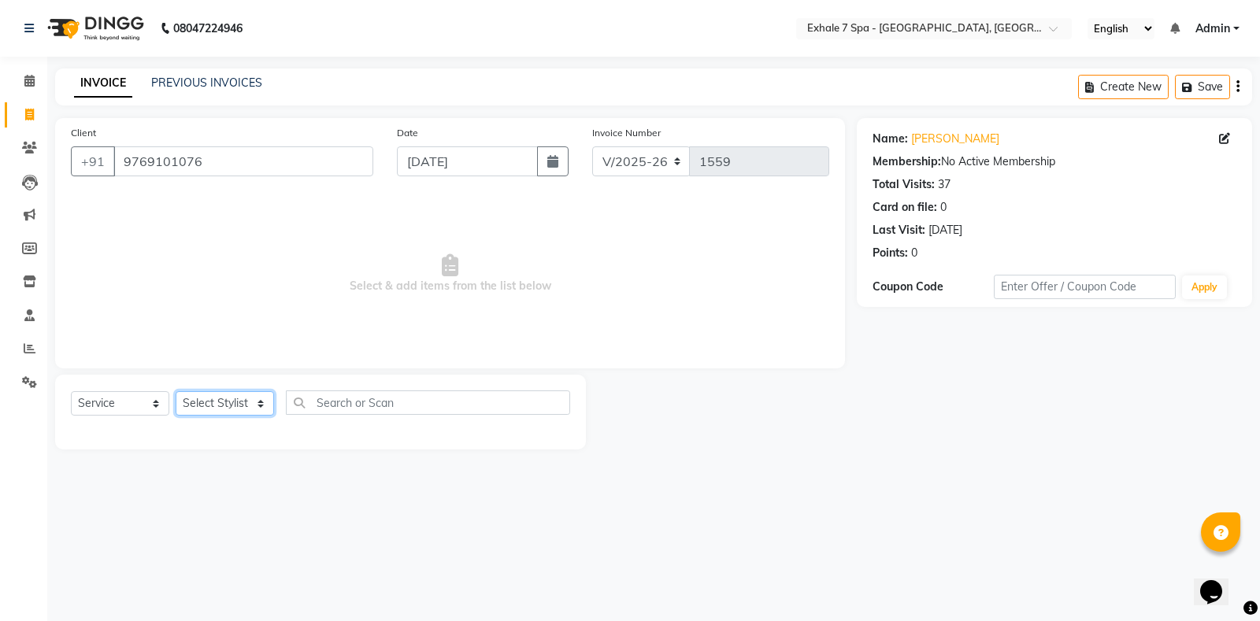
click at [227, 406] on select "Select Stylist [PERSON_NAME] [PERSON_NAME] Faraheem [PERSON_NAME] [PERSON_NAME]…" at bounding box center [225, 403] width 98 height 24
select select "71278"
click at [176, 391] on select "Select Stylist [PERSON_NAME] [PERSON_NAME] Faraheem [PERSON_NAME] [PERSON_NAME]…" at bounding box center [225, 403] width 98 height 24
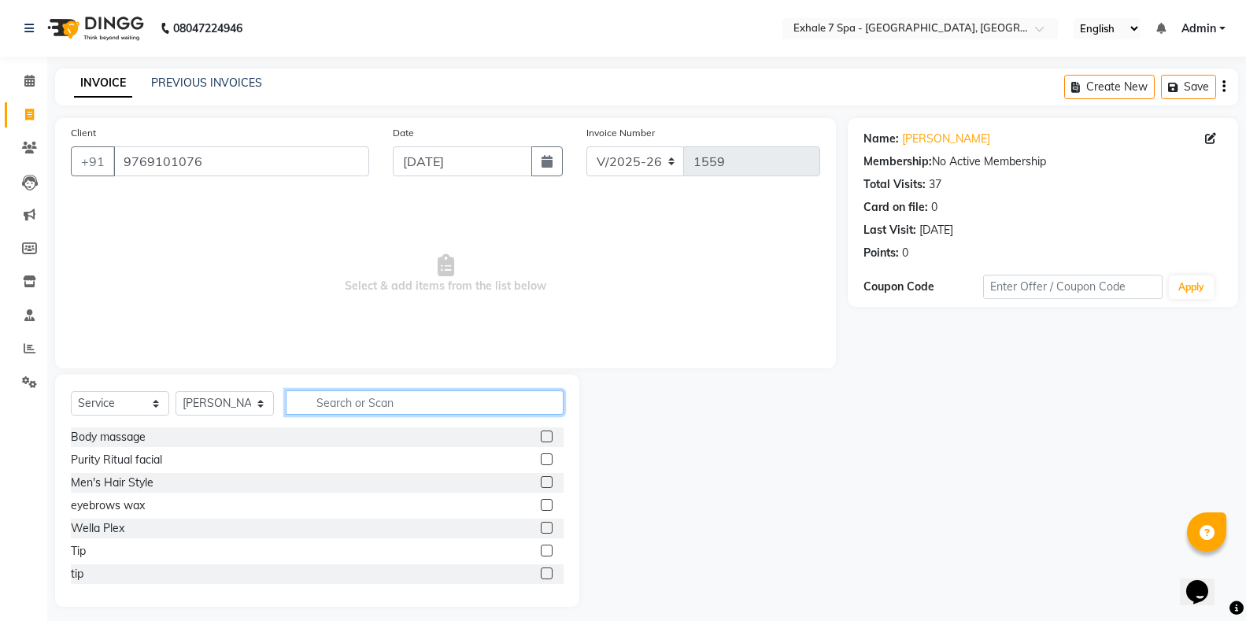
click at [321, 398] on input "text" at bounding box center [425, 403] width 278 height 24
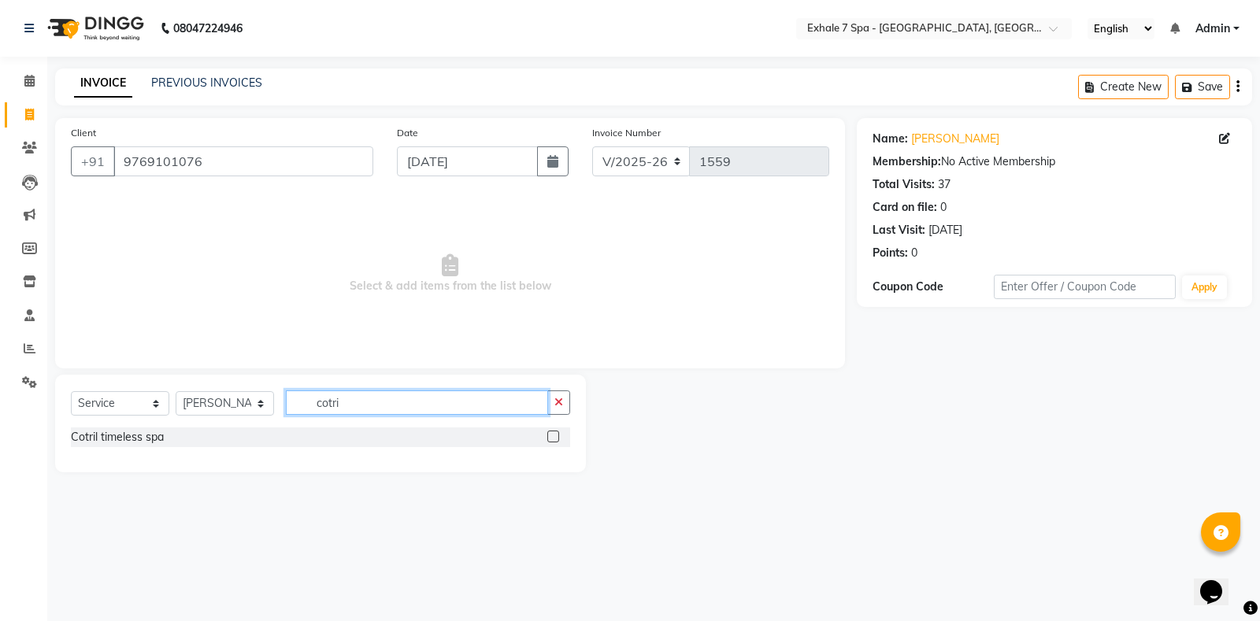
type input "cotri"
click at [555, 431] on label at bounding box center [553, 437] width 12 height 12
click at [555, 432] on input "checkbox" at bounding box center [552, 437] width 10 height 10
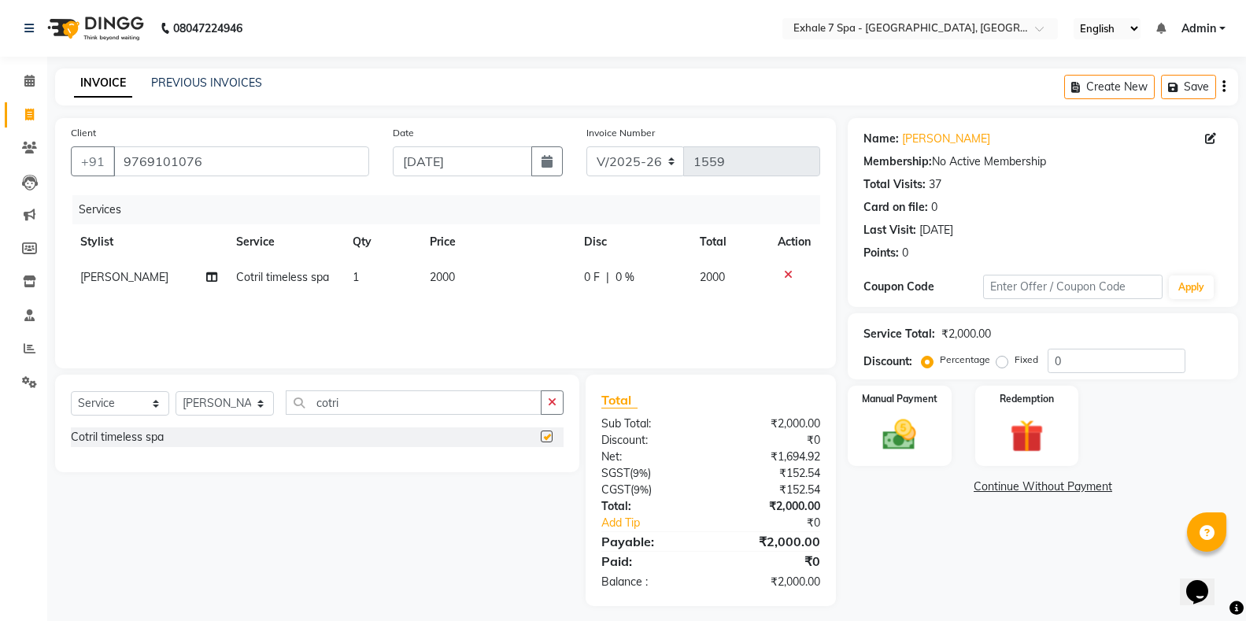
checkbox input "false"
click at [507, 296] on div "Services Stylist Service Qty Price Disc Total Action [PERSON_NAME] Cotril timel…" at bounding box center [446, 273] width 750 height 157
click at [1112, 359] on input "0" at bounding box center [1117, 361] width 138 height 24
type input "10"
click at [1169, 80] on button "Save" at bounding box center [1188, 87] width 55 height 24
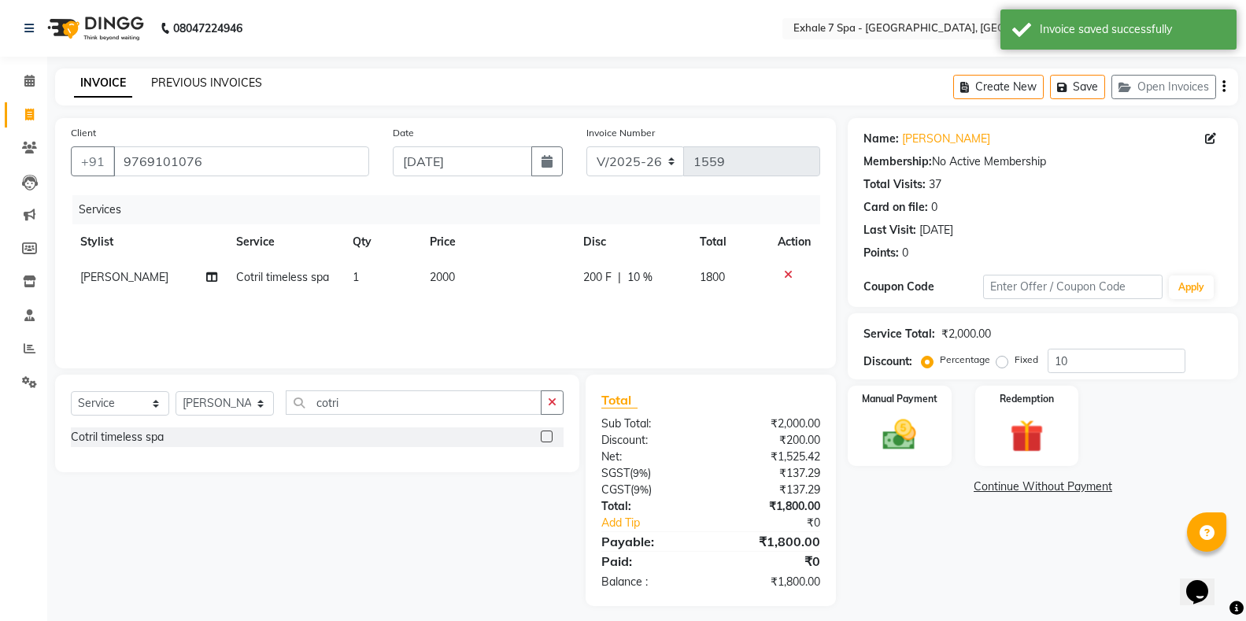
click at [221, 84] on link "PREVIOUS INVOICES" at bounding box center [206, 83] width 111 height 14
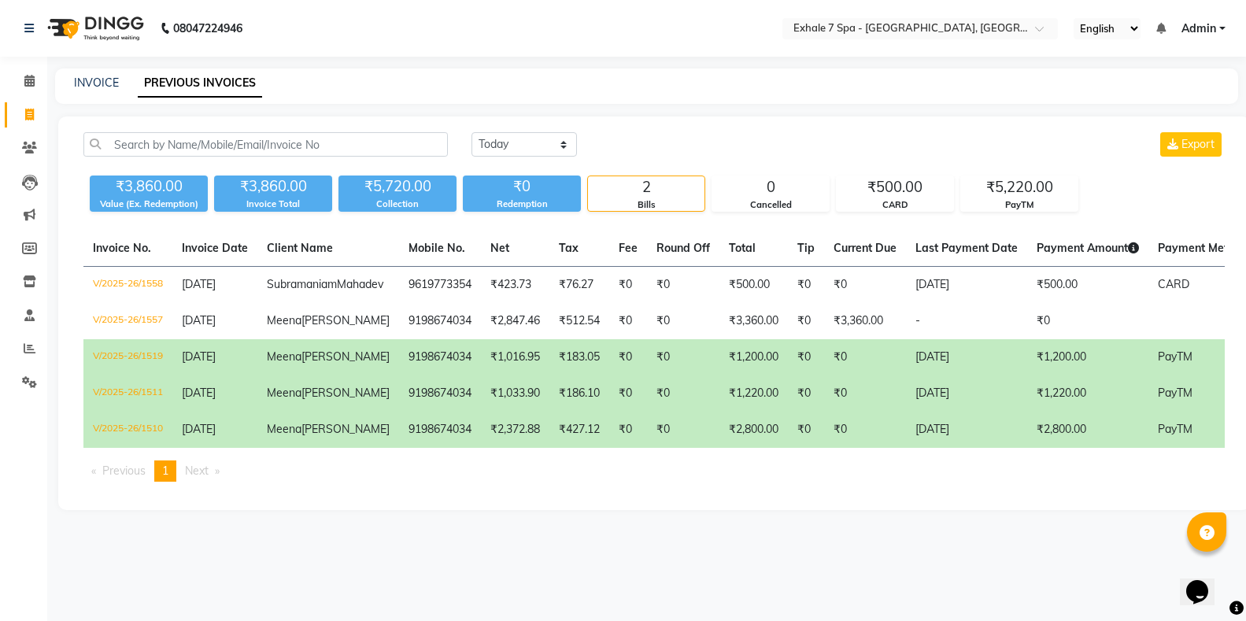
click at [120, 81] on div "INVOICE PREVIOUS INVOICES" at bounding box center [637, 83] width 1165 height 17
click at [106, 83] on link "INVOICE" at bounding box center [96, 83] width 45 height 14
select select "service"
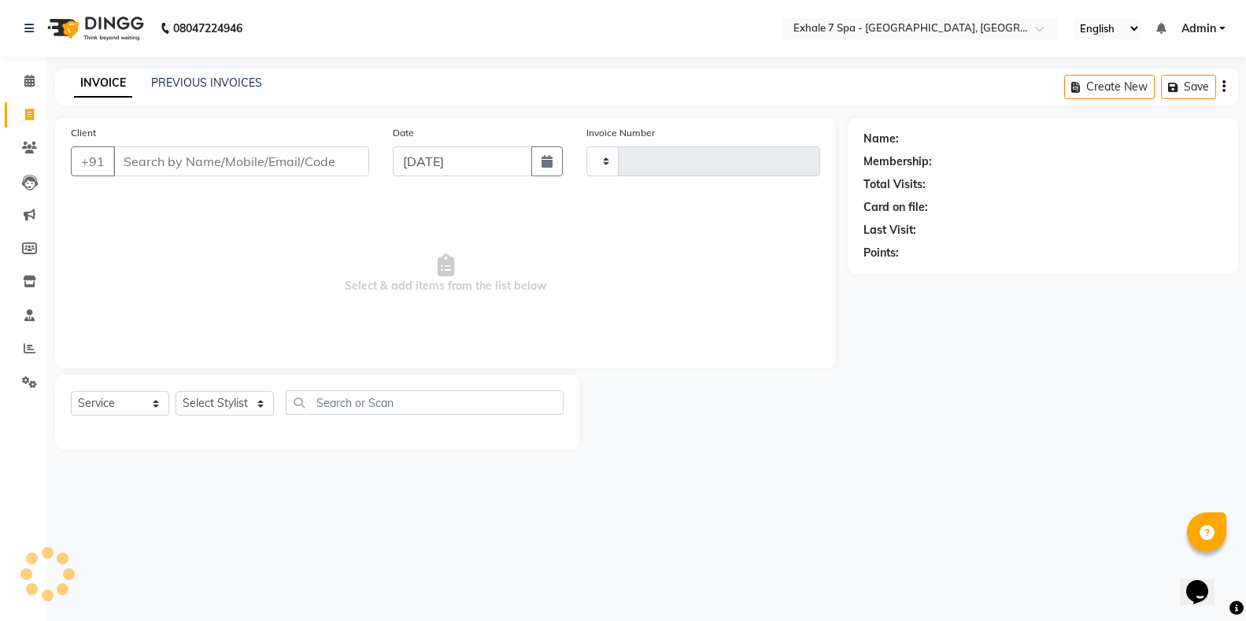
type input "1559"
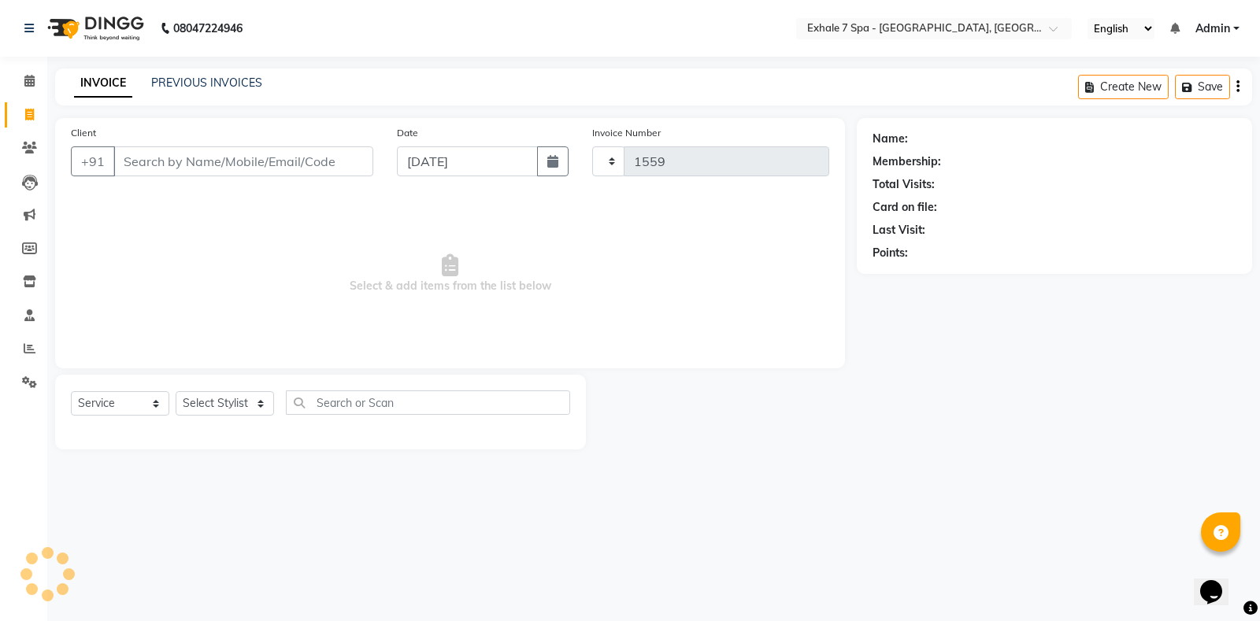
select select "4480"
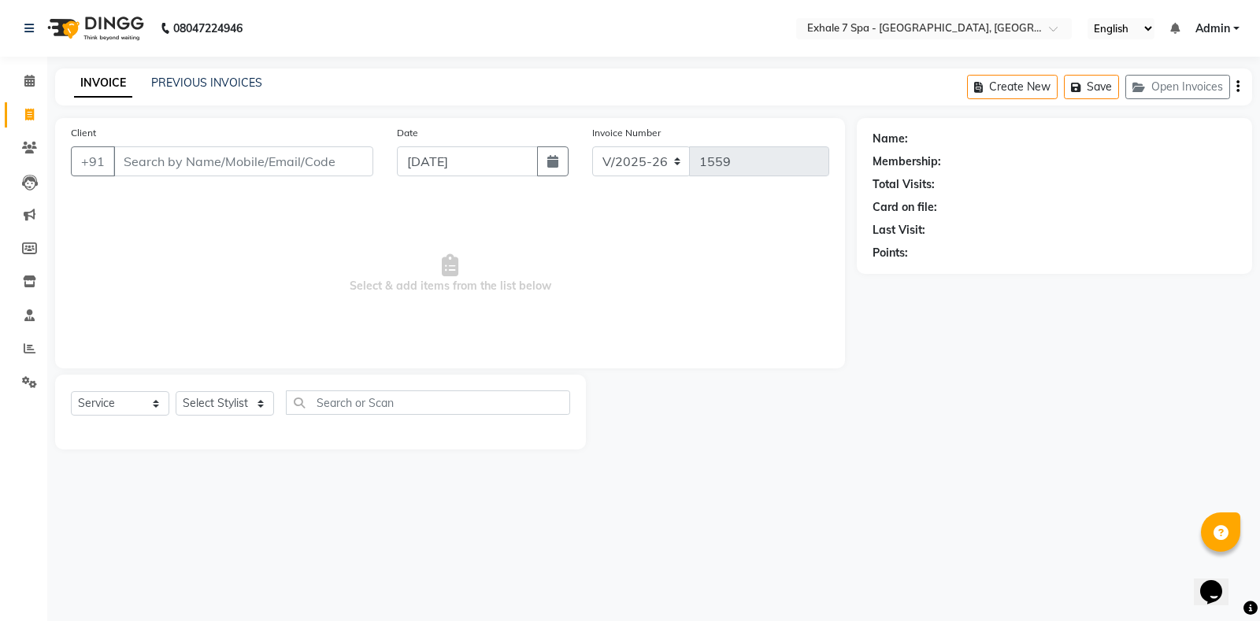
click at [206, 114] on main "INVOICE PREVIOUS INVOICES Create New Save Open Invoices Client +91 Date [DATE] …" at bounding box center [653, 271] width 1213 height 405
click at [1214, 126] on div "Name: Membership: Total Visits: Card on file: Last Visit: Points:" at bounding box center [1054, 192] width 364 height 137
click at [1171, 77] on button "Open Invoices" at bounding box center [1177, 87] width 105 height 24
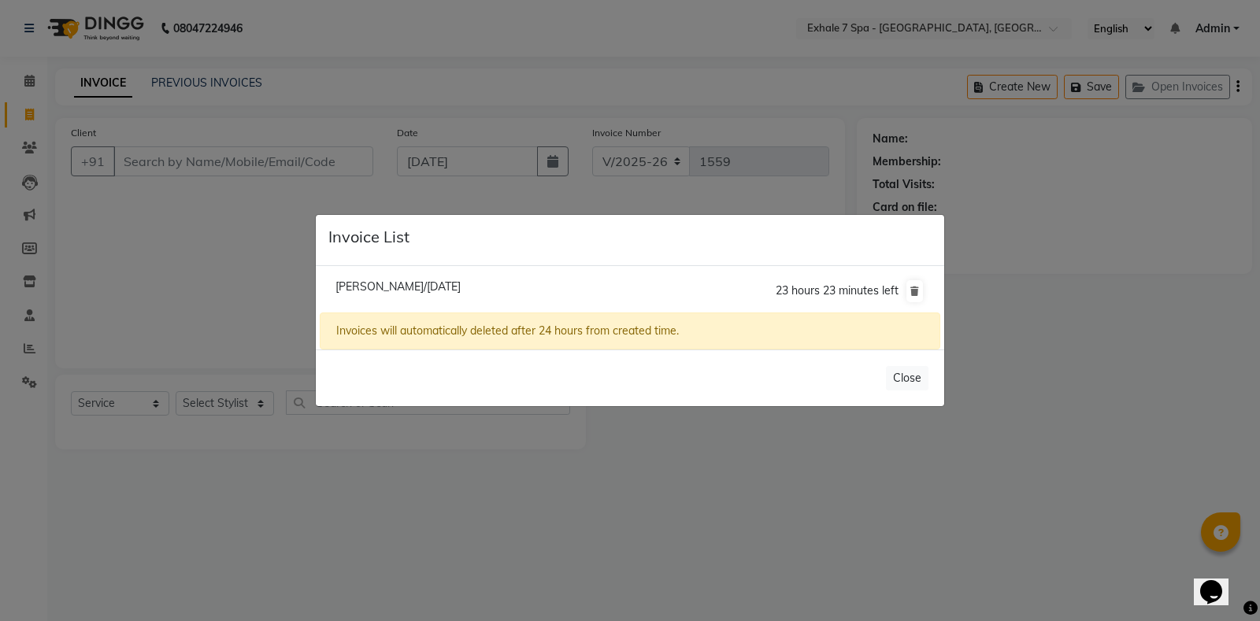
click at [392, 291] on span "[PERSON_NAME]/[DATE]" at bounding box center [397, 287] width 125 height 14
type input "9769101076"
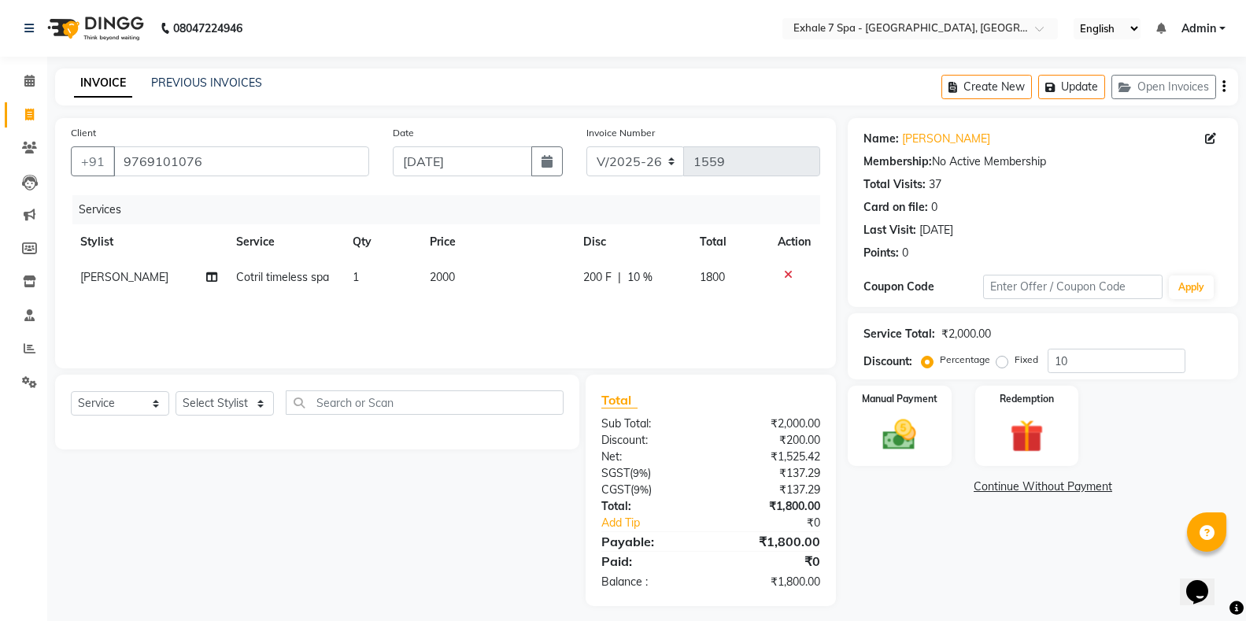
scroll to position [0, 12]
click at [713, 332] on div "Services Stylist Service Qty Price Disc Total Action [PERSON_NAME] Cotril timel…" at bounding box center [446, 273] width 750 height 157
click at [910, 443] on img at bounding box center [900, 435] width 56 height 40
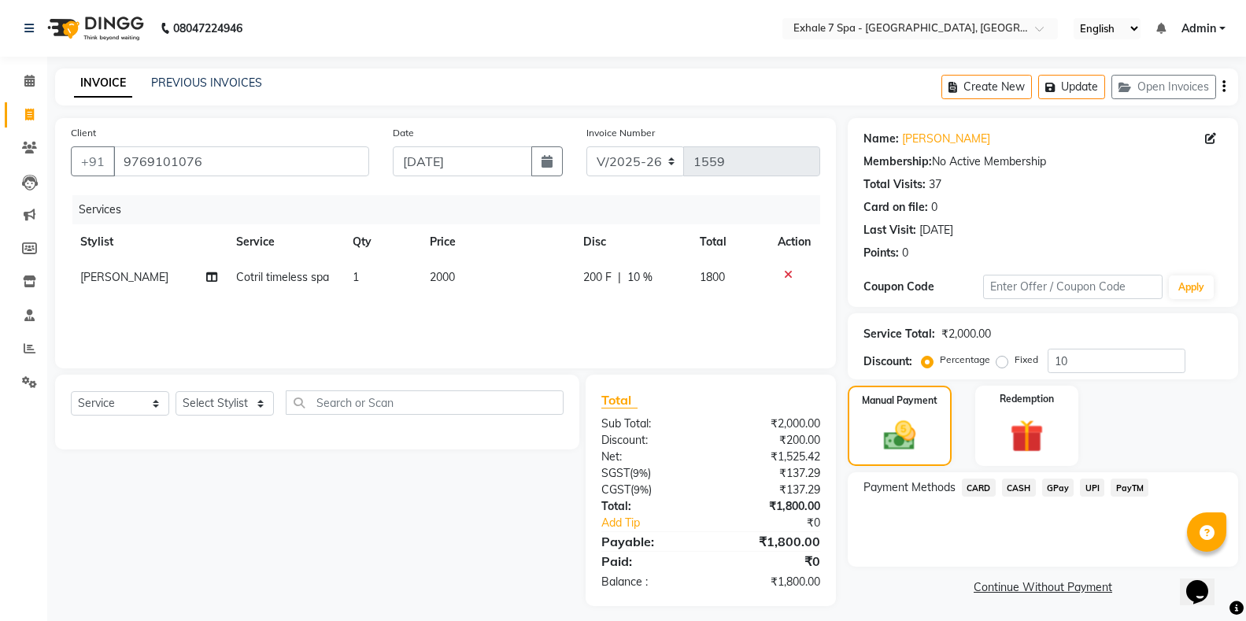
click at [1089, 492] on span "UPI" at bounding box center [1092, 488] width 24 height 18
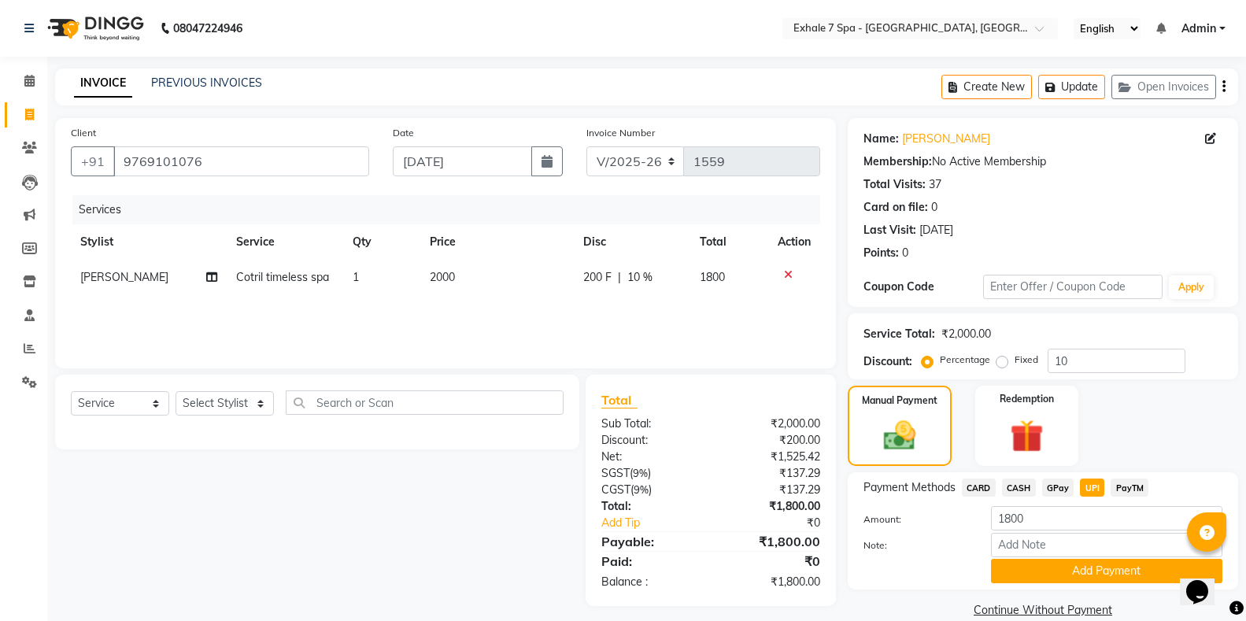
click at [1089, 492] on span "UPI" at bounding box center [1092, 488] width 24 height 18
click at [1091, 490] on span "UPI" at bounding box center [1092, 488] width 24 height 18
click at [1096, 564] on button "Add Payment" at bounding box center [1107, 571] width 232 height 24
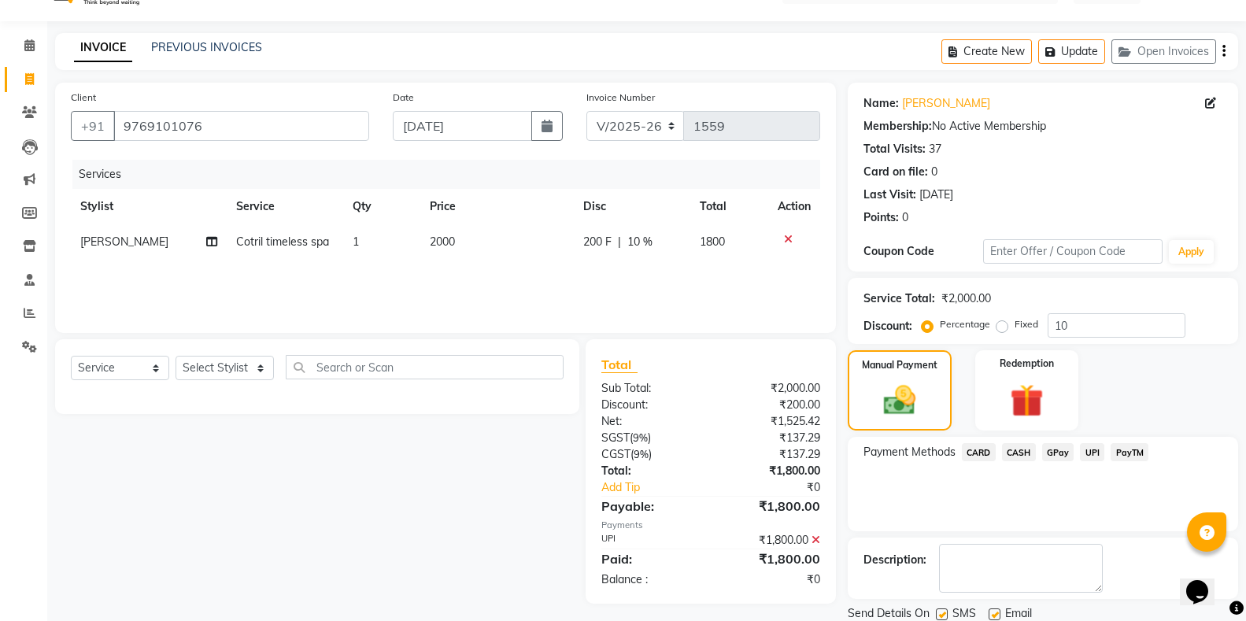
scroll to position [91, 0]
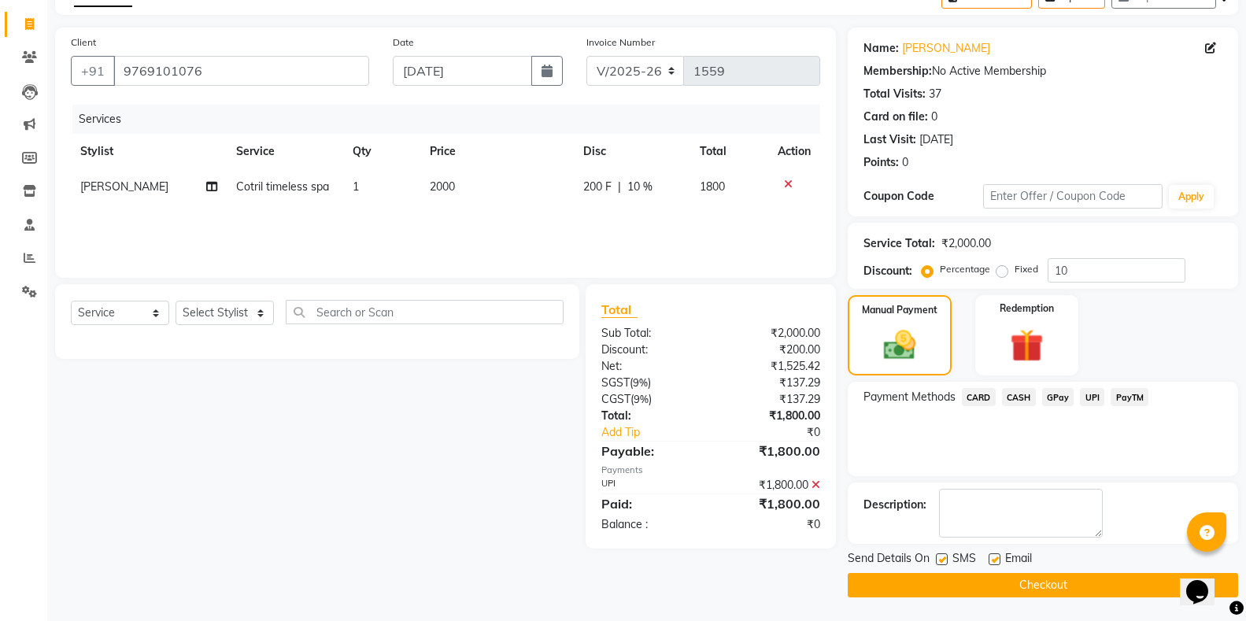
click at [1063, 575] on button "Checkout" at bounding box center [1043, 585] width 391 height 24
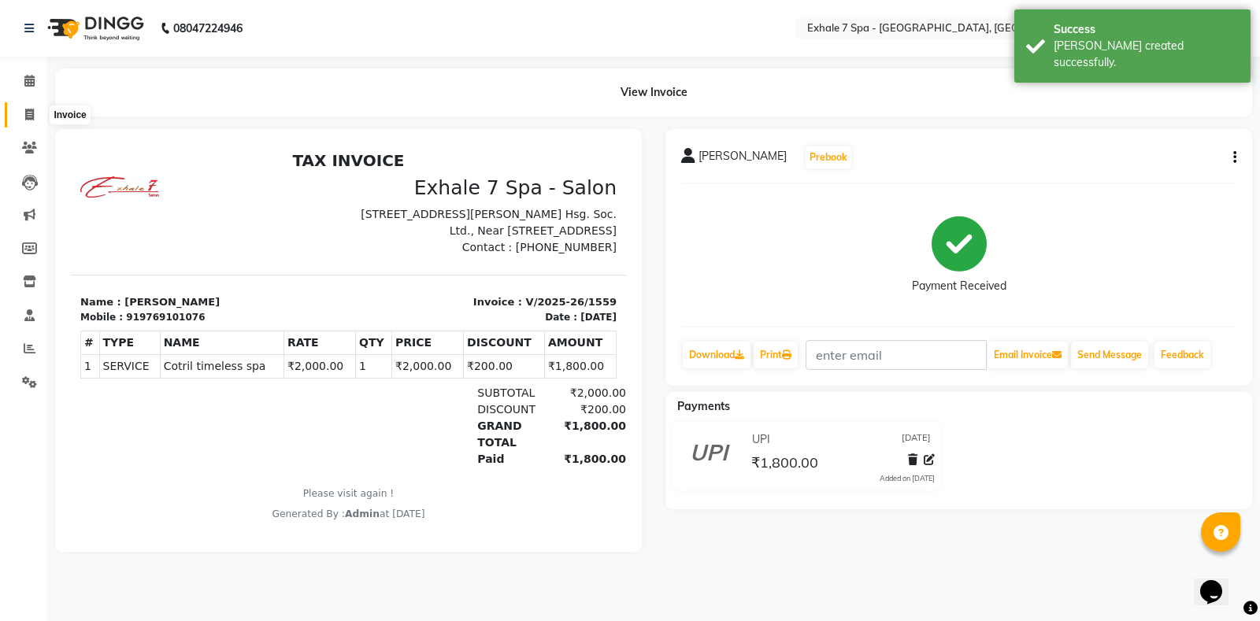
click at [29, 121] on span at bounding box center [30, 115] width 28 height 18
select select "service"
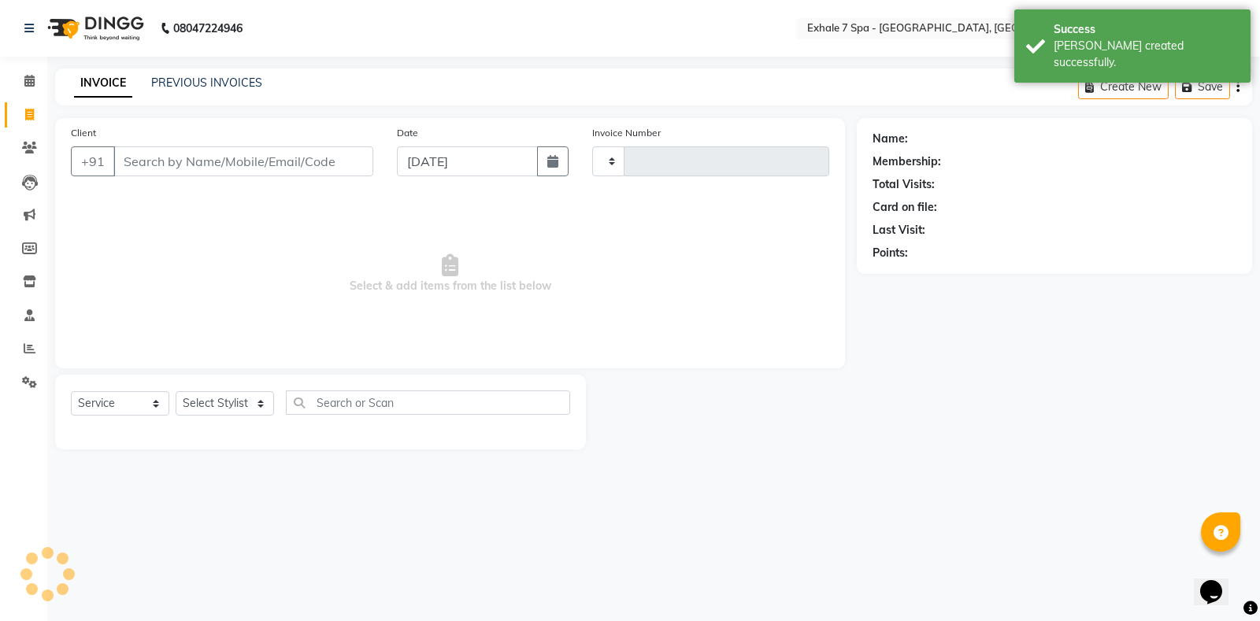
type input "1560"
select select "4480"
click at [206, 82] on link "PREVIOUS INVOICES" at bounding box center [206, 83] width 111 height 14
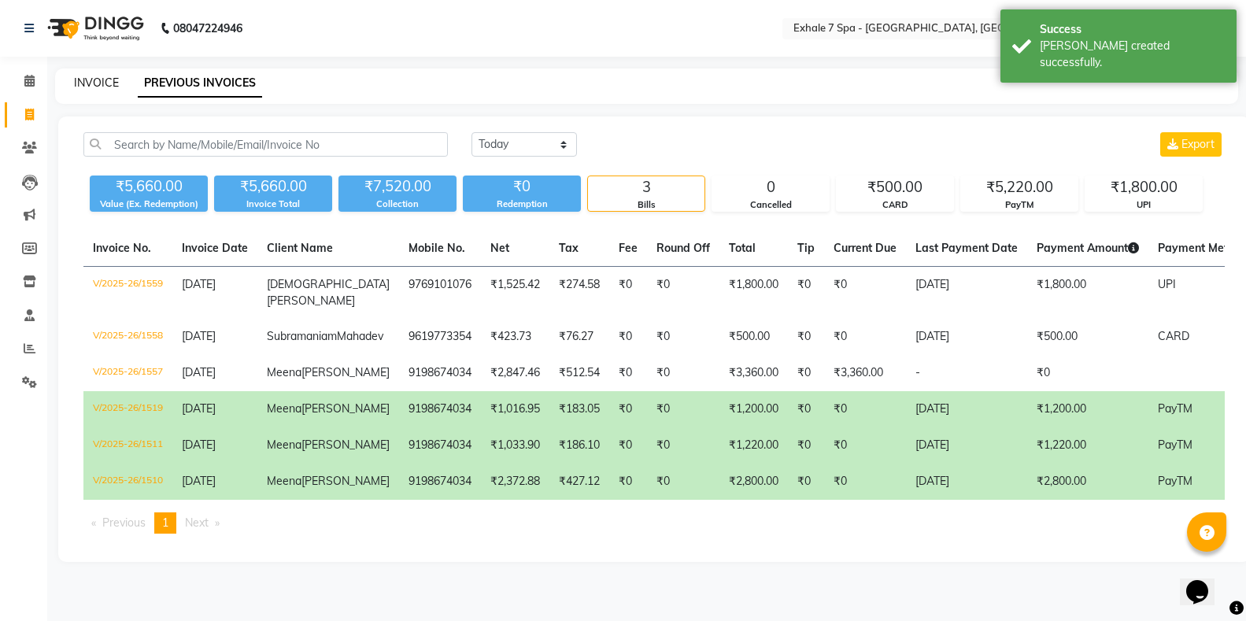
click at [109, 87] on link "INVOICE" at bounding box center [96, 83] width 45 height 14
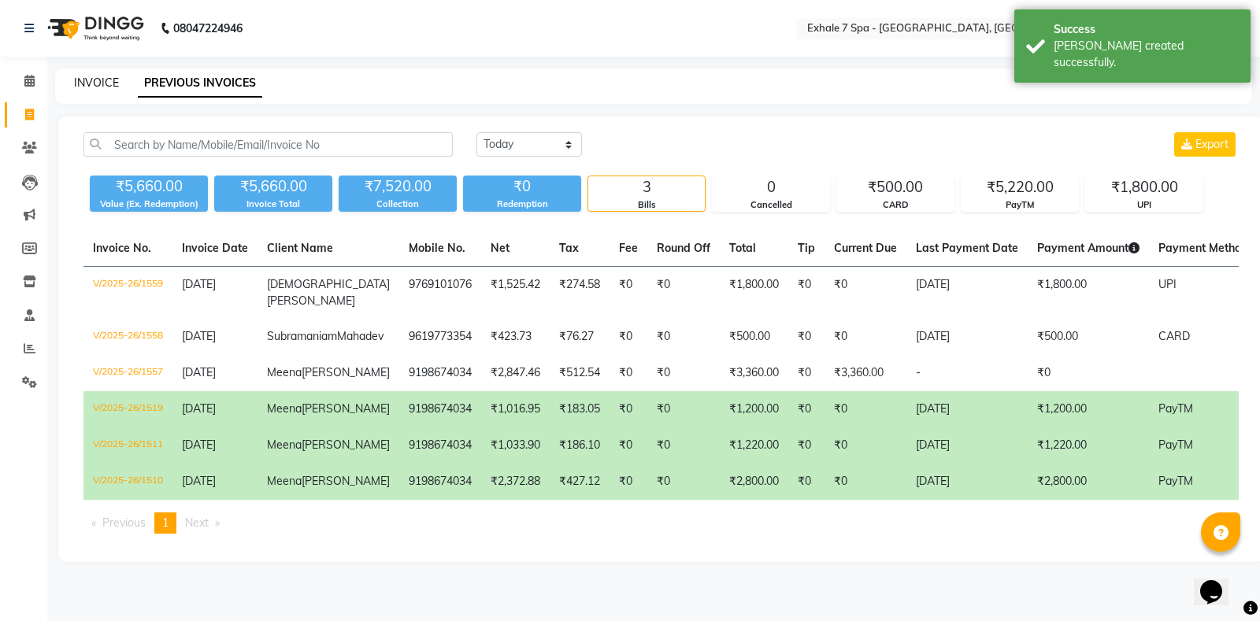
select select "service"
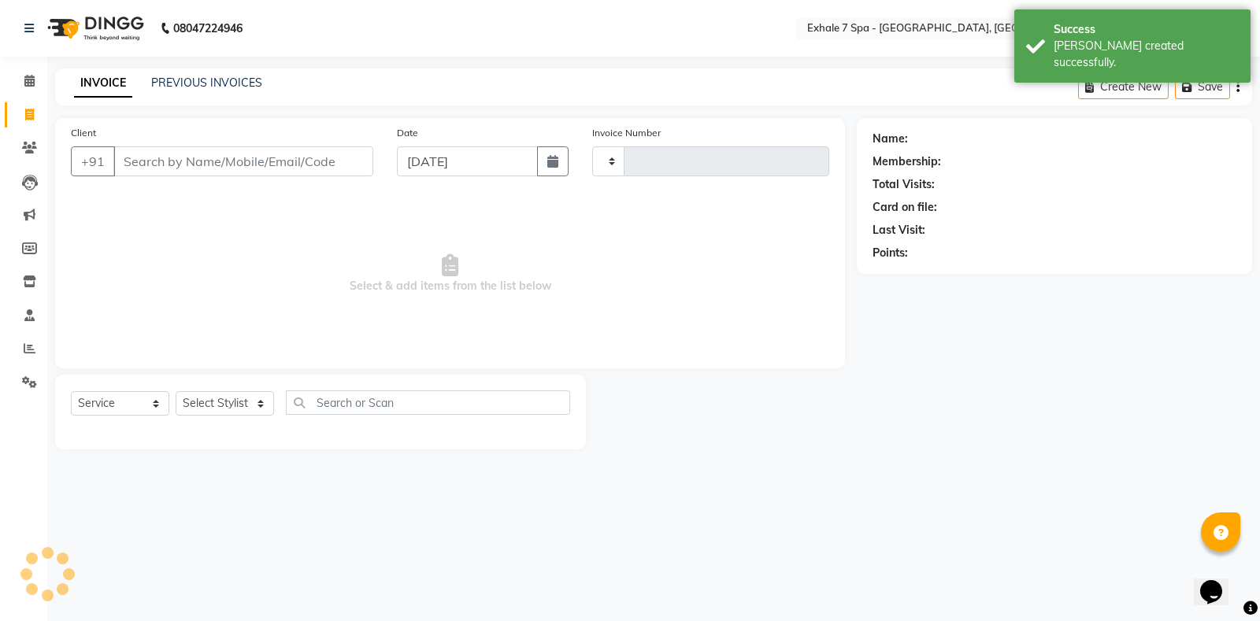
type input "1560"
select select "4480"
click at [232, 158] on input "Client" at bounding box center [243, 161] width 260 height 30
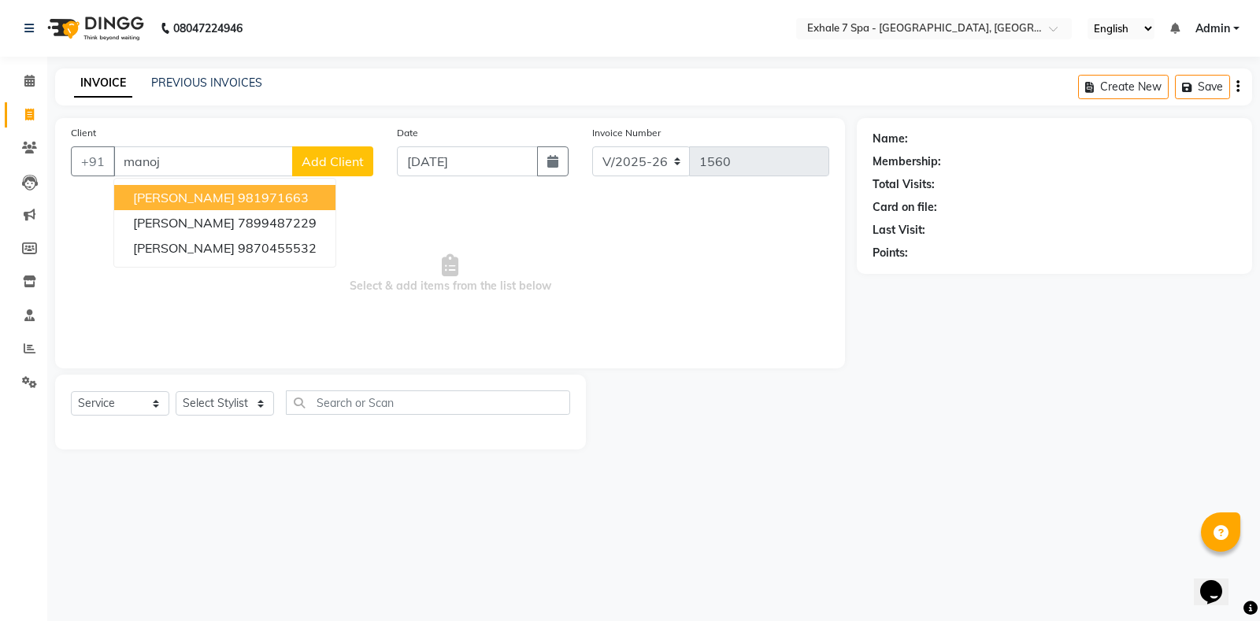
click at [232, 206] on button "[PERSON_NAME] 981971663" at bounding box center [224, 197] width 221 height 25
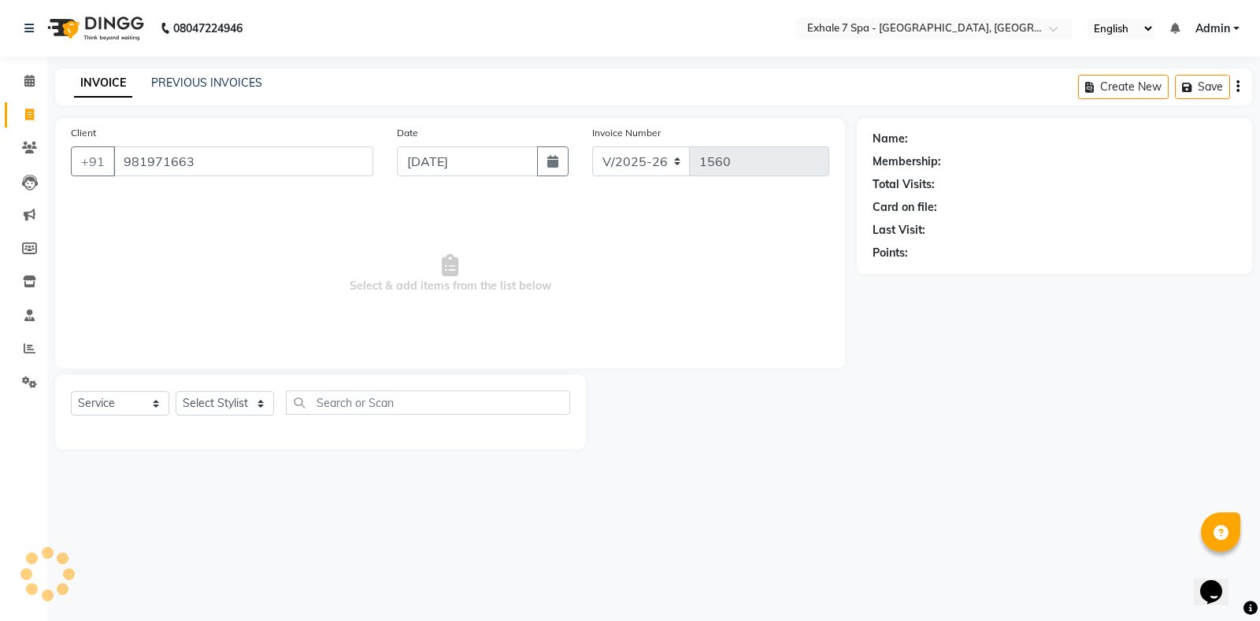
type input "981971663"
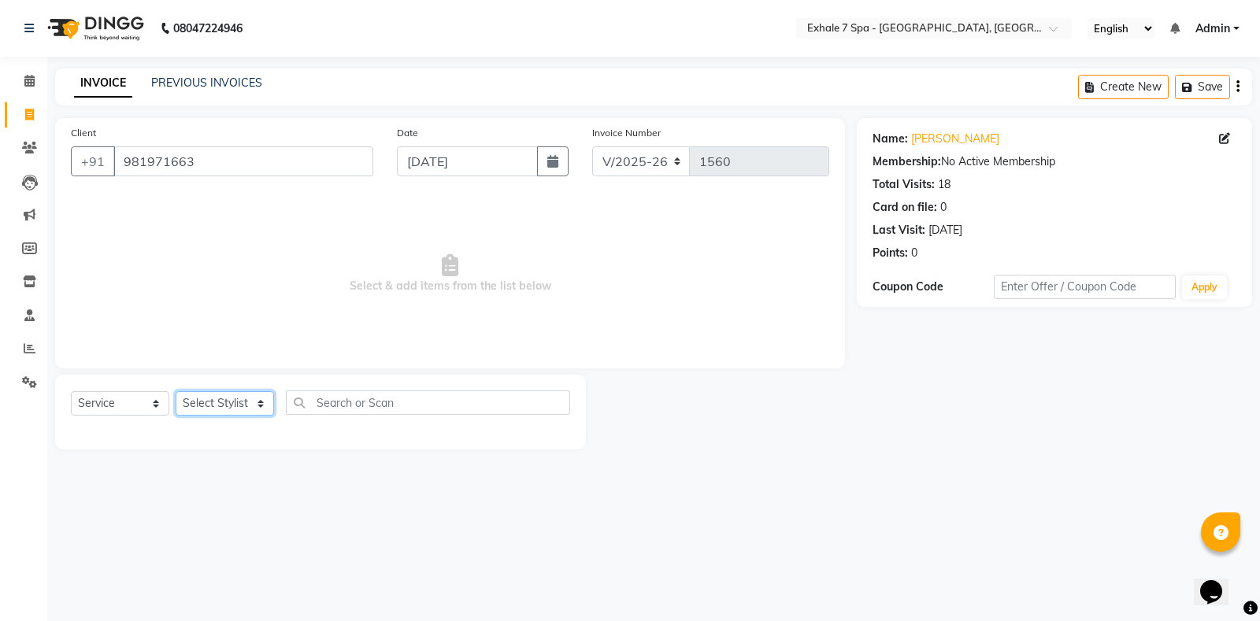
drag, startPoint x: 250, startPoint y: 408, endPoint x: 239, endPoint y: 394, distance: 18.4
click at [250, 408] on select "Select Stylist [PERSON_NAME] [PERSON_NAME] Faraheem [PERSON_NAME] [PERSON_NAME]…" at bounding box center [225, 403] width 98 height 24
select select "71278"
click at [176, 391] on select "Select Stylist [PERSON_NAME] [PERSON_NAME] Faraheem [PERSON_NAME] [PERSON_NAME]…" at bounding box center [225, 403] width 98 height 24
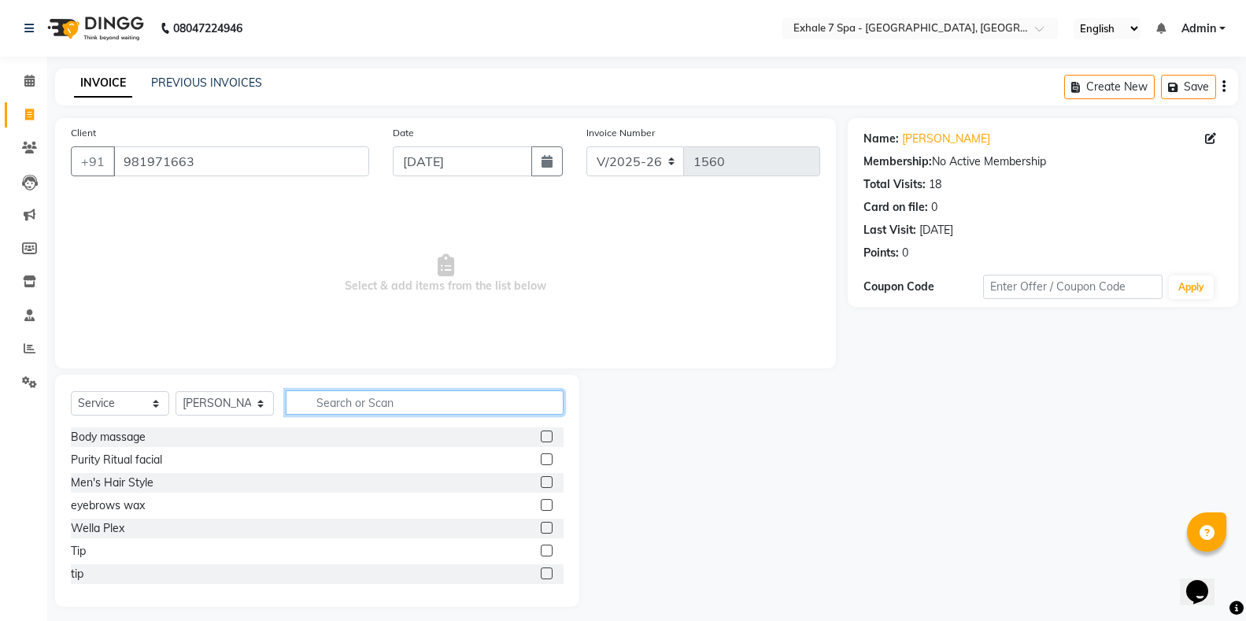
click at [335, 399] on input "text" at bounding box center [425, 403] width 278 height 24
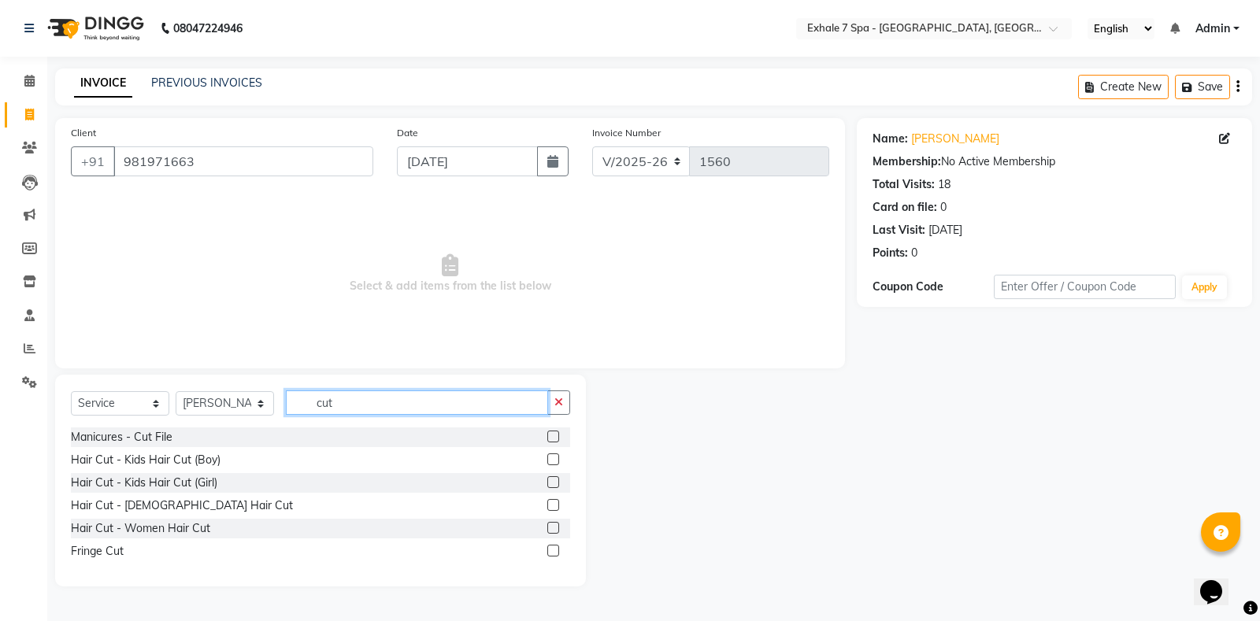
type input "cut"
click at [550, 506] on label at bounding box center [553, 505] width 12 height 12
click at [550, 506] on input "checkbox" at bounding box center [552, 506] width 10 height 10
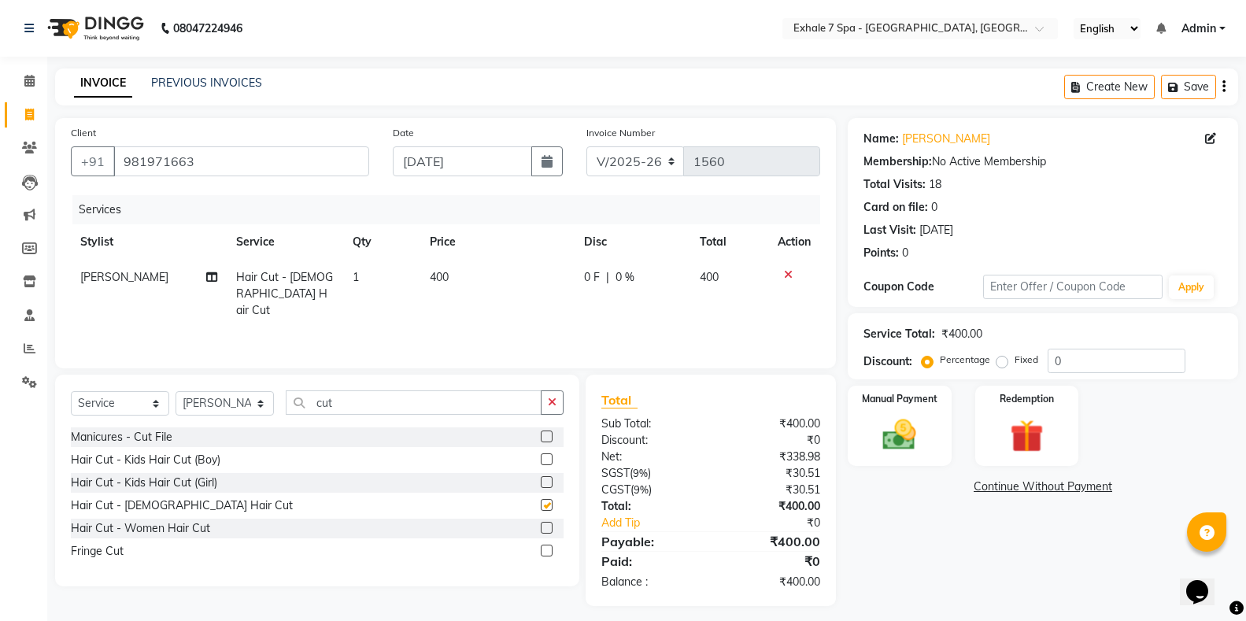
checkbox input "false"
click at [554, 394] on button "button" at bounding box center [552, 403] width 23 height 24
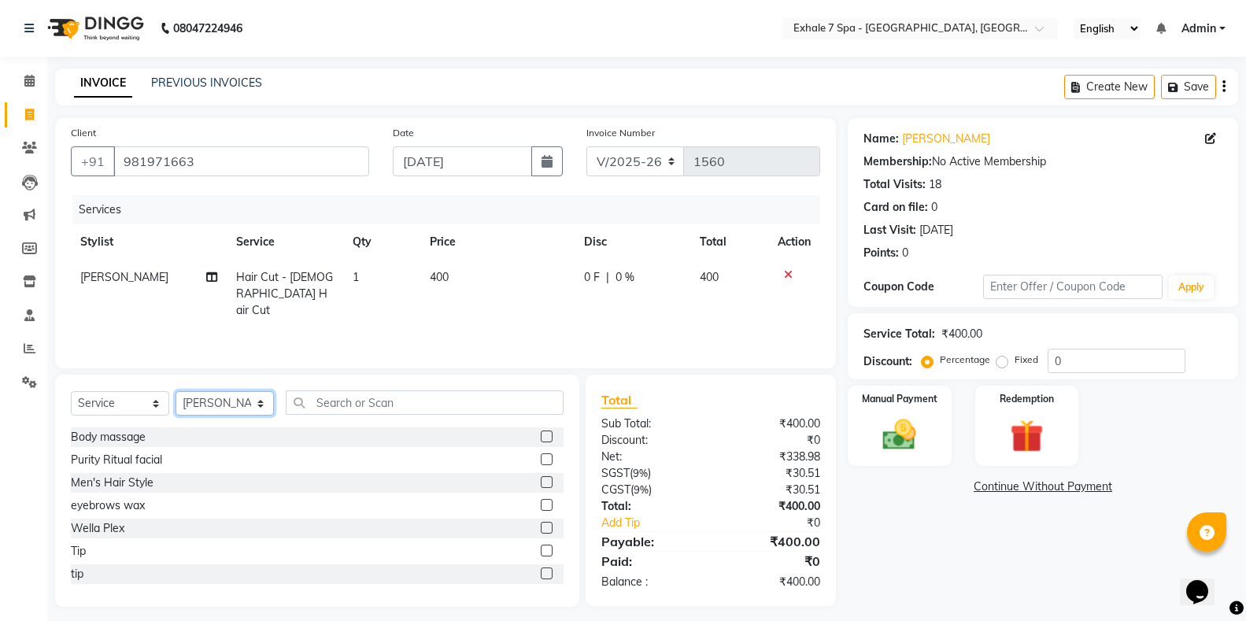
click at [196, 409] on select "Select Stylist [PERSON_NAME] [PERSON_NAME] Faraheem [PERSON_NAME] [PERSON_NAME]…" at bounding box center [225, 403] width 98 height 24
select select "64938"
click at [176, 391] on select "Select Stylist [PERSON_NAME] [PERSON_NAME] Faraheem [PERSON_NAME] [PERSON_NAME]…" at bounding box center [225, 403] width 98 height 24
click at [383, 404] on input "text" at bounding box center [425, 403] width 278 height 24
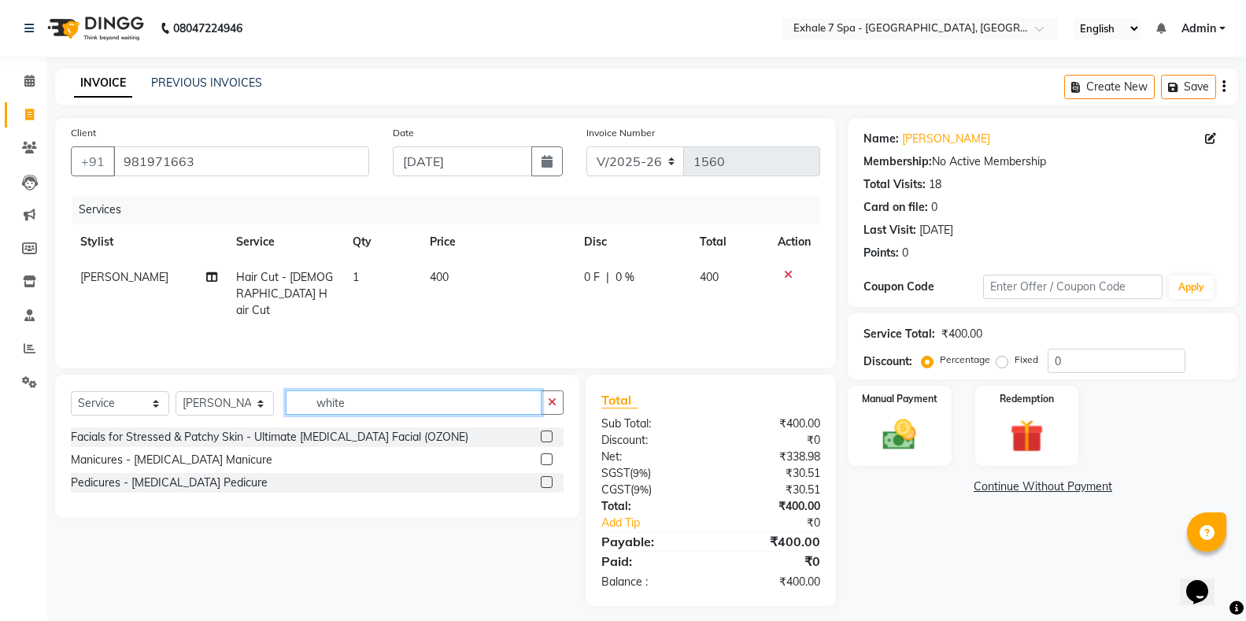
type input "white"
click at [547, 483] on label at bounding box center [547, 482] width 12 height 12
click at [547, 483] on input "checkbox" at bounding box center [546, 483] width 10 height 10
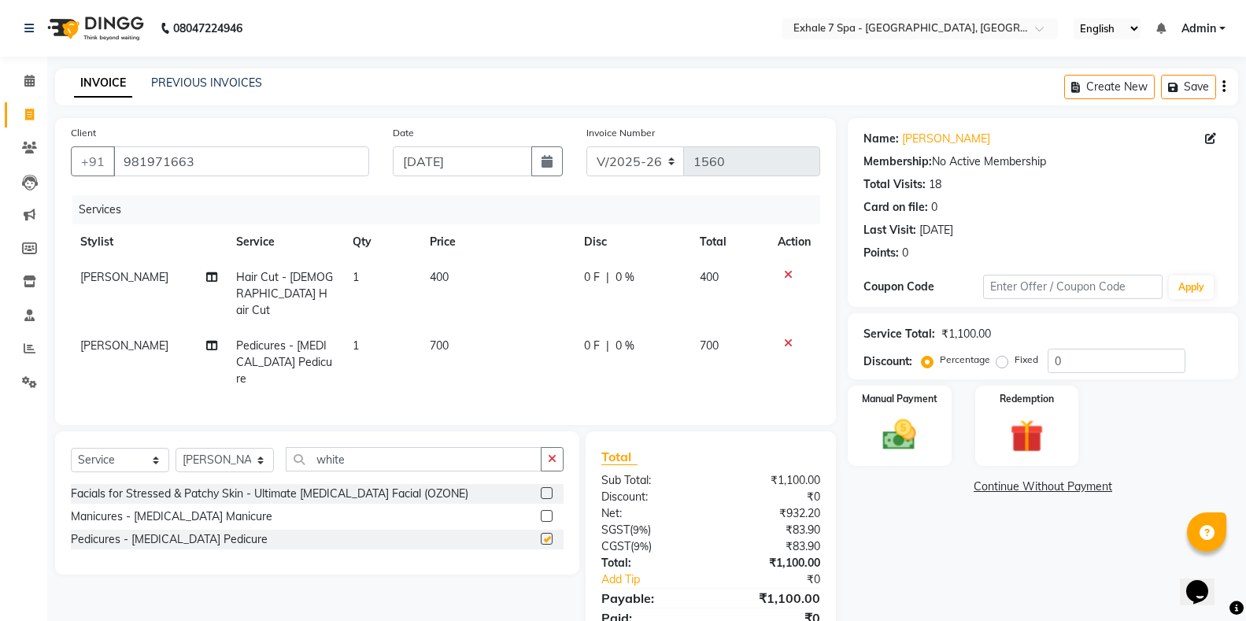
checkbox input "false"
click at [1082, 362] on input "0" at bounding box center [1117, 361] width 138 height 24
type input "10"
click at [1139, 459] on div "Manual Payment Redemption" at bounding box center [1043, 426] width 414 height 80
click at [1186, 92] on button "Save" at bounding box center [1188, 87] width 55 height 24
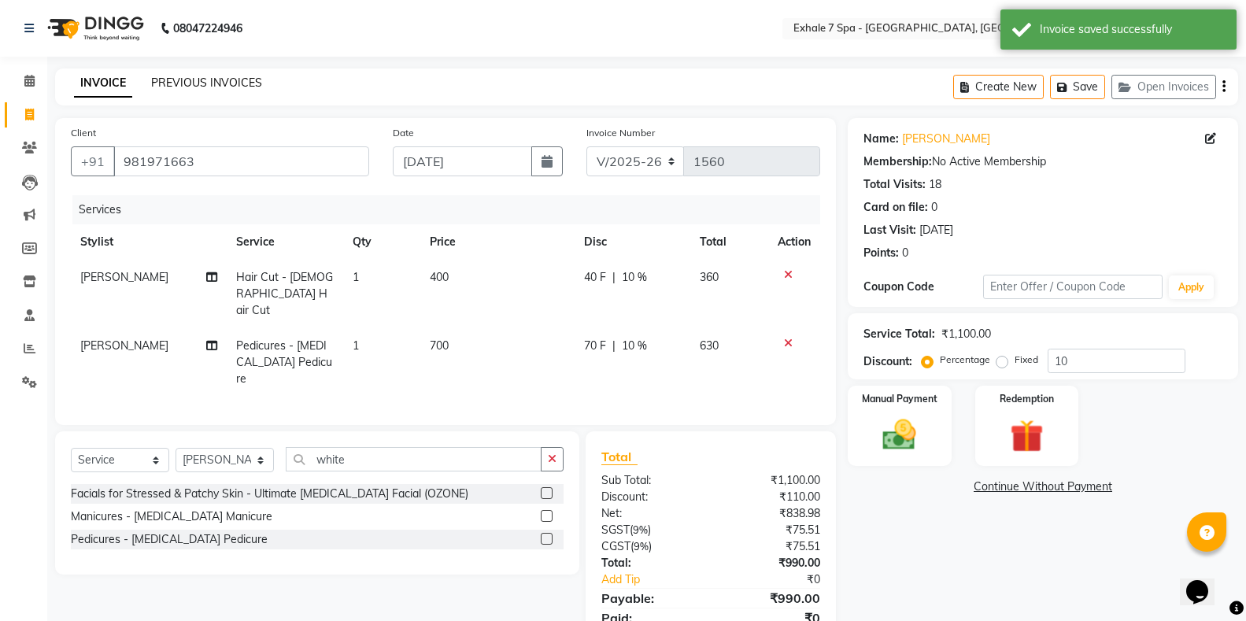
click at [207, 86] on link "PREVIOUS INVOICES" at bounding box center [206, 83] width 111 height 14
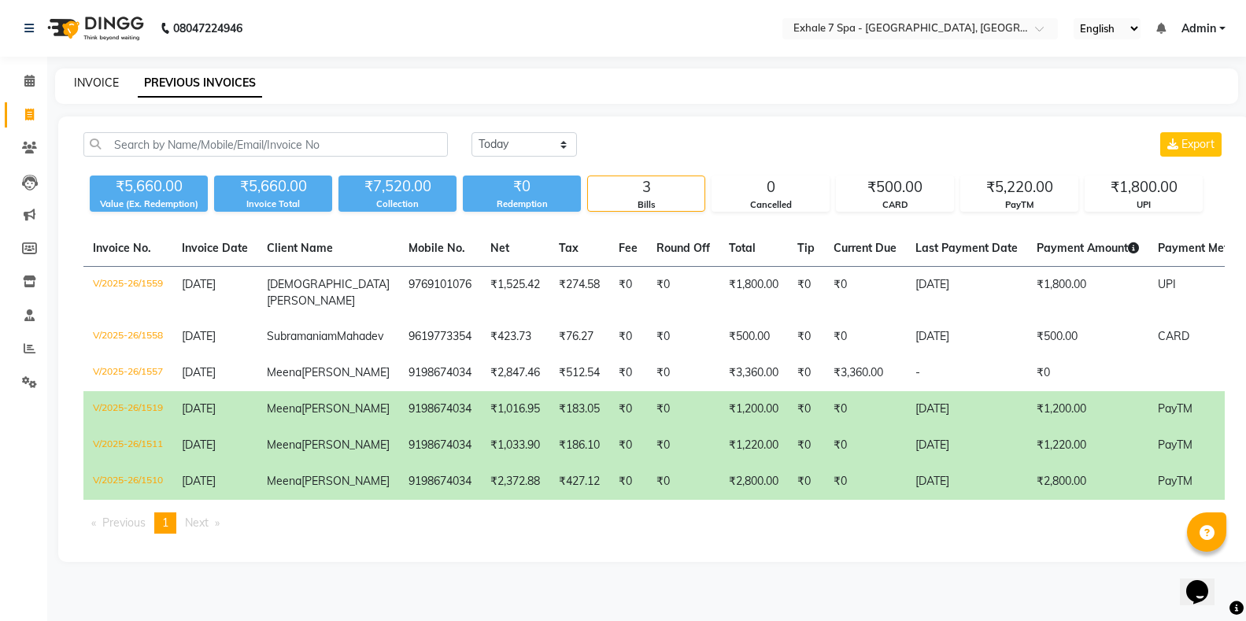
click at [89, 81] on link "INVOICE" at bounding box center [96, 83] width 45 height 14
select select "4480"
select select "service"
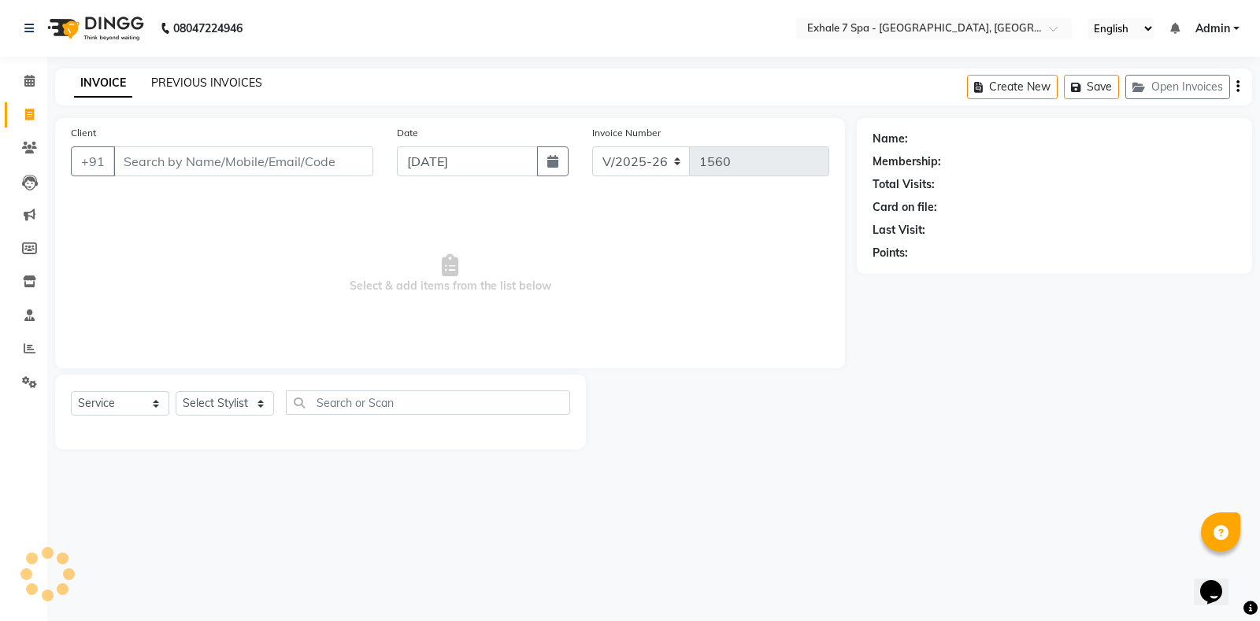
click at [165, 85] on link "PREVIOUS INVOICES" at bounding box center [206, 83] width 111 height 14
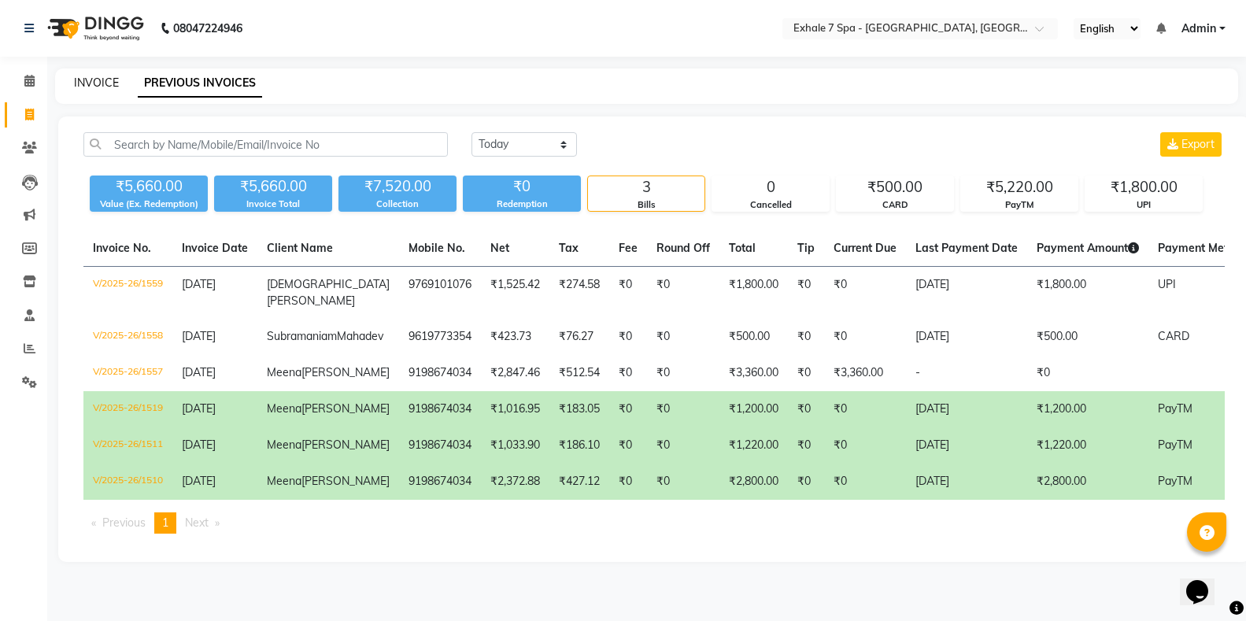
click at [99, 89] on link "INVOICE" at bounding box center [96, 83] width 45 height 14
select select "service"
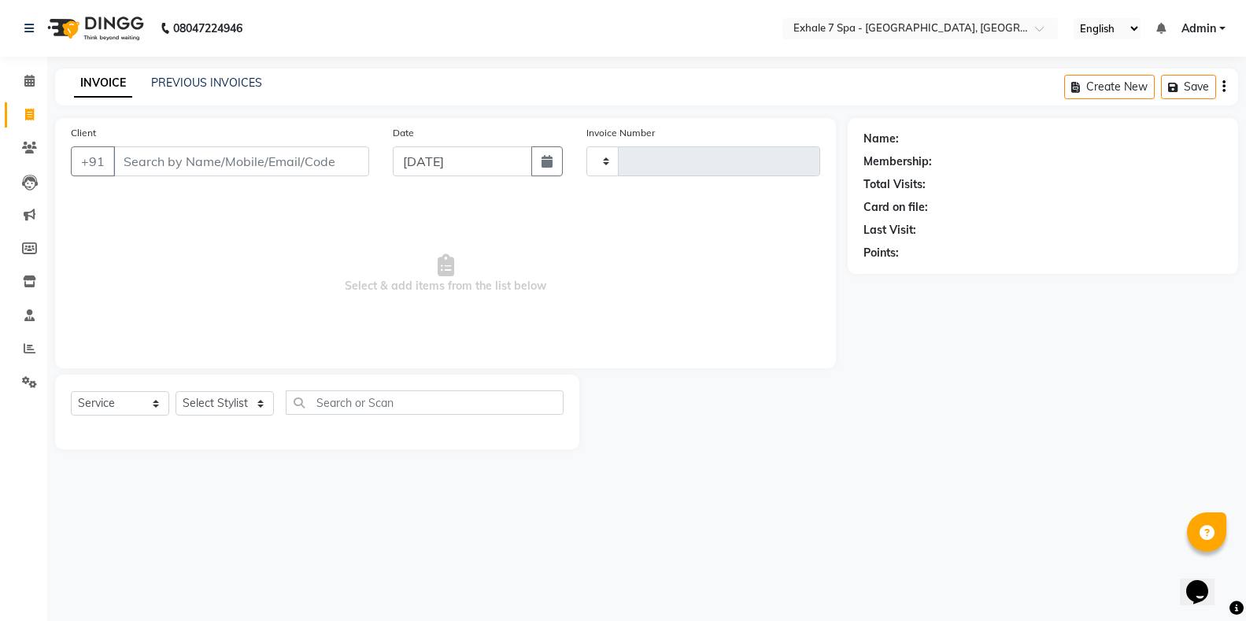
type input "1560"
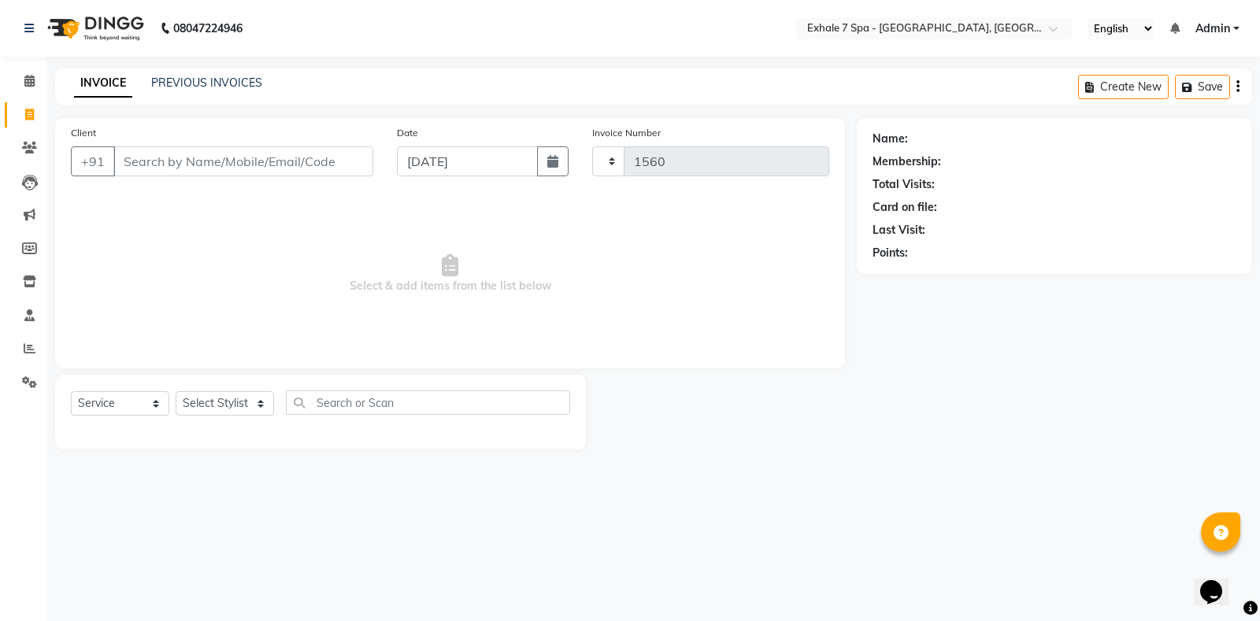
select select "4480"
drag, startPoint x: 95, startPoint y: 86, endPoint x: 0, endPoint y: 2, distance: 127.2
click at [91, 86] on link "INVOICE" at bounding box center [103, 83] width 58 height 28
click at [1218, 85] on button "Open Invoices" at bounding box center [1177, 87] width 105 height 24
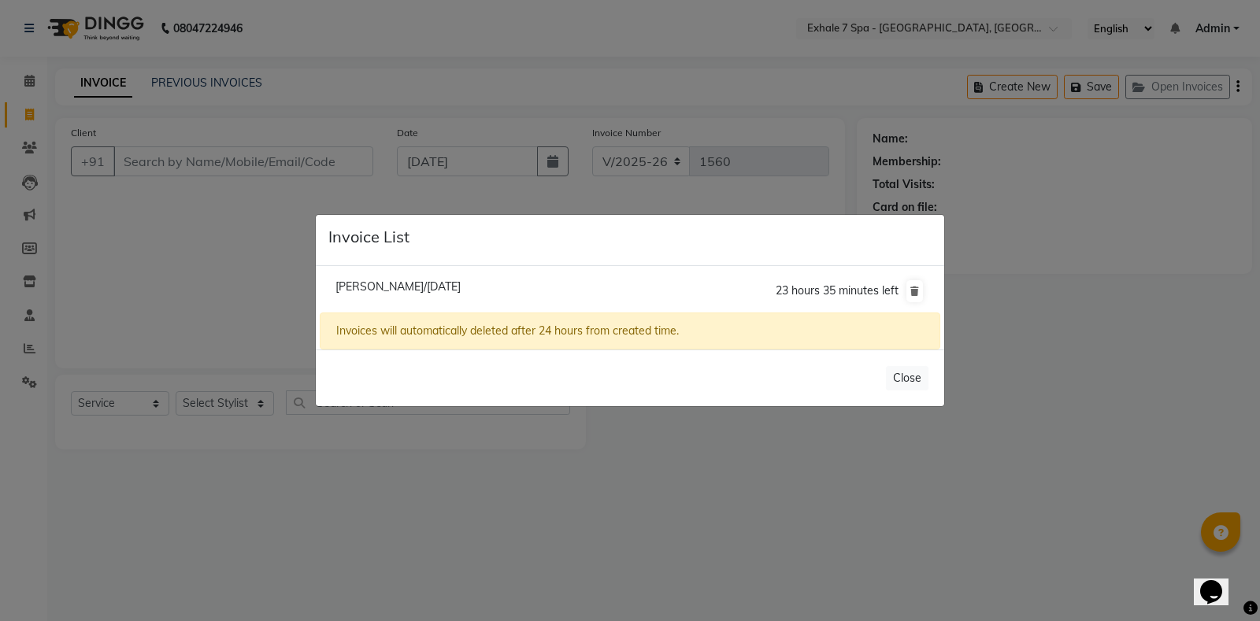
click at [418, 287] on span "[PERSON_NAME]/[DATE]" at bounding box center [397, 287] width 125 height 14
type input "981971663"
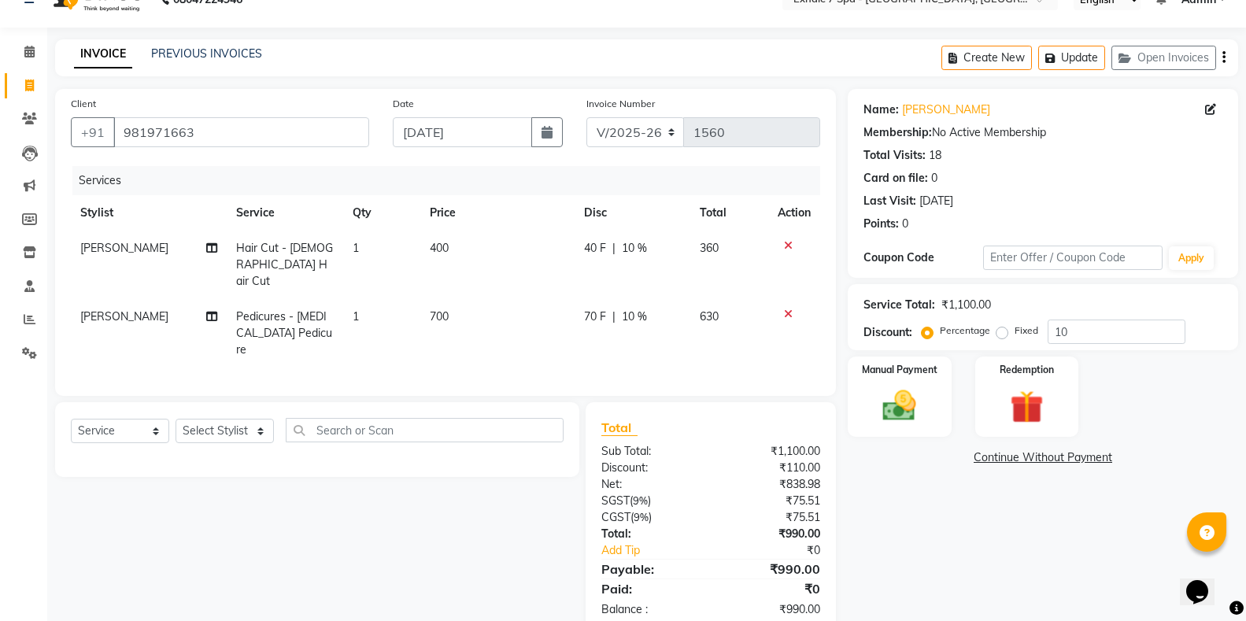
scroll to position [46, 0]
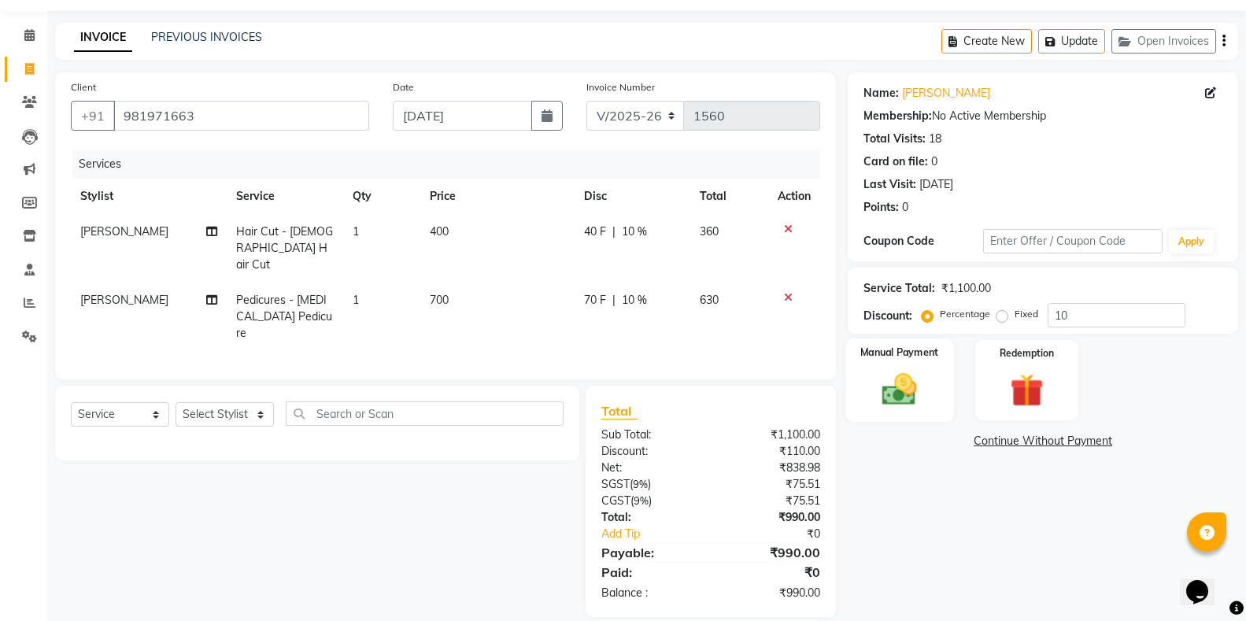
click at [919, 410] on div "Manual Payment" at bounding box center [900, 381] width 108 height 84
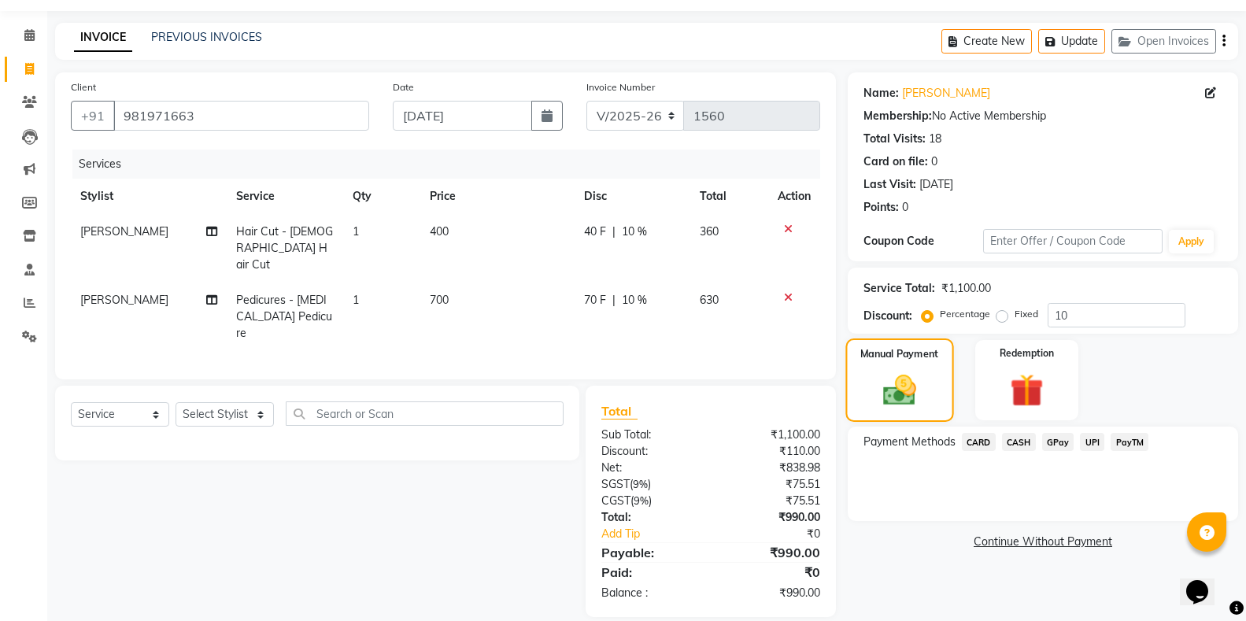
click at [946, 411] on div "Manual Payment" at bounding box center [900, 381] width 108 height 84
click at [979, 444] on span "CARD" at bounding box center [979, 442] width 34 height 18
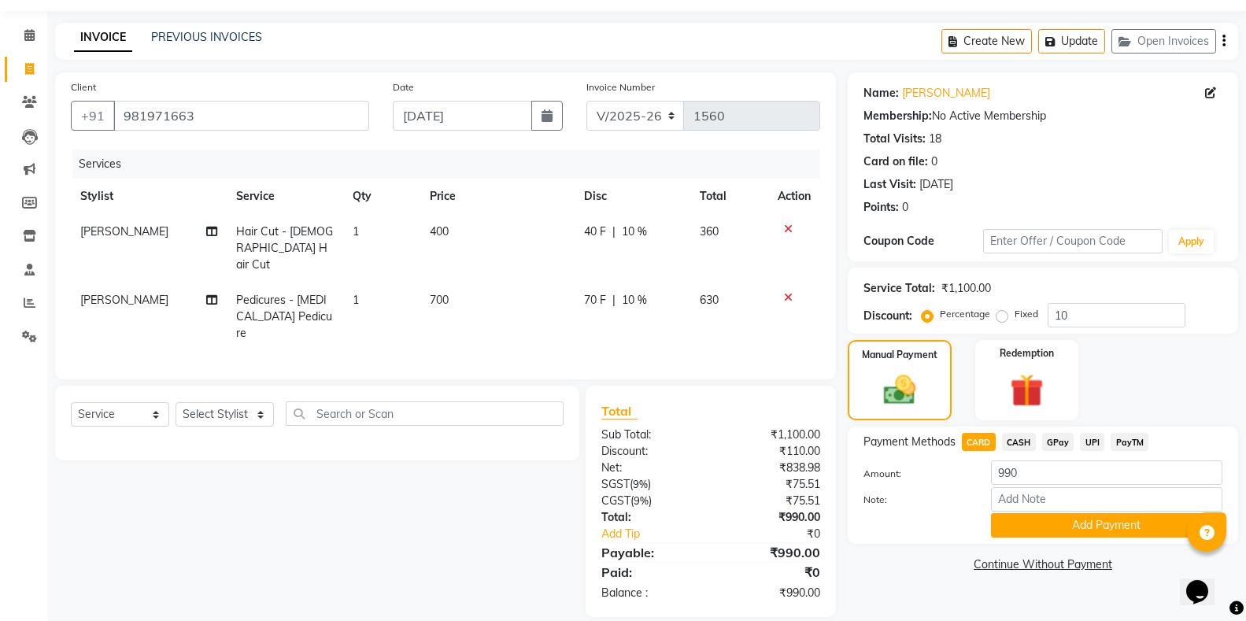
click at [979, 444] on span "CARD" at bounding box center [979, 442] width 34 height 18
click at [1043, 528] on button "Add Payment" at bounding box center [1107, 525] width 232 height 24
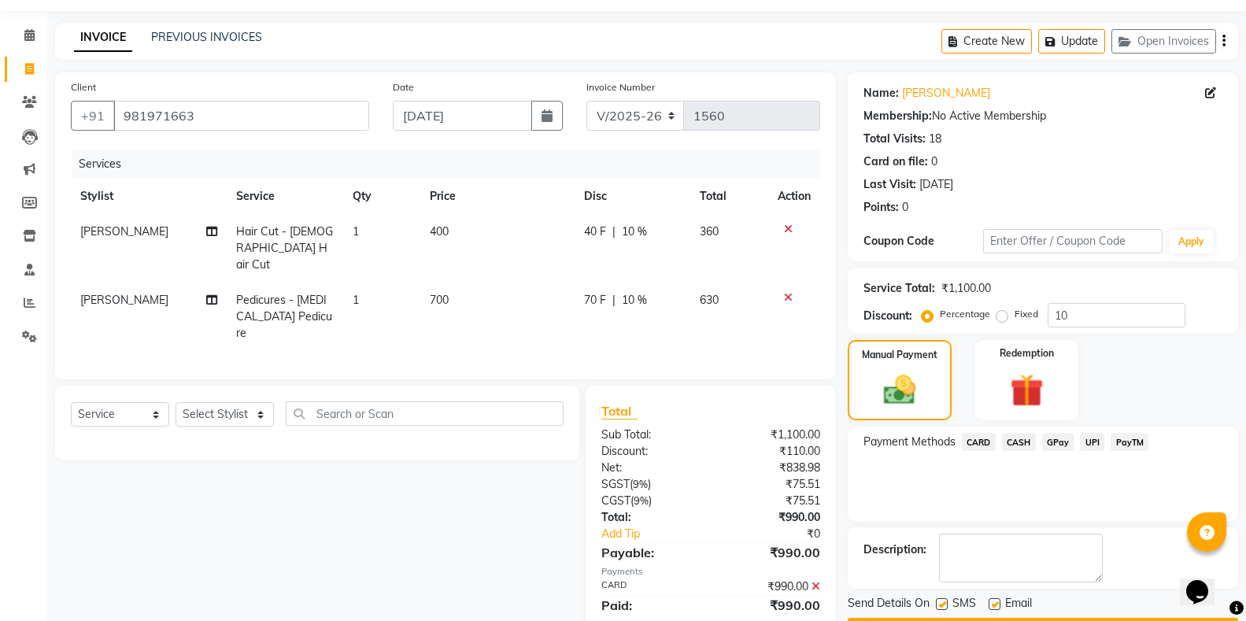
scroll to position [91, 0]
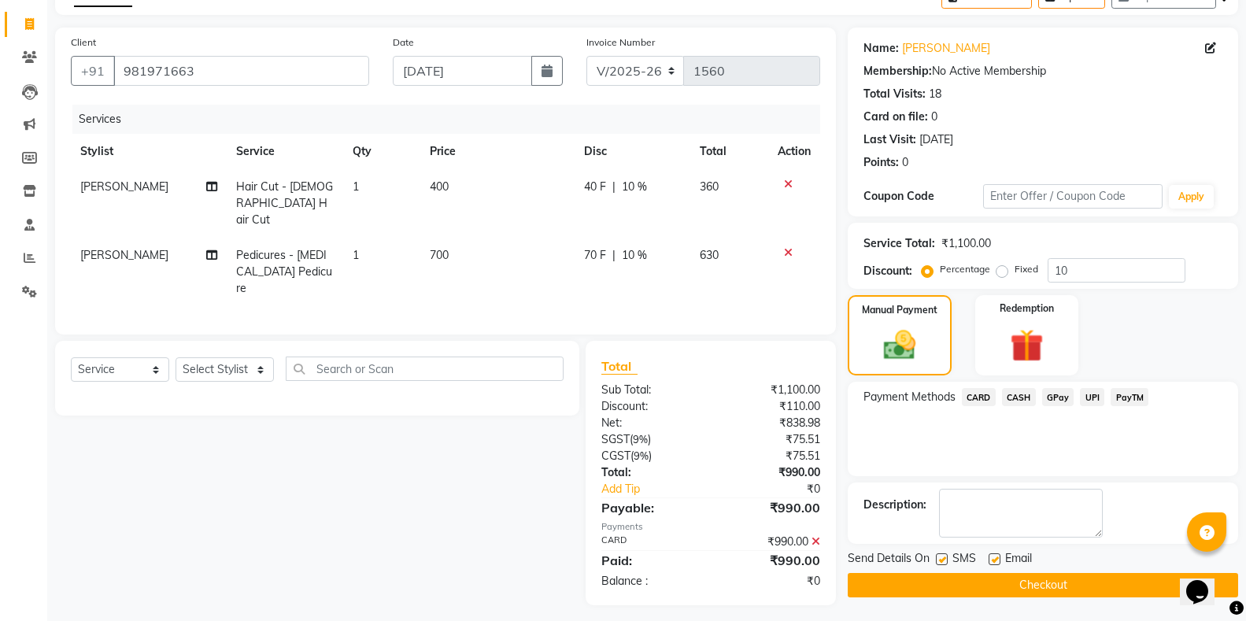
click at [1010, 396] on span "CASH" at bounding box center [1019, 397] width 34 height 18
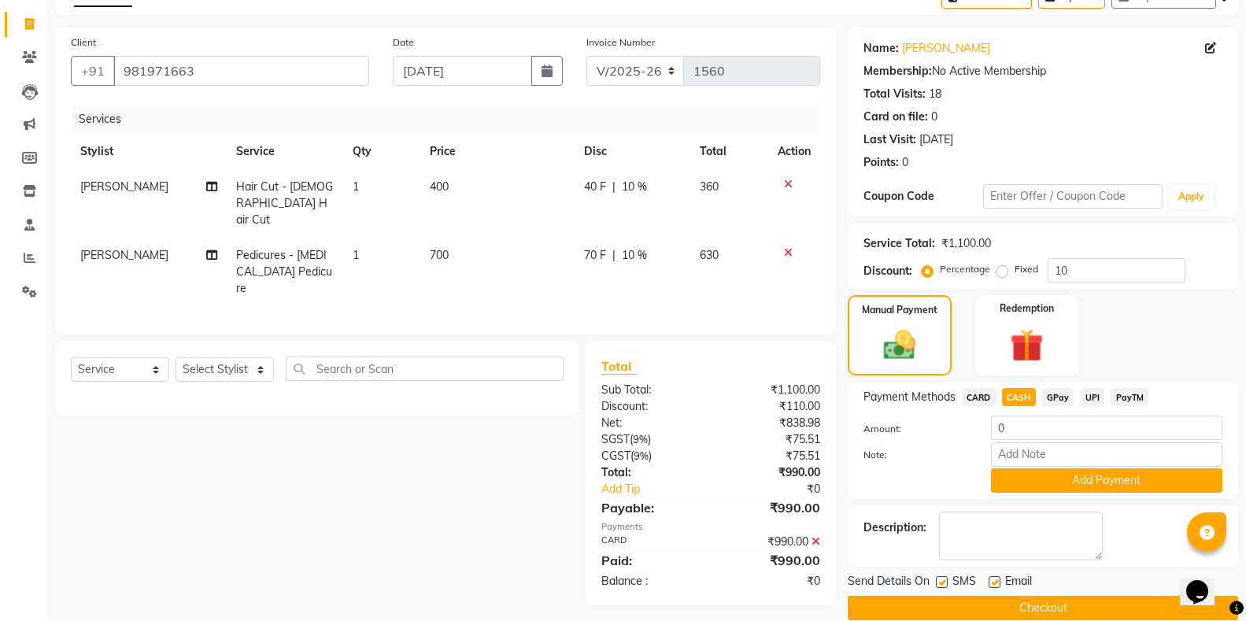
click at [813, 536] on icon at bounding box center [816, 541] width 9 height 11
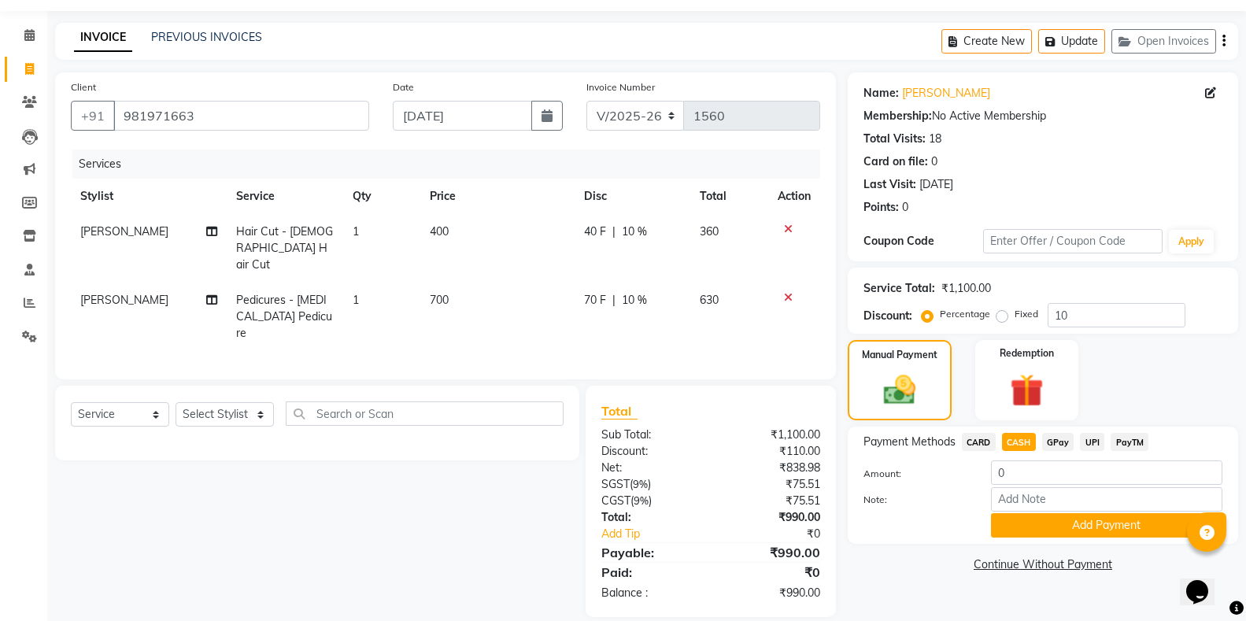
click at [1020, 447] on span "CASH" at bounding box center [1019, 442] width 34 height 18
type input "990"
click at [1050, 528] on button "Add Payment" at bounding box center [1107, 525] width 232 height 24
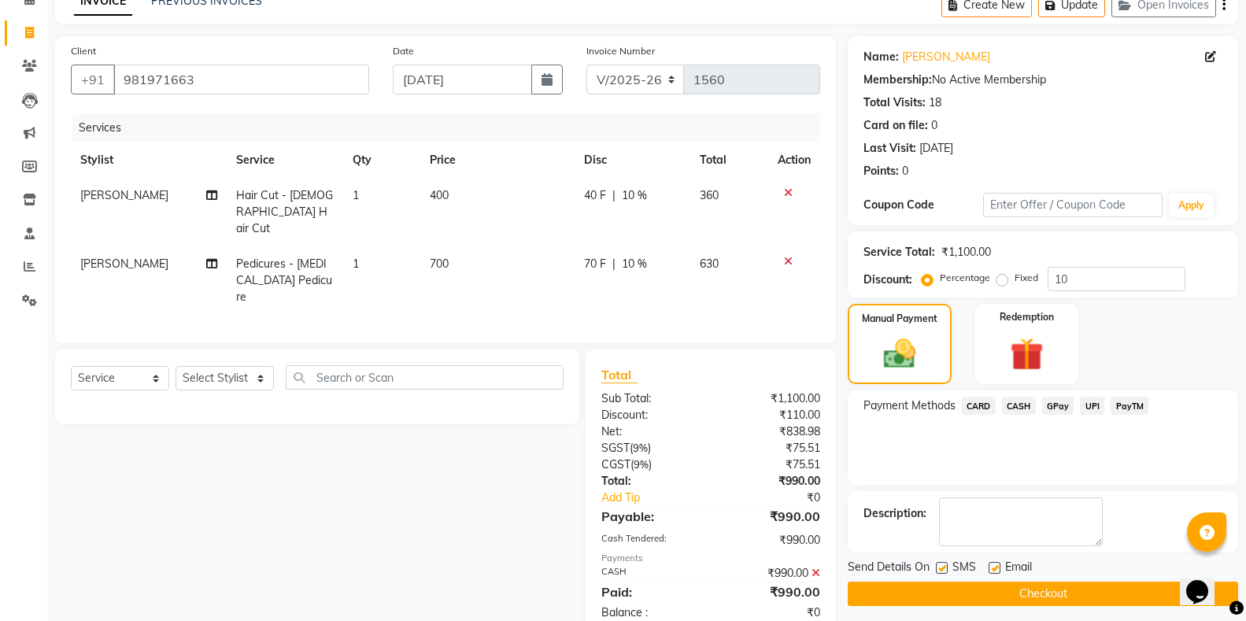
scroll to position [102, 0]
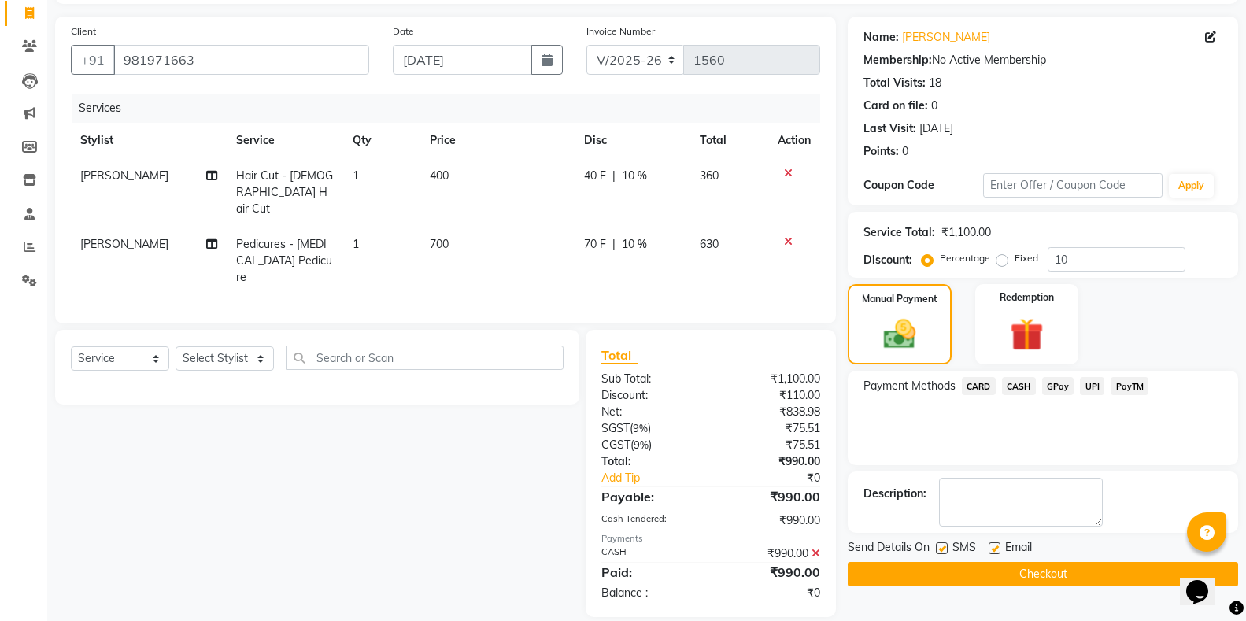
click at [982, 574] on button "Checkout" at bounding box center [1043, 574] width 391 height 24
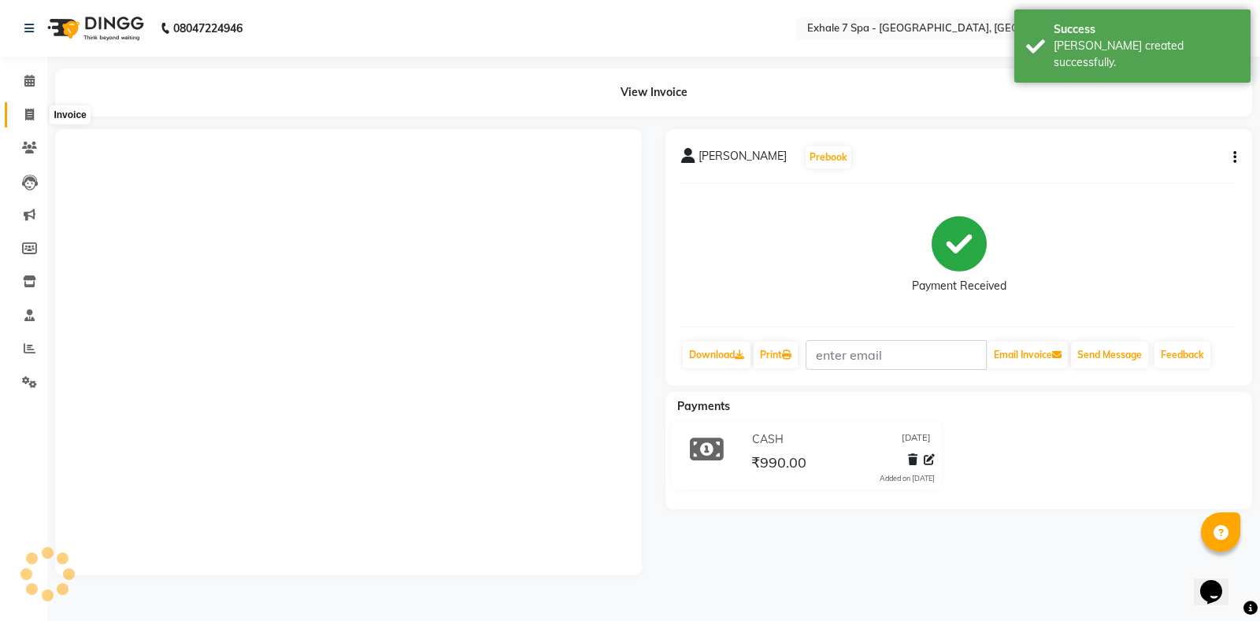
click at [23, 114] on span at bounding box center [30, 115] width 28 height 18
select select "service"
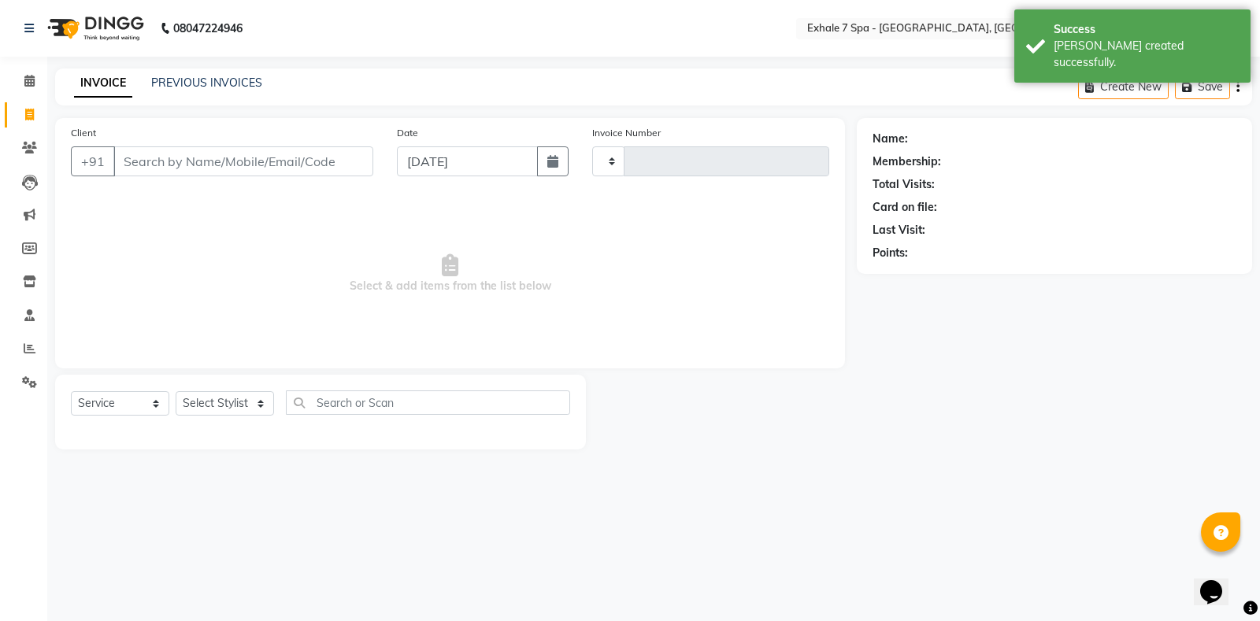
type input "1561"
select select "4480"
click at [201, 83] on link "PREVIOUS INVOICES" at bounding box center [206, 83] width 111 height 14
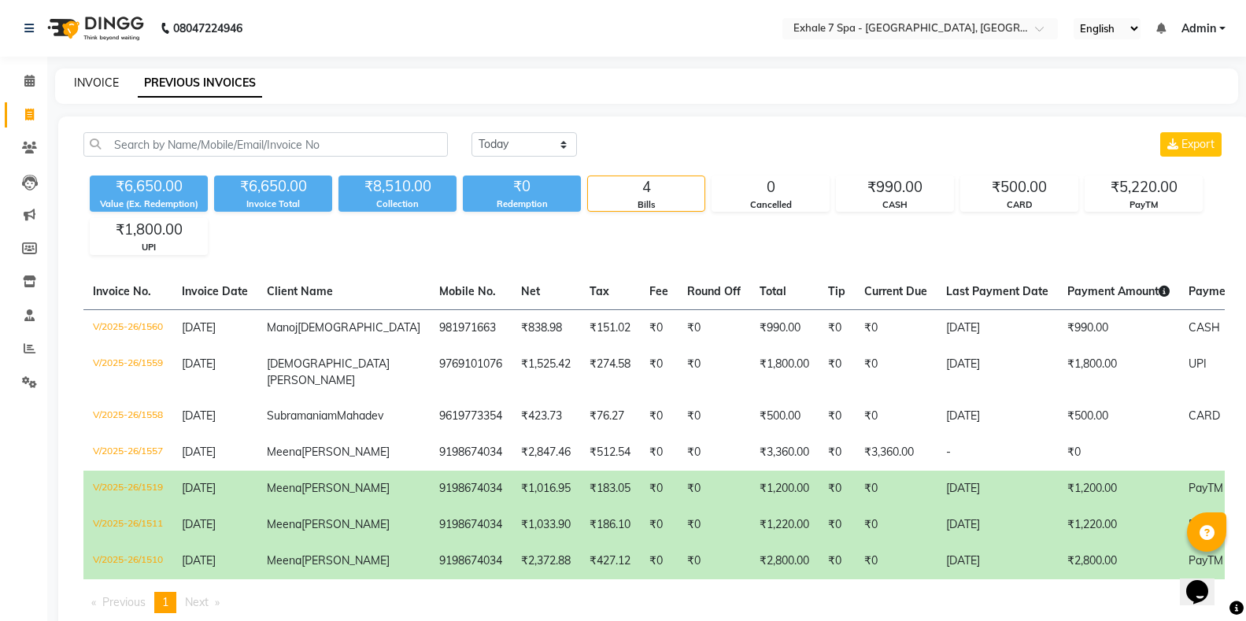
click at [82, 82] on link "INVOICE" at bounding box center [96, 83] width 45 height 14
select select "4480"
select select "service"
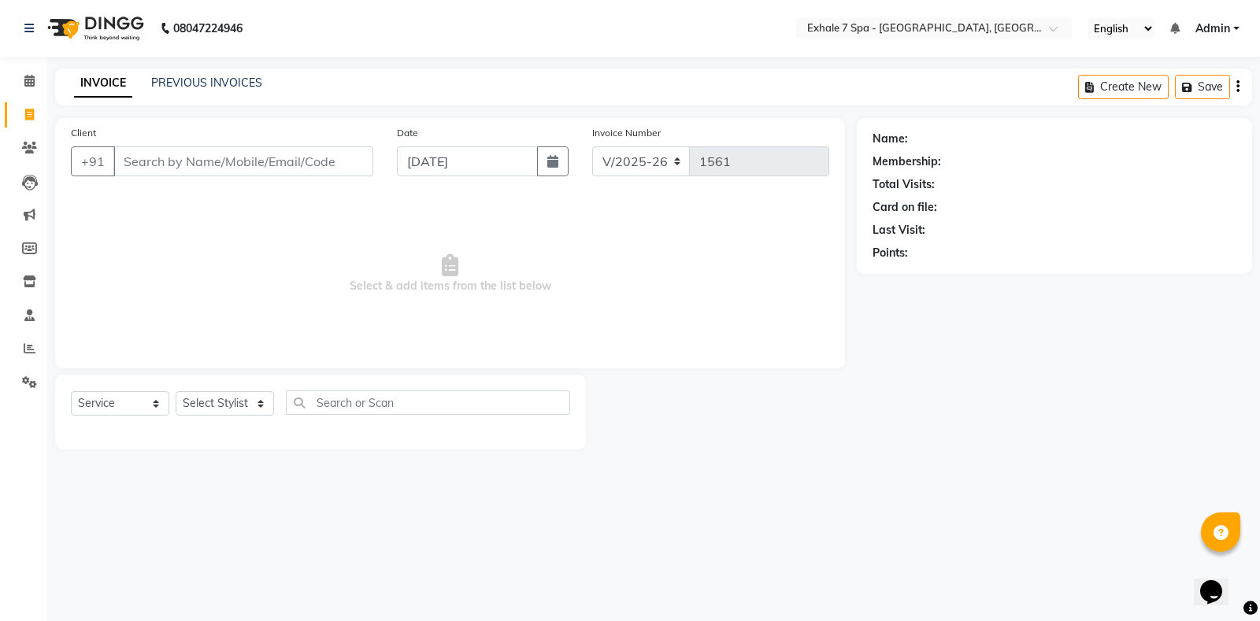
click at [938, 528] on div "08047224946 Select Location × Exhale 7 Spa - Salon, Goregaon English ENGLISH Es…" at bounding box center [630, 310] width 1260 height 621
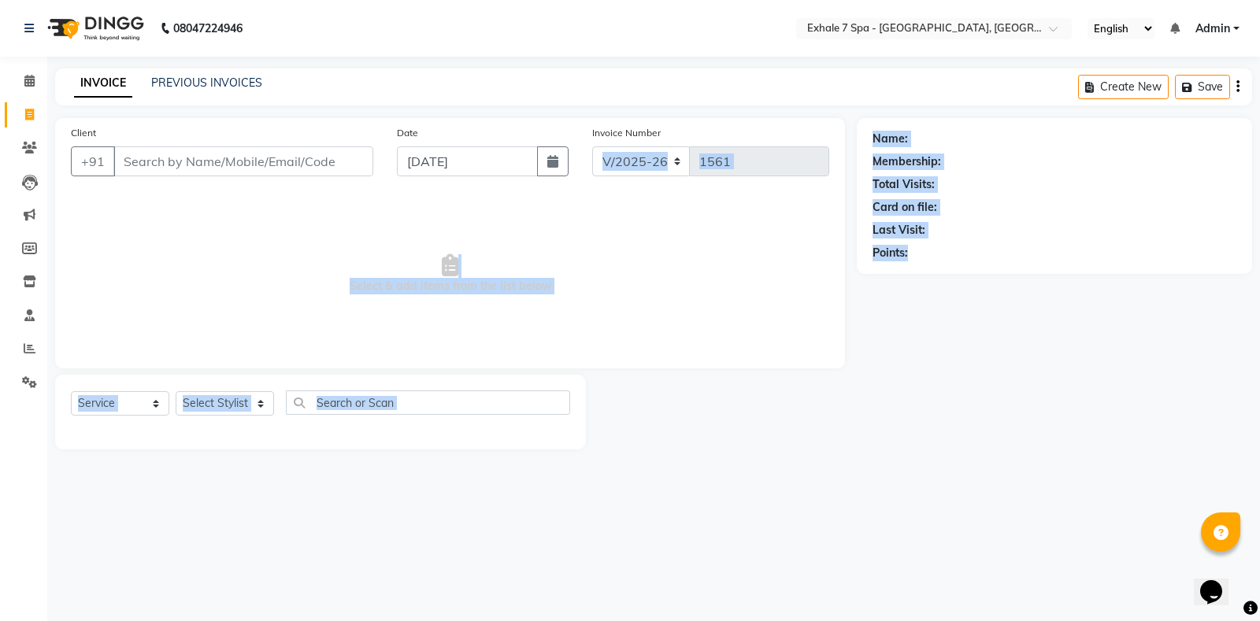
drag, startPoint x: 851, startPoint y: 123, endPoint x: 1157, endPoint y: 351, distance: 381.4
click at [1144, 365] on div "Client +91 Date [DATE] Invoice Number V/2025 V/[PHONE_NUMBER] Select & add item…" at bounding box center [653, 284] width 1220 height 332
click at [1179, 327] on div "Name: Membership: Total Visits: Card on file: Last Visit: Points:" at bounding box center [1060, 284] width 407 height 332
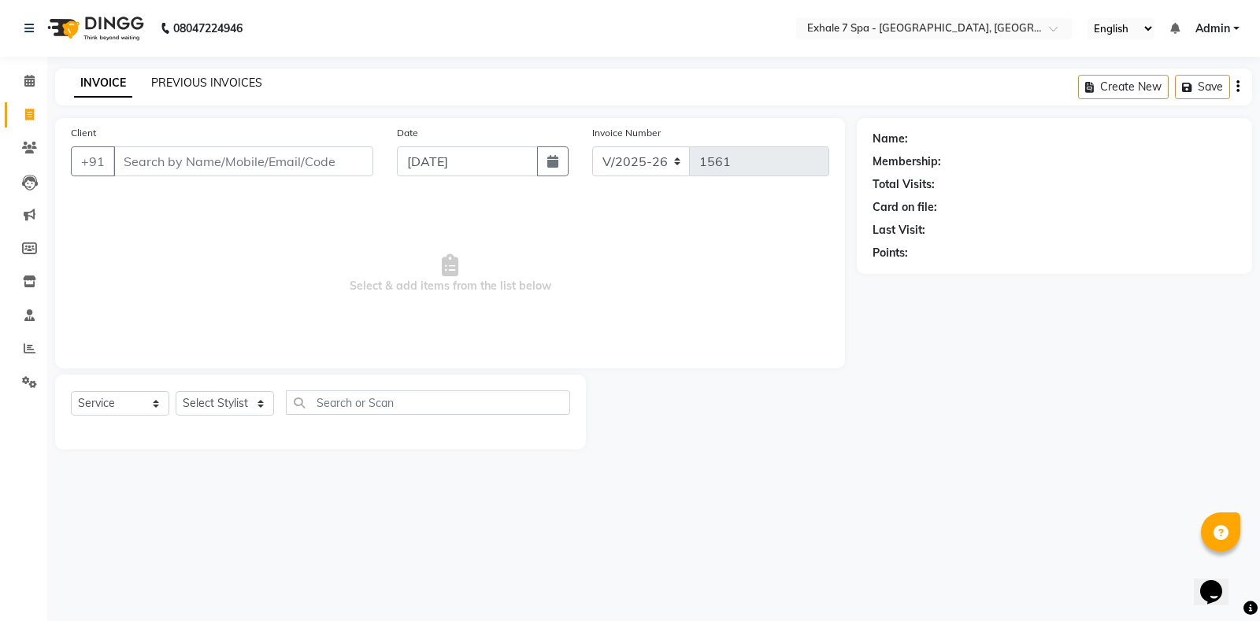
click at [244, 85] on link "PREVIOUS INVOICES" at bounding box center [206, 83] width 111 height 14
